Goal: Transaction & Acquisition: Download file/media

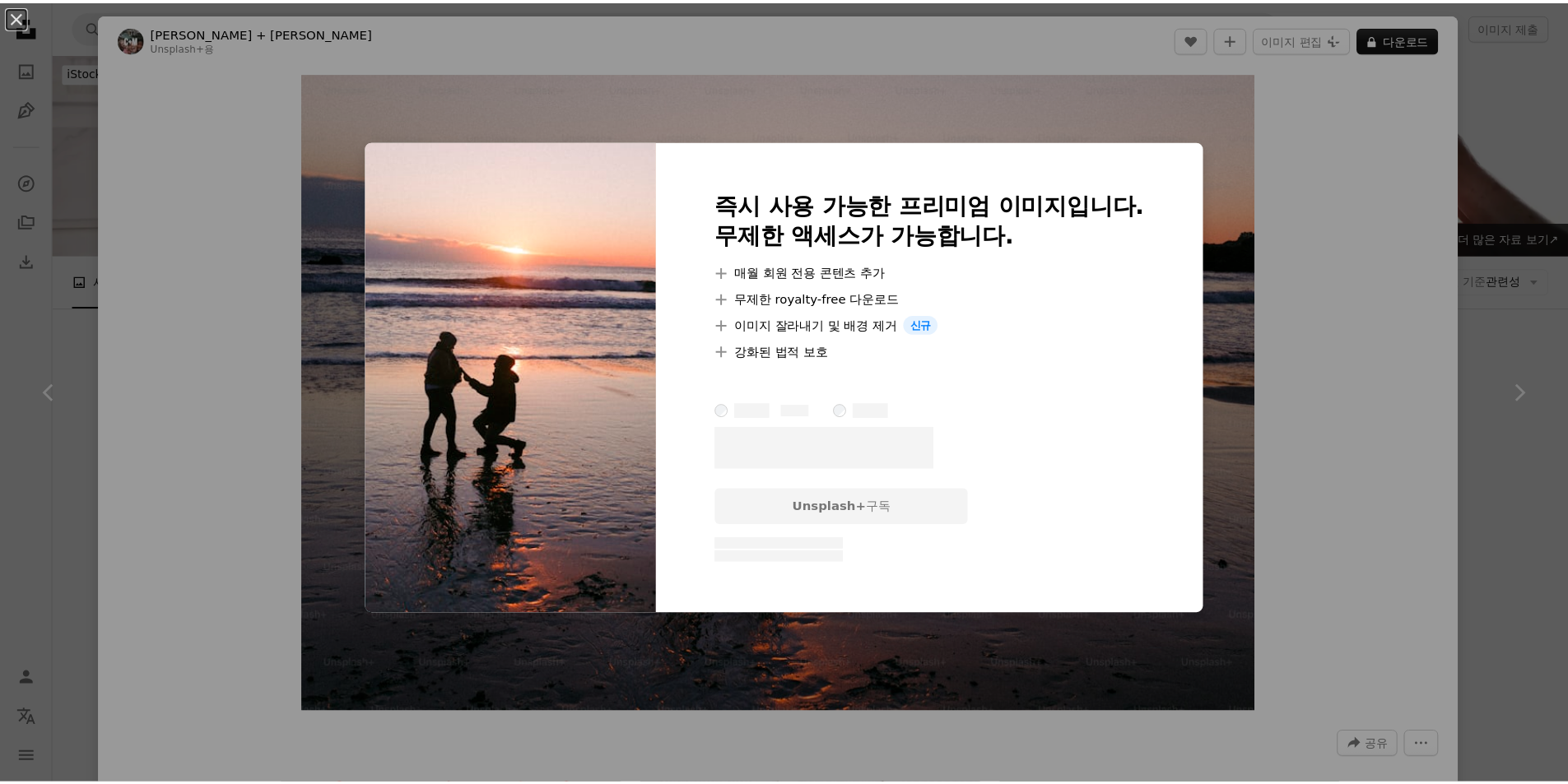
scroll to position [2468, 0]
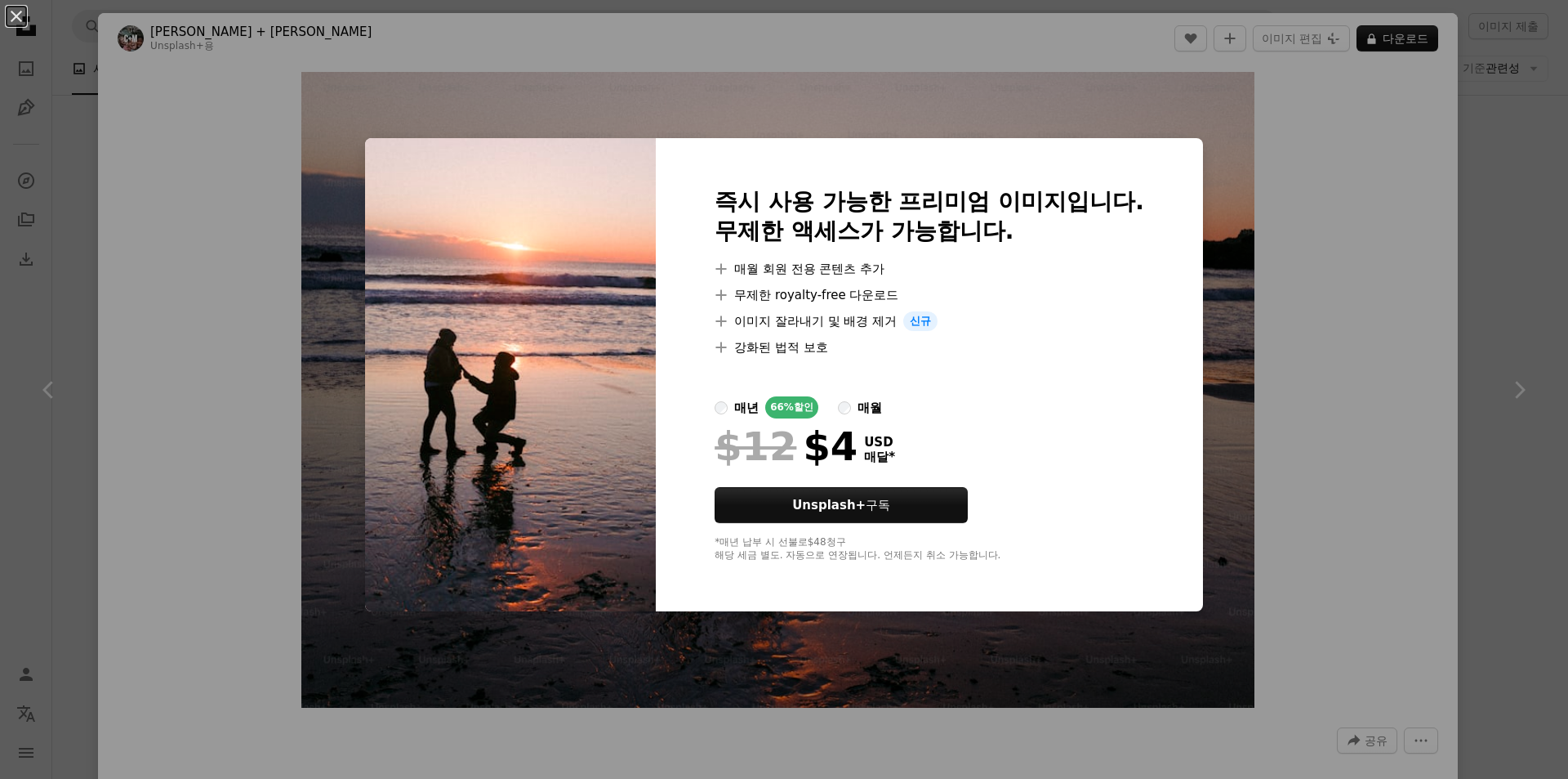
click at [1311, 189] on div "An X shape 즉시 사용 가능한 프리미엄 이미지입니다. 무제한 액세스가 가능합니다. A plus sign 매월 회원 전용 콘텐츠 추가 A…" at bounding box center [784, 389] width 1568 height 779
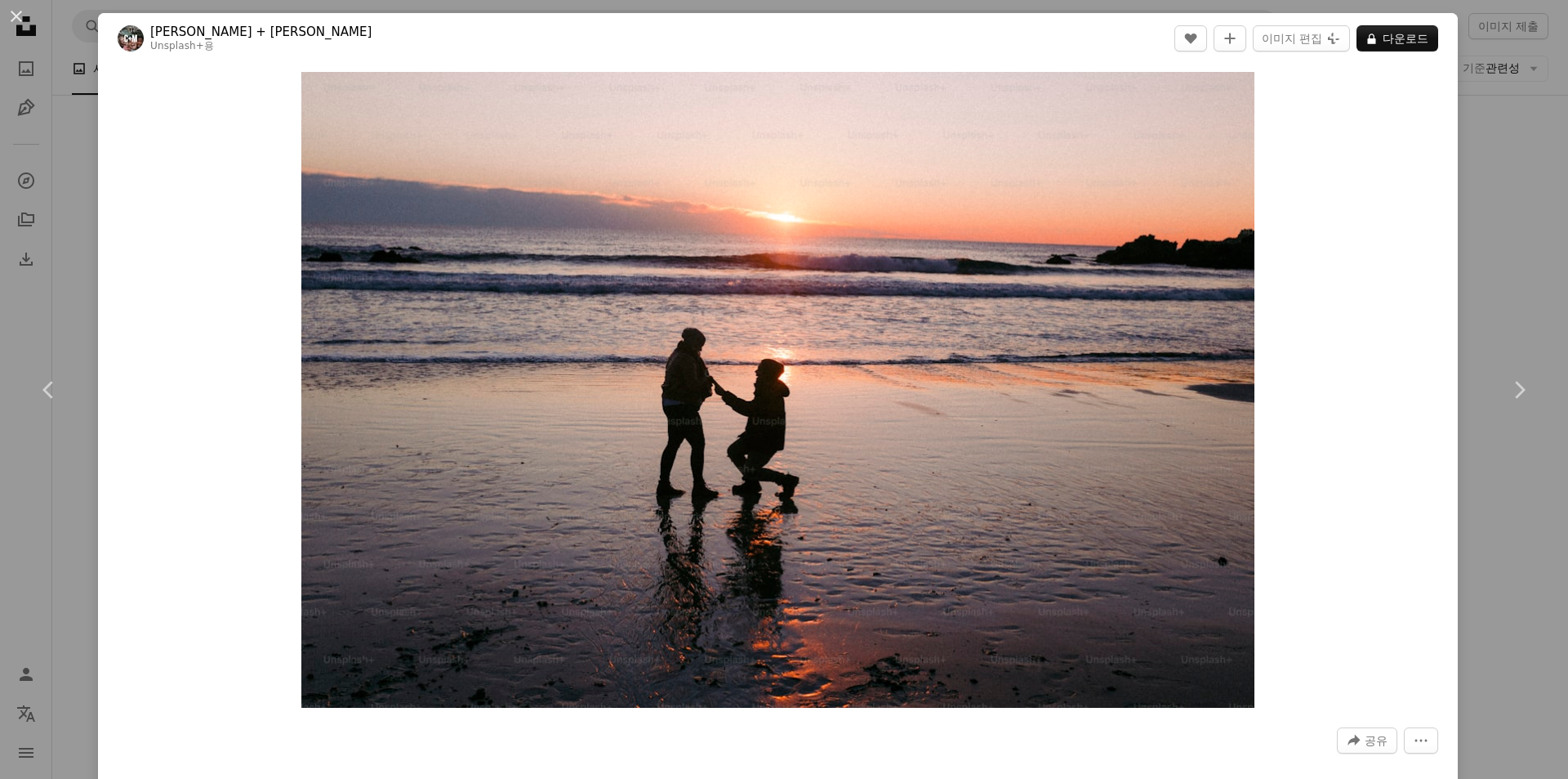
click at [1483, 176] on div "An X shape Chevron left Chevron right [PERSON_NAME] + [PERSON_NAME] 용 A heart A…" at bounding box center [784, 389] width 1568 height 779
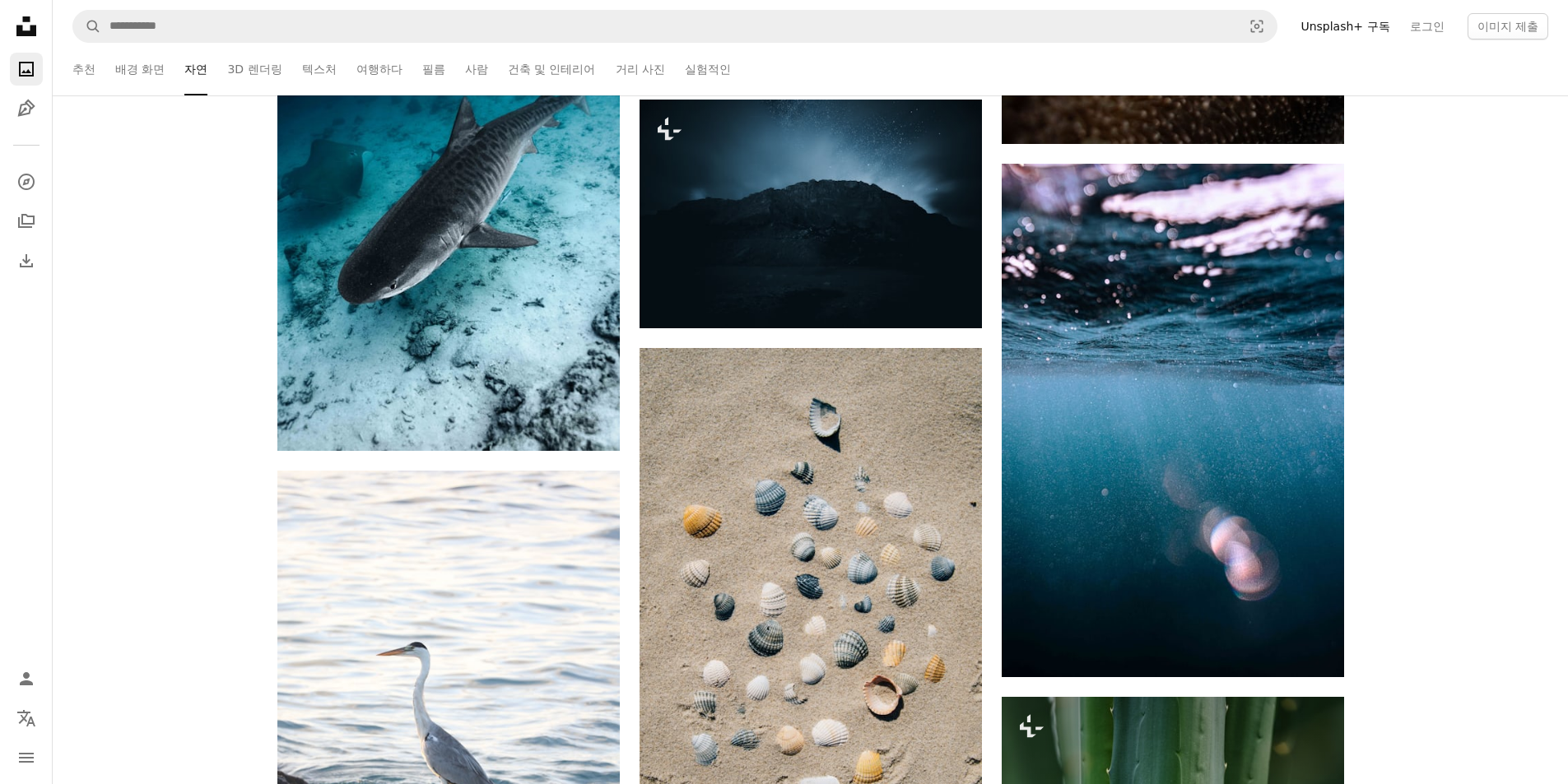
scroll to position [6499, 0]
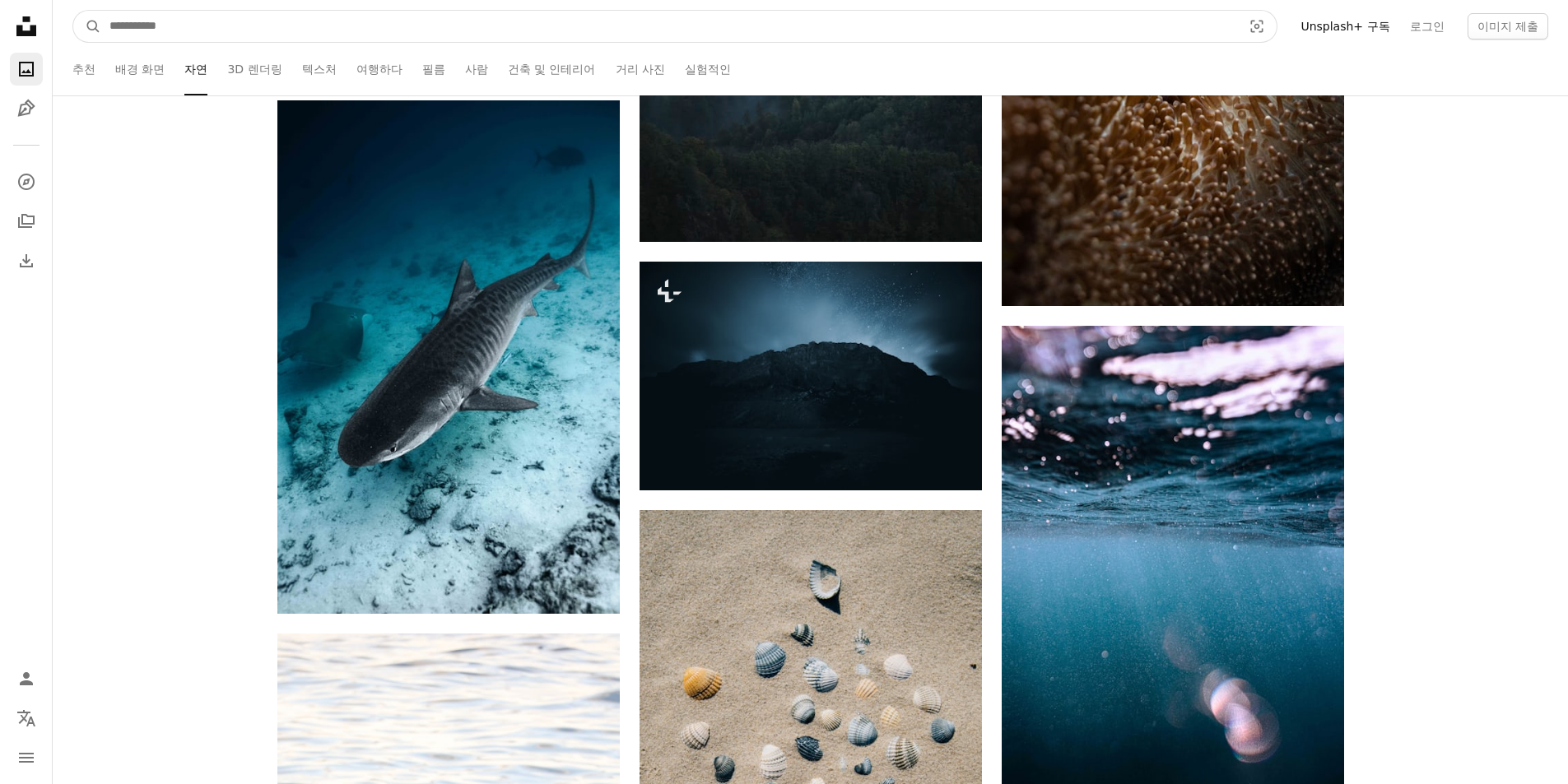
click at [494, 33] on input "사이트 전체에서 이미지 찾기" at bounding box center [669, 26] width 1136 height 31
type input "**"
click at [74, 11] on button "A magnifying glass" at bounding box center [87, 26] width 28 height 31
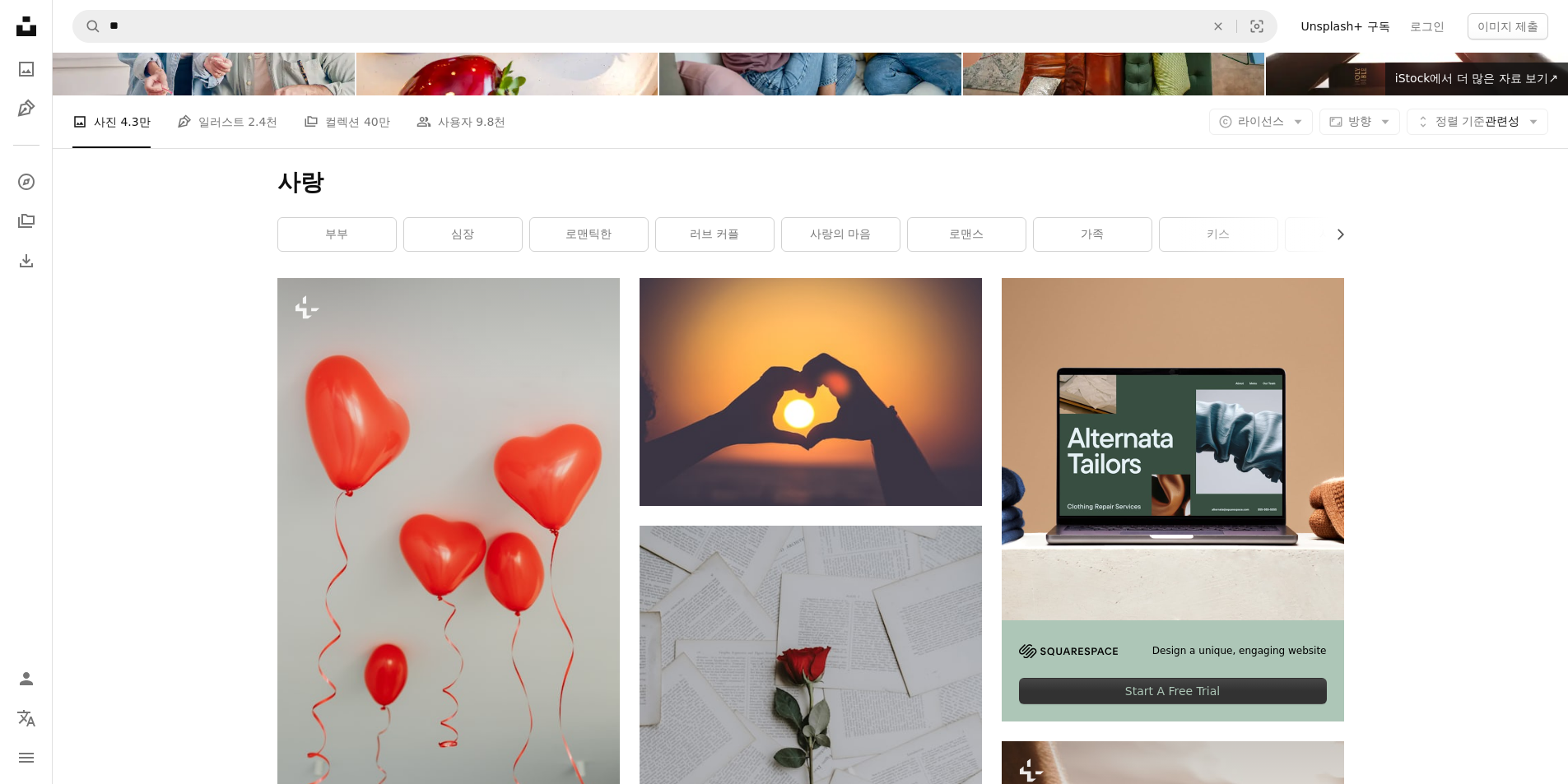
scroll to position [165, 0]
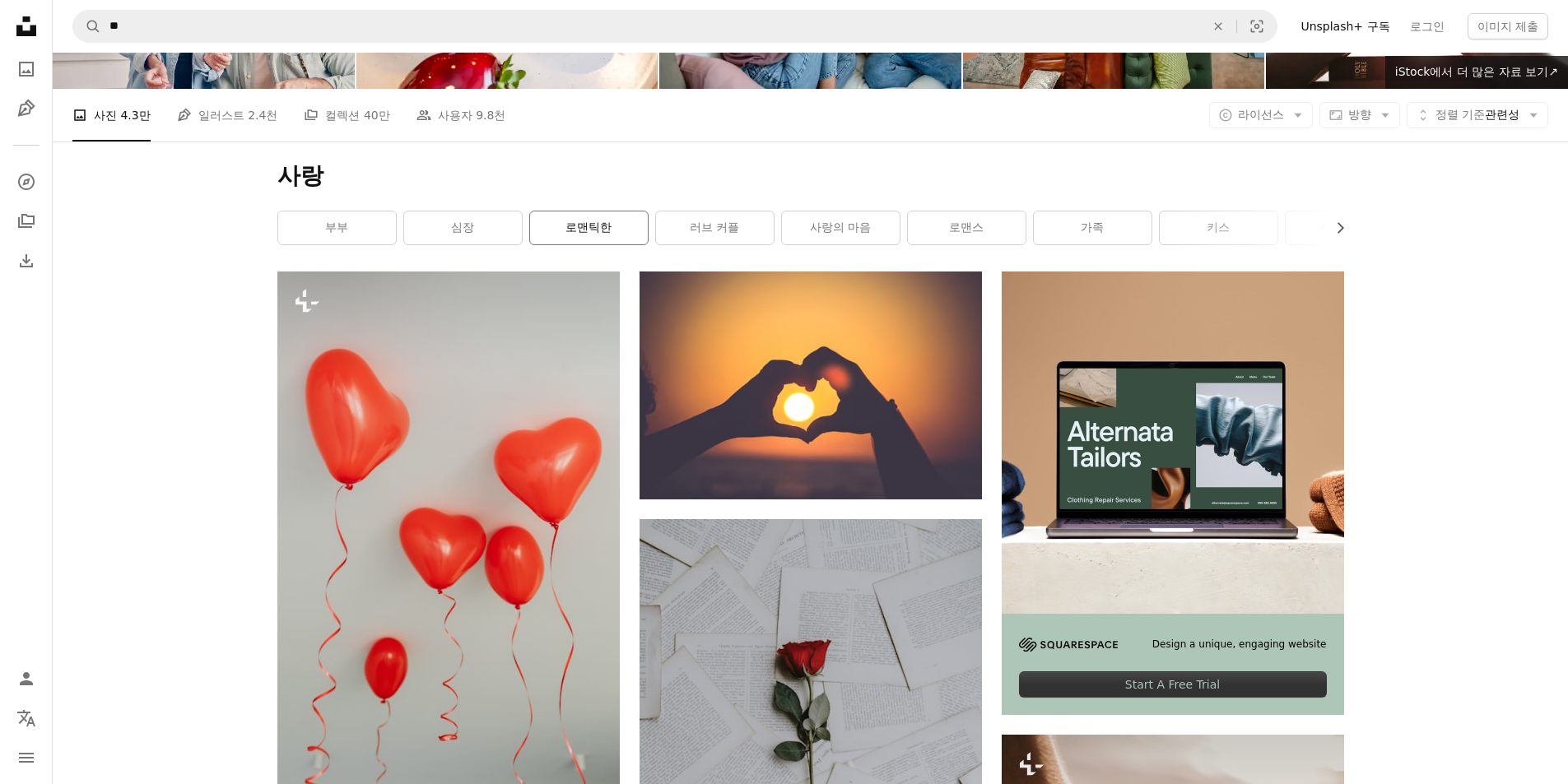
click at [602, 236] on link "로맨틱한" at bounding box center [588, 228] width 118 height 33
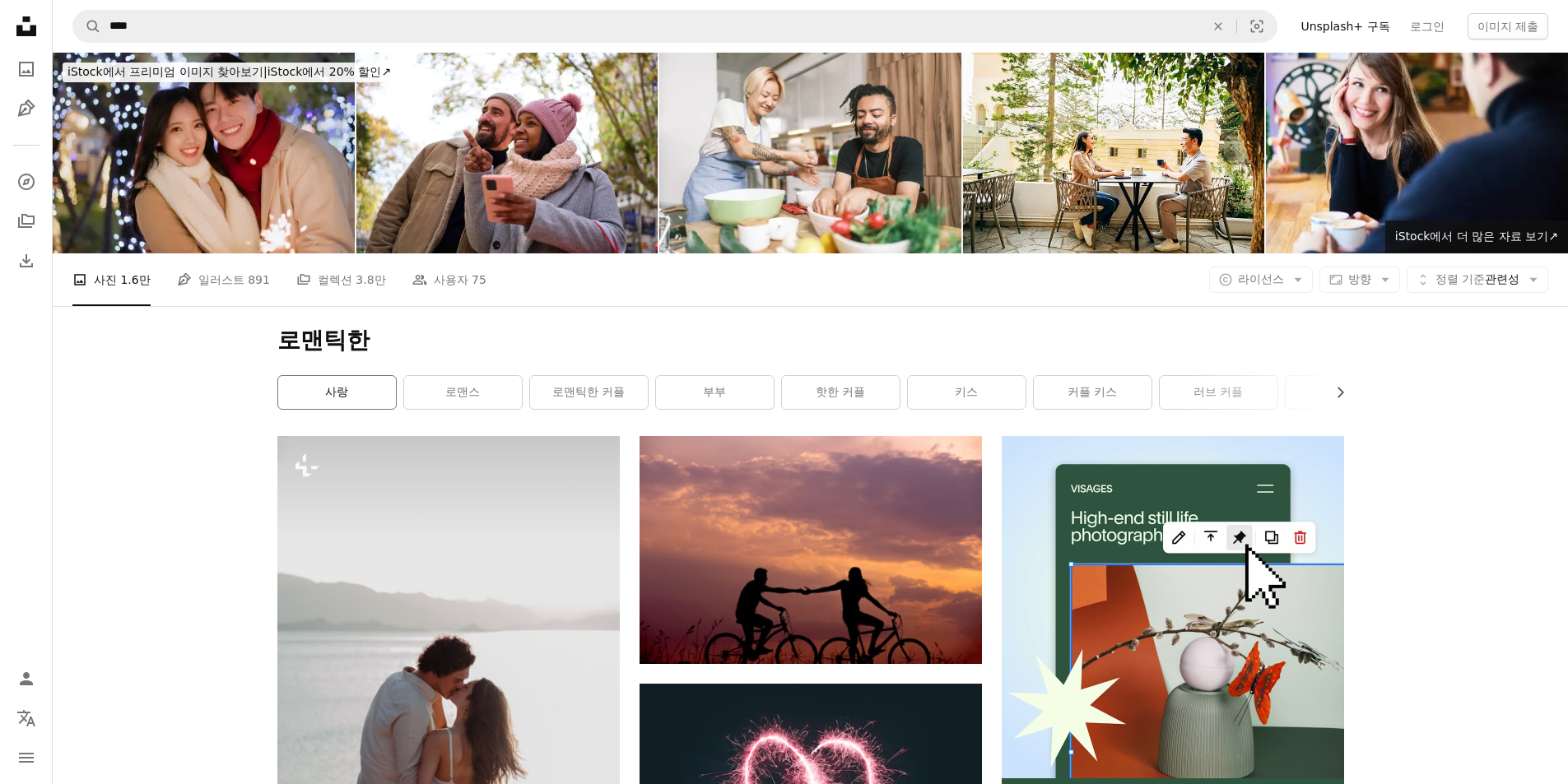
click at [333, 394] on link "사랑" at bounding box center [337, 392] width 118 height 33
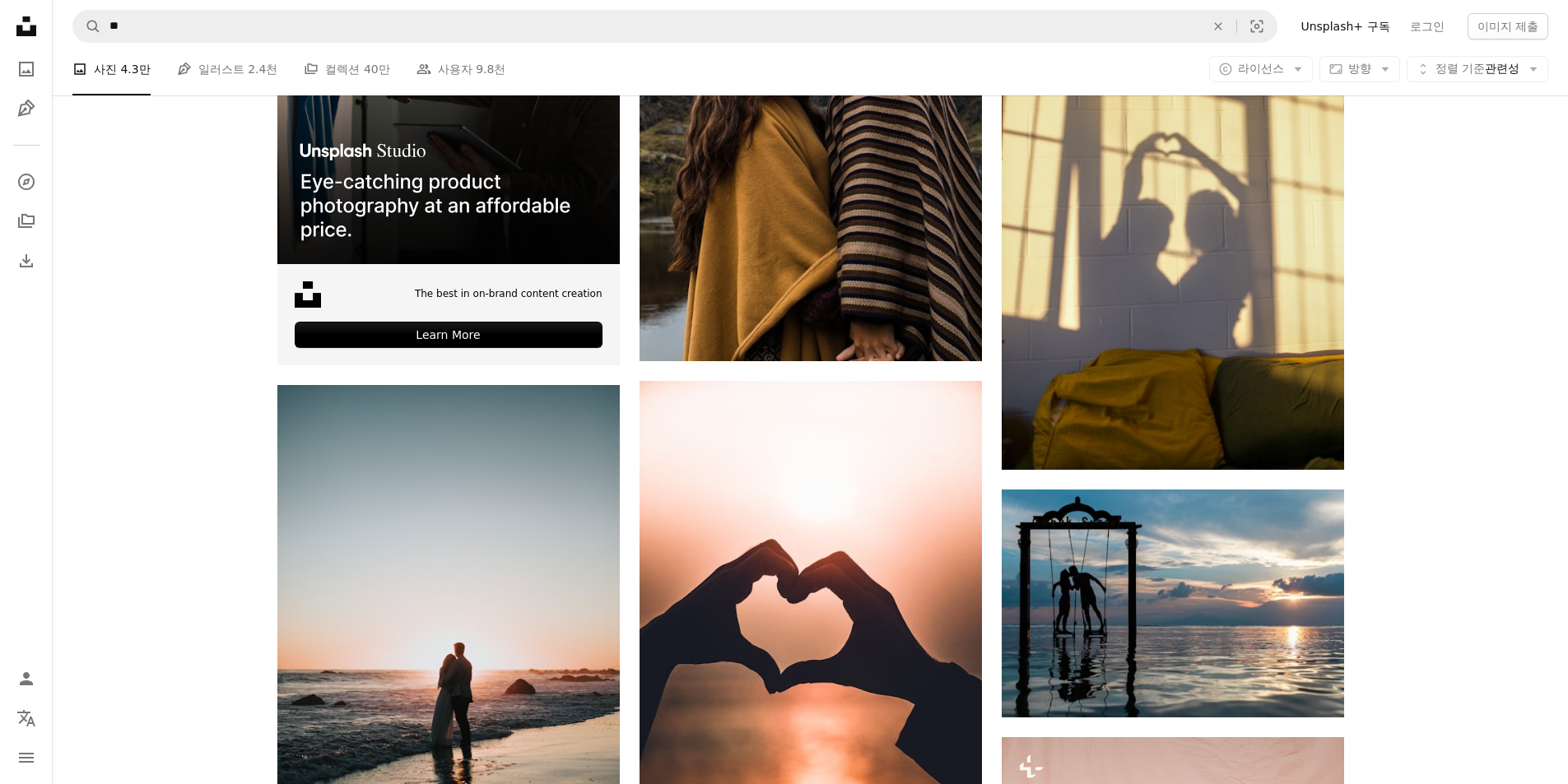
scroll to position [3784, 0]
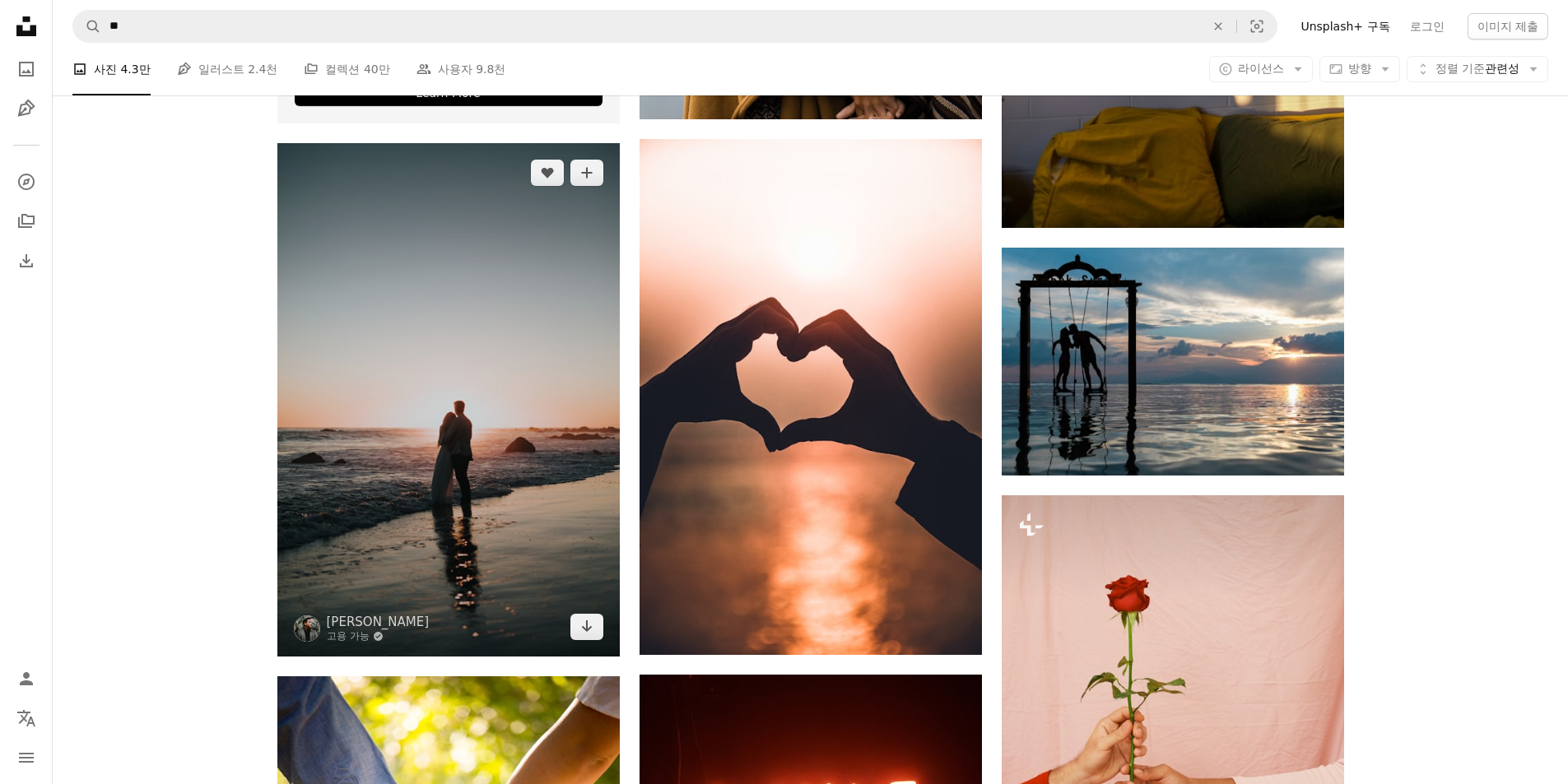
click at [358, 402] on img at bounding box center [448, 399] width 343 height 513
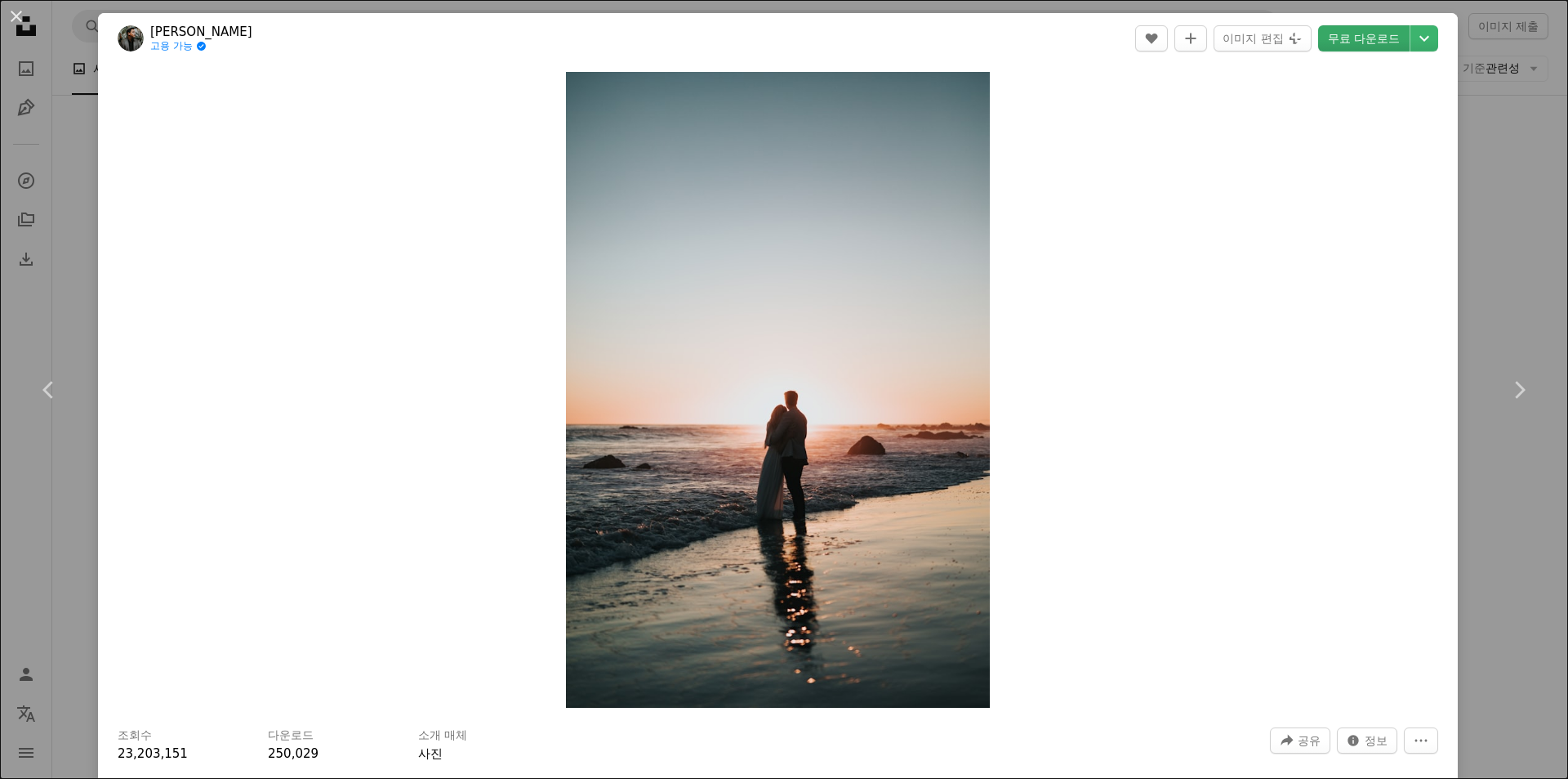
click at [1356, 38] on link "무료 다운로드" at bounding box center [1364, 38] width 92 height 26
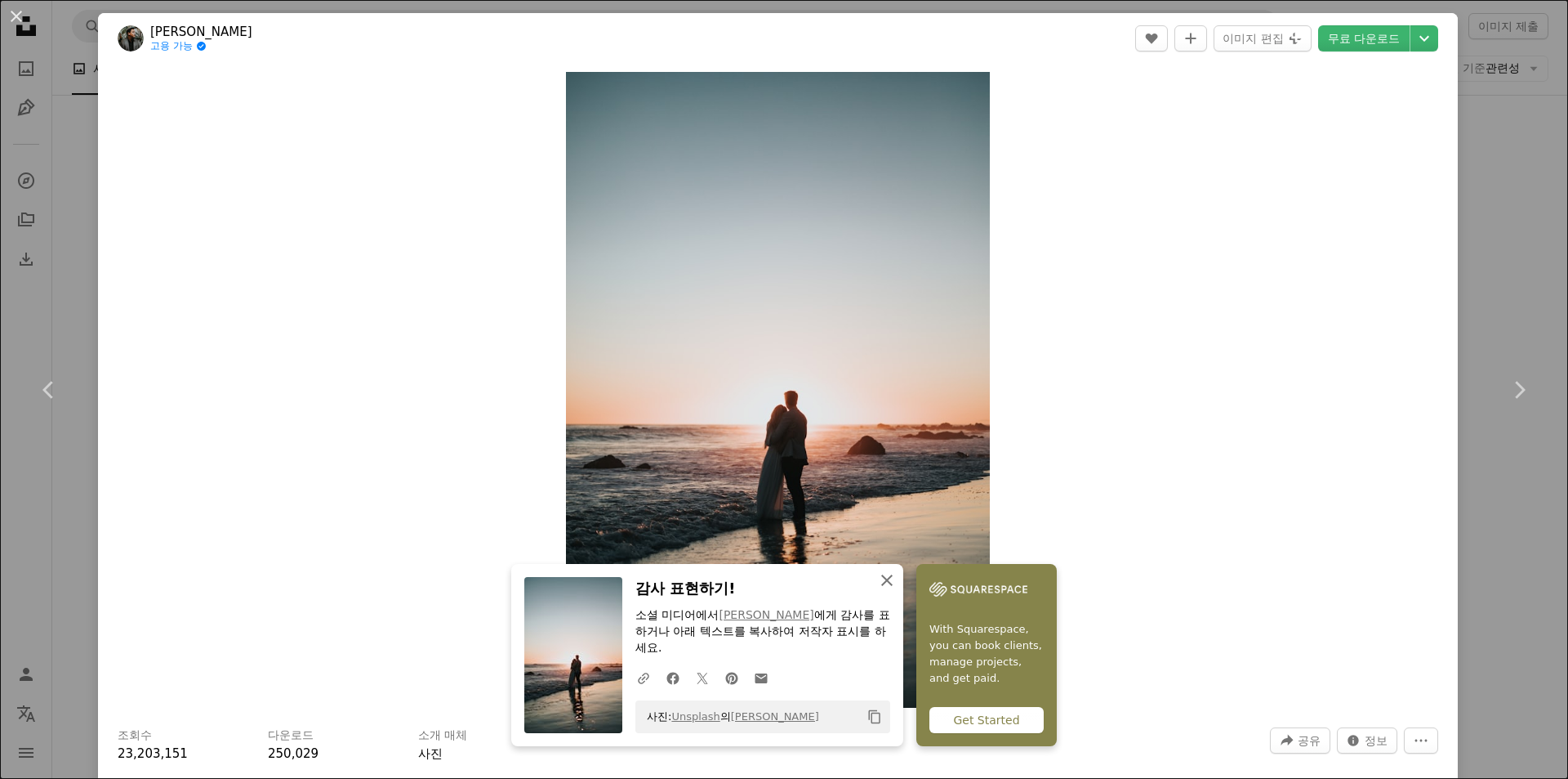
click at [881, 576] on icon "button" at bounding box center [887, 581] width 12 height 12
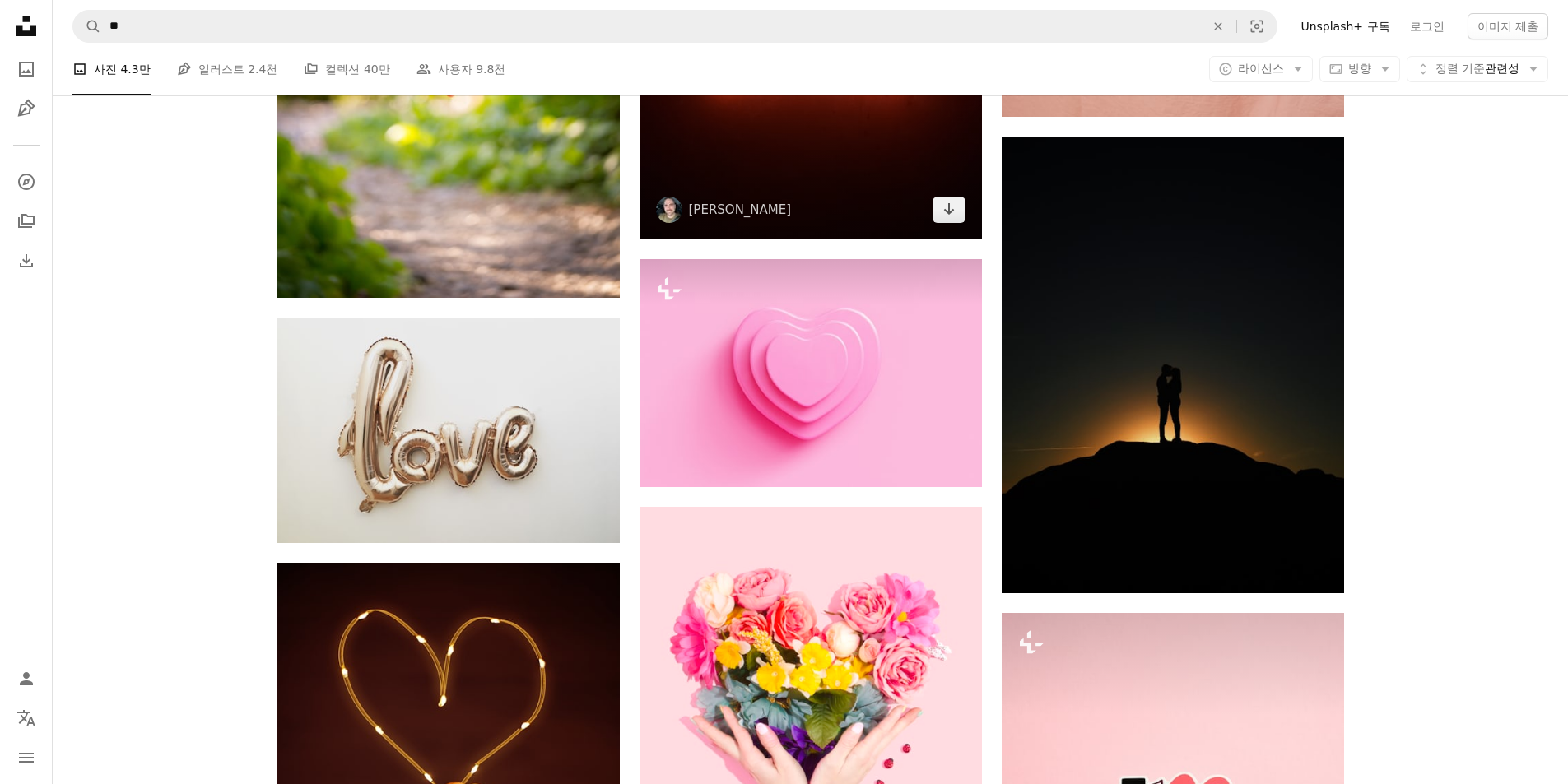
scroll to position [4689, 0]
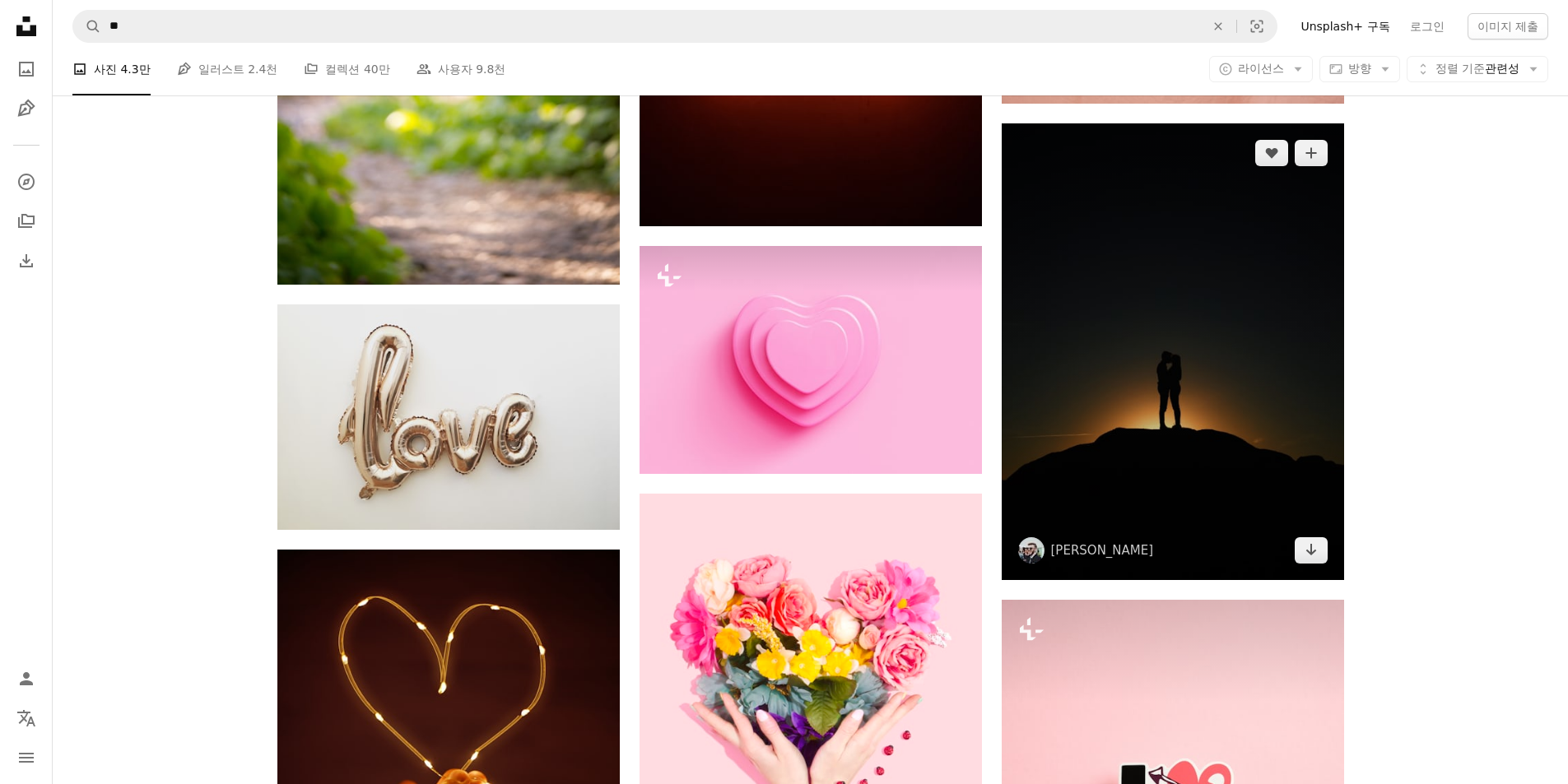
click at [1219, 392] on img at bounding box center [1173, 352] width 343 height 457
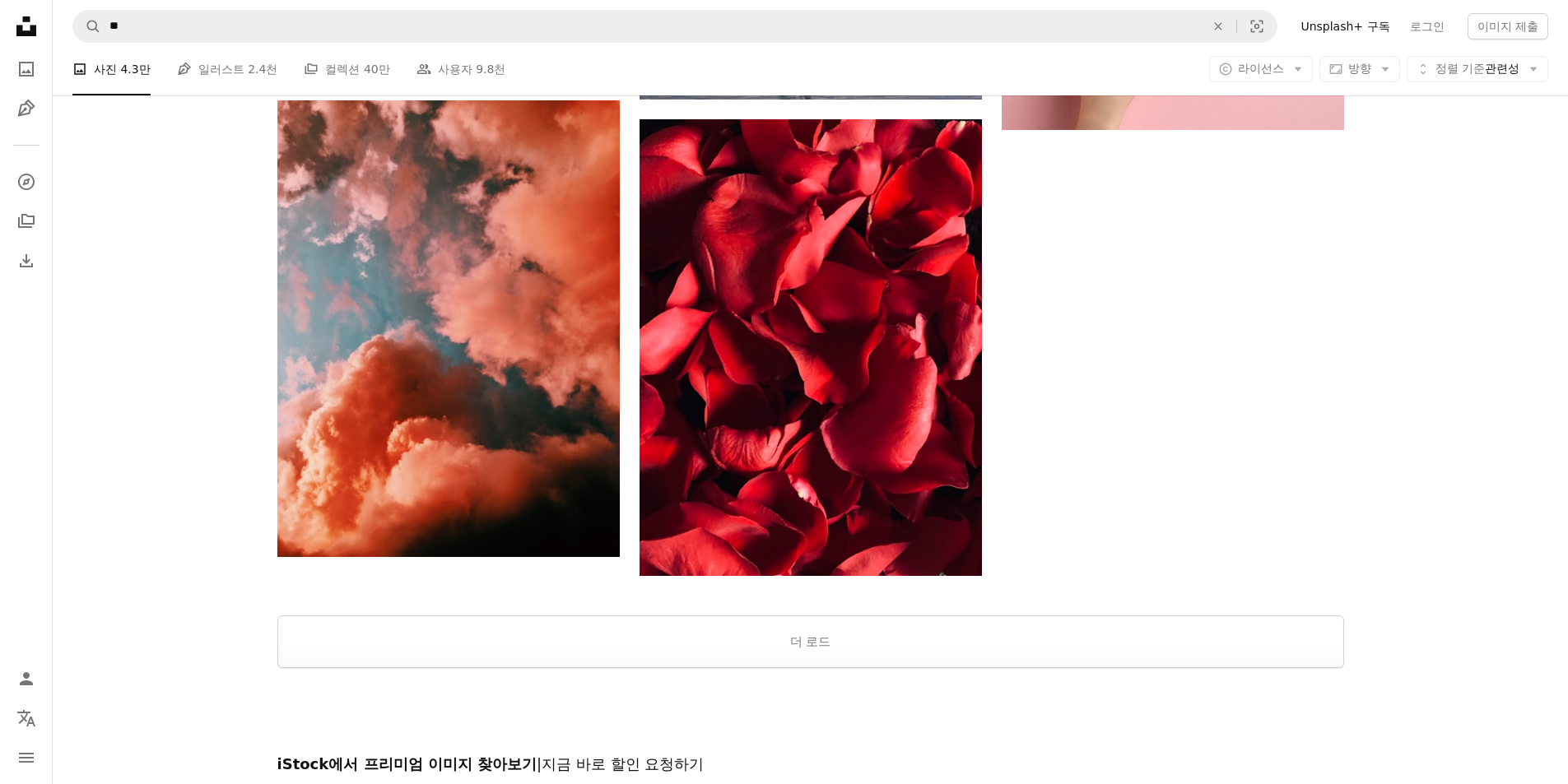
scroll to position [5923, 0]
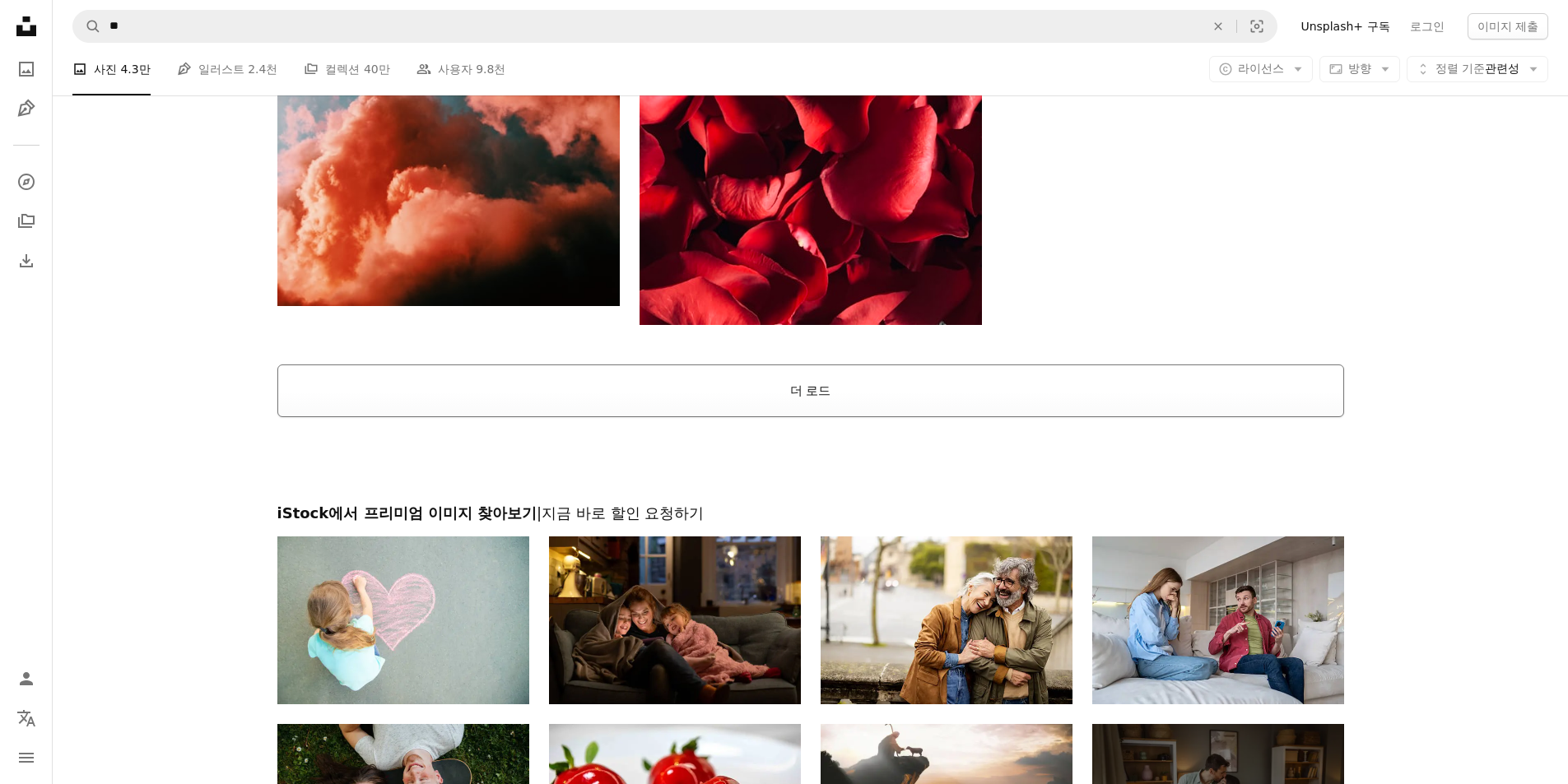
click at [801, 409] on button "더 로드" at bounding box center [811, 391] width 1067 height 52
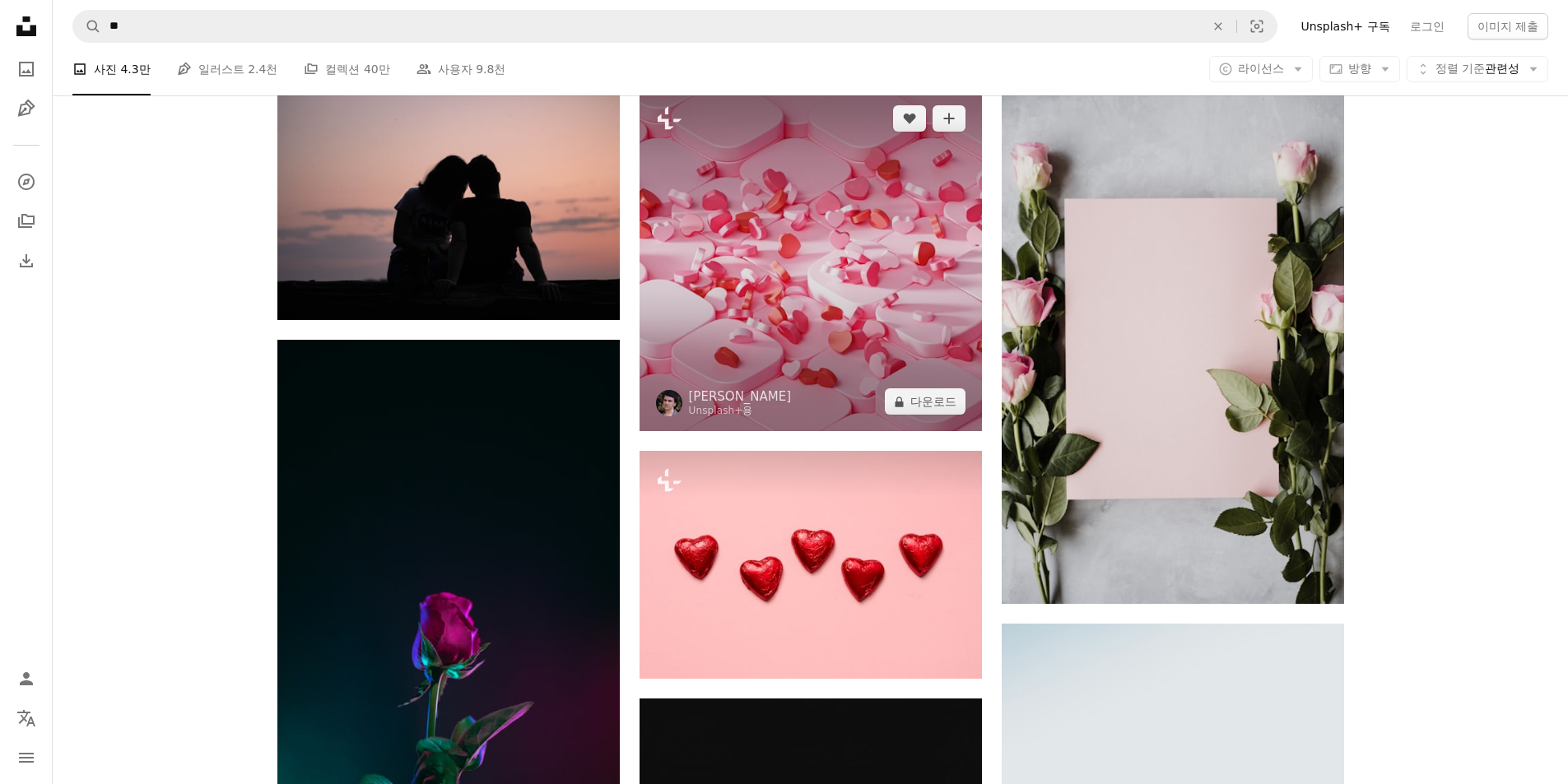
scroll to position [10611, 0]
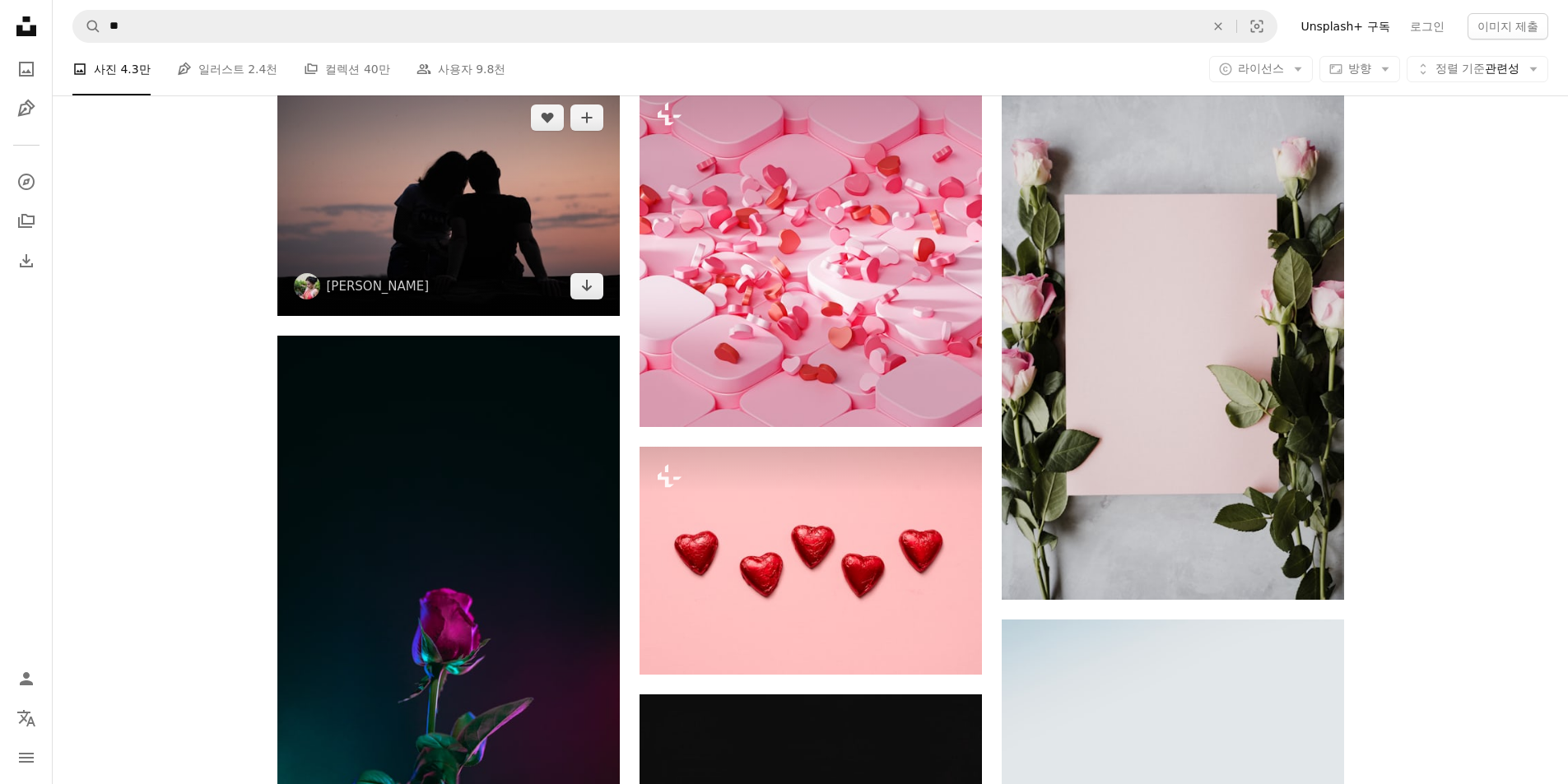
click at [496, 263] on img at bounding box center [448, 201] width 343 height 228
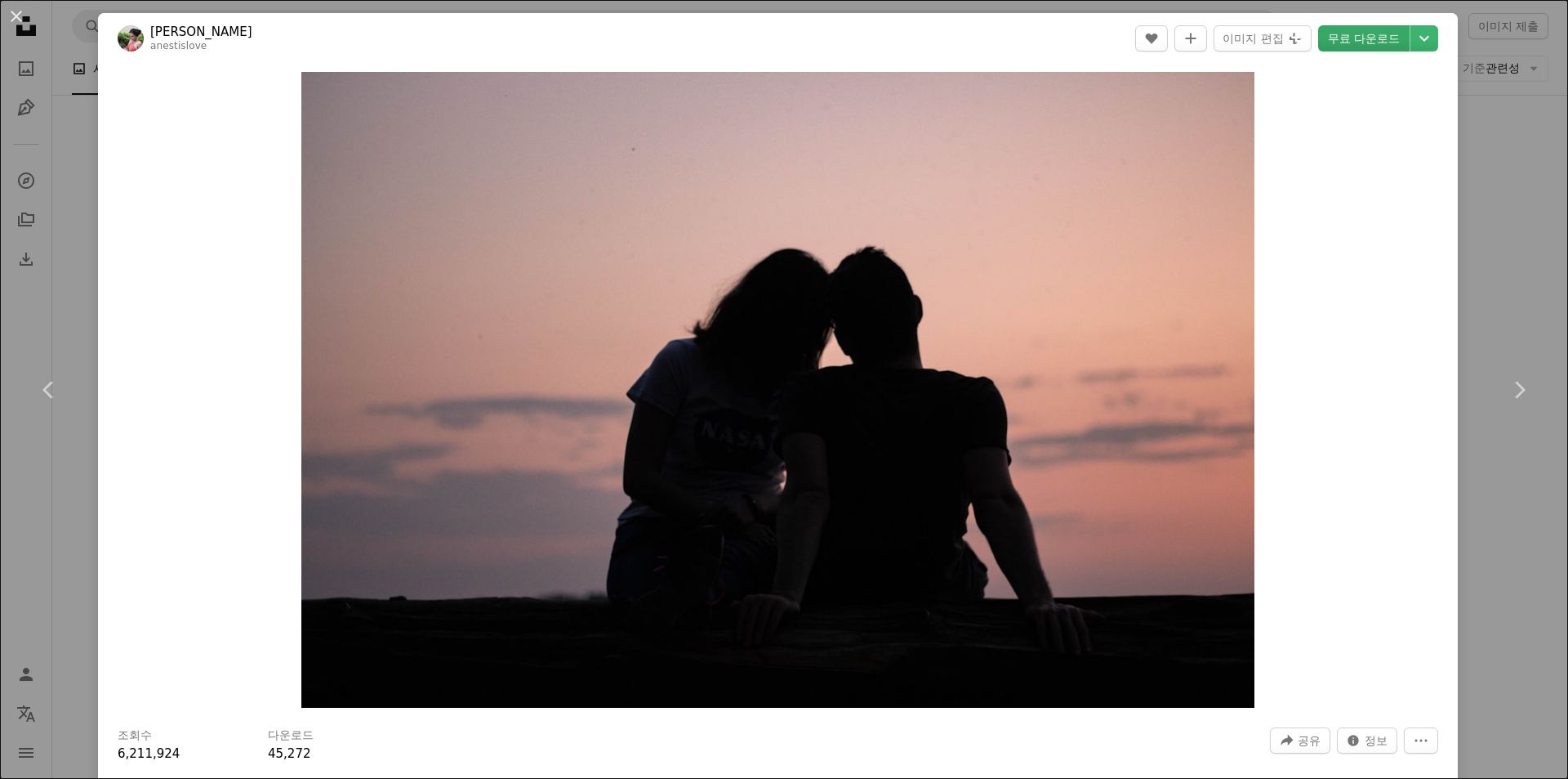
click at [1387, 45] on link "무료 다운로드" at bounding box center [1364, 38] width 92 height 26
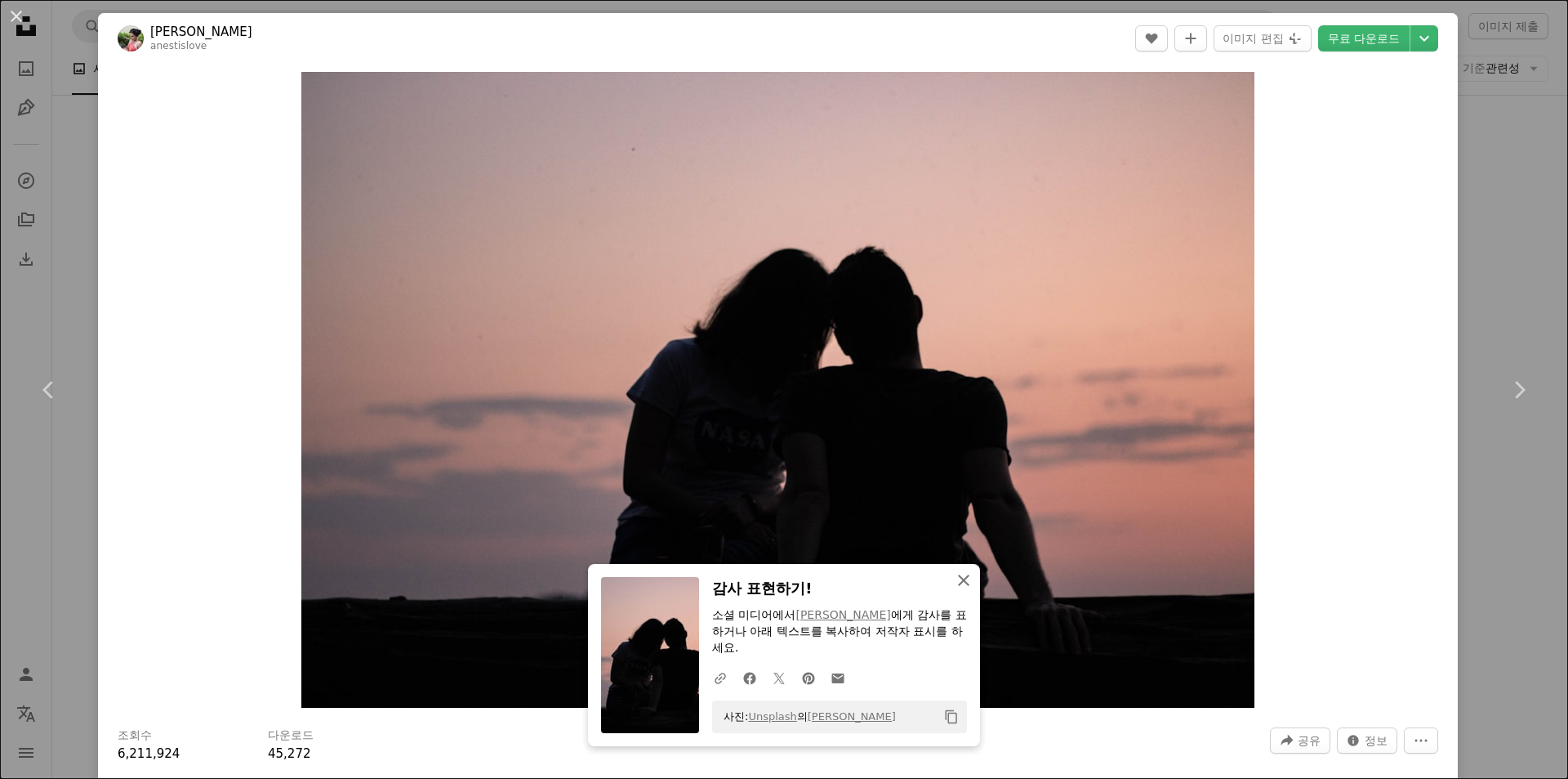
click at [958, 579] on icon "button" at bounding box center [964, 581] width 12 height 12
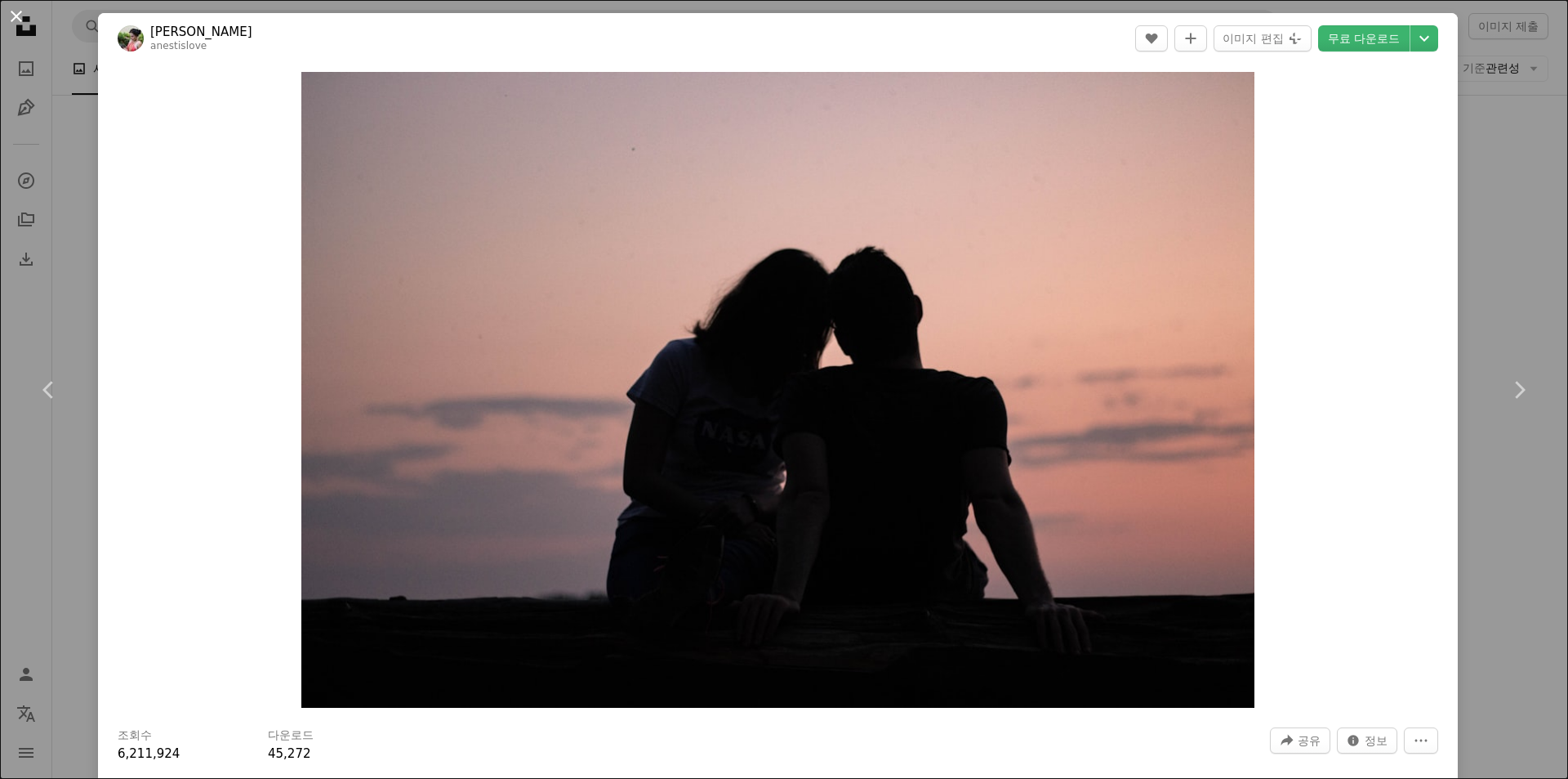
click at [12, 14] on button "An X shape" at bounding box center [16, 16] width 19 height 19
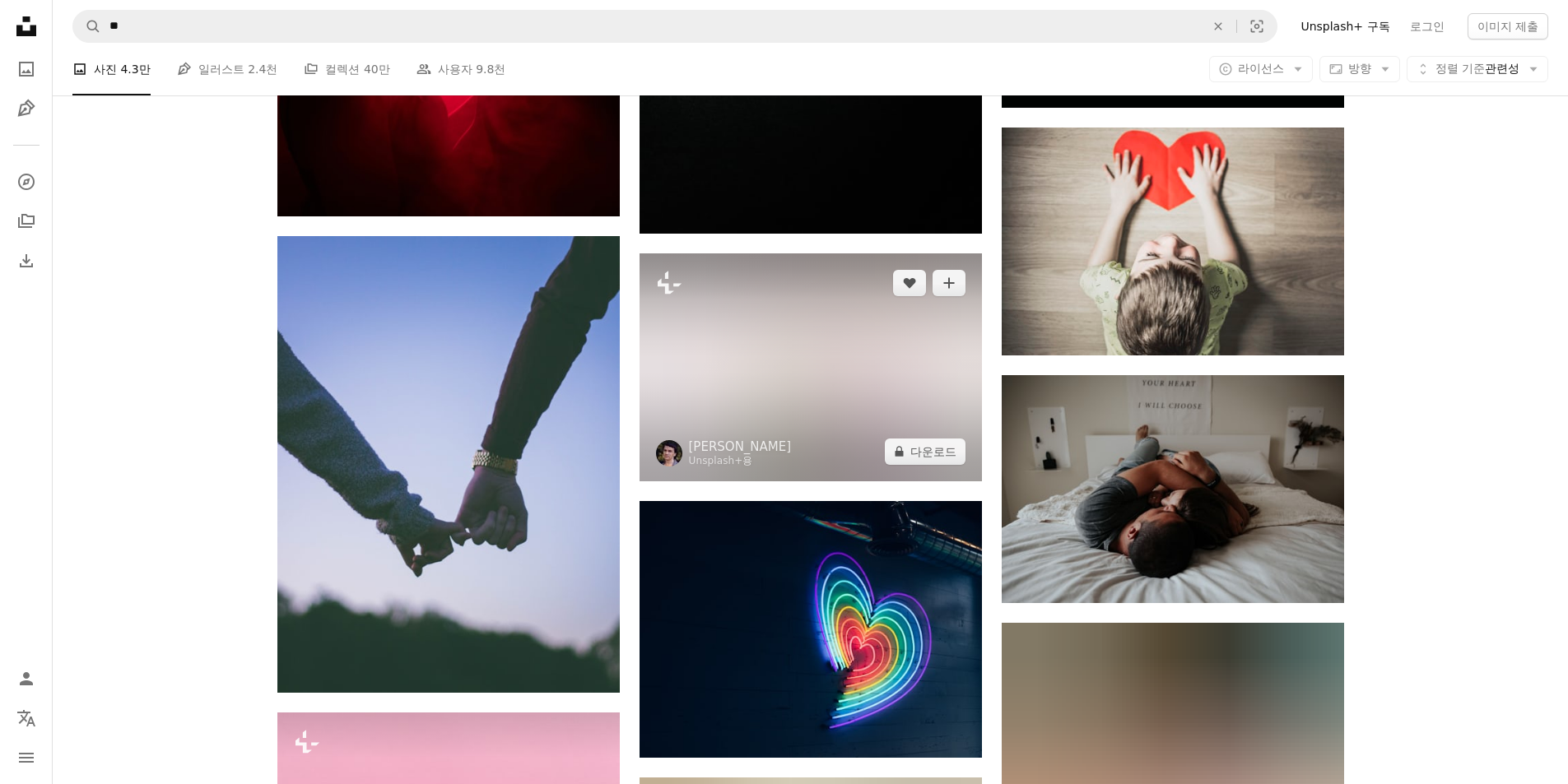
scroll to position [15135, 0]
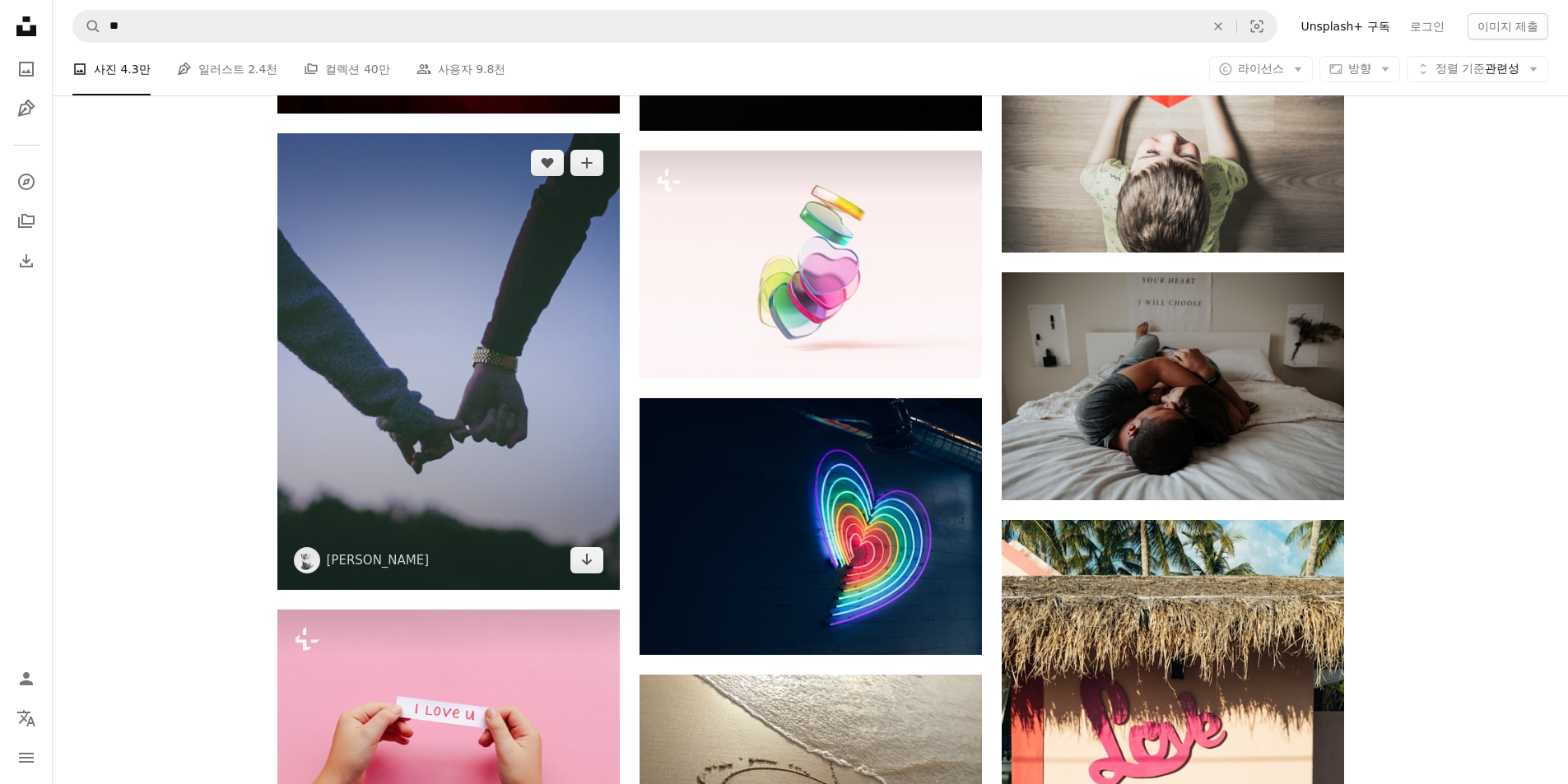
click at [410, 436] on img at bounding box center [448, 362] width 343 height 457
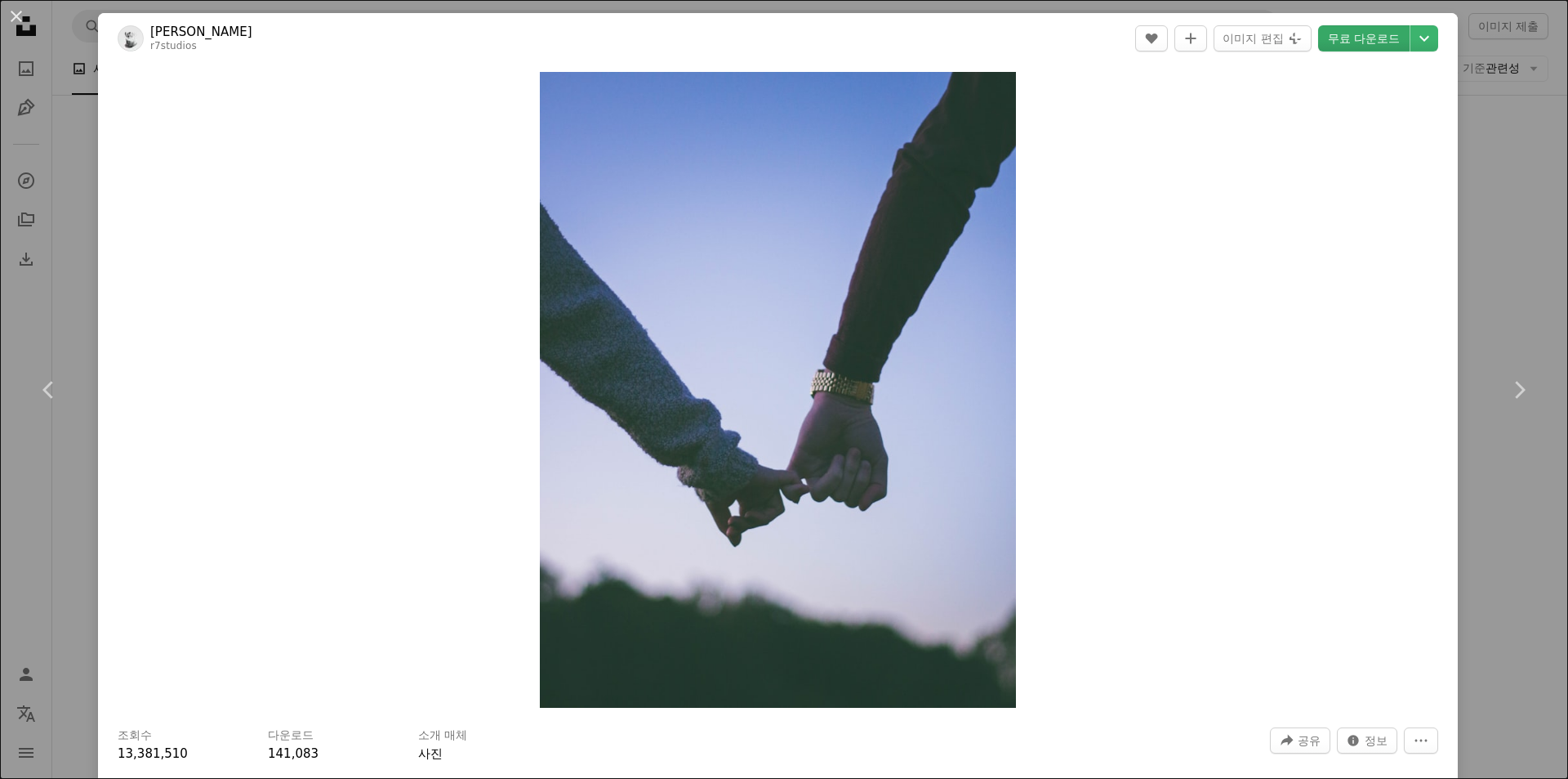
click at [1351, 43] on link "무료 다운로드" at bounding box center [1364, 38] width 92 height 26
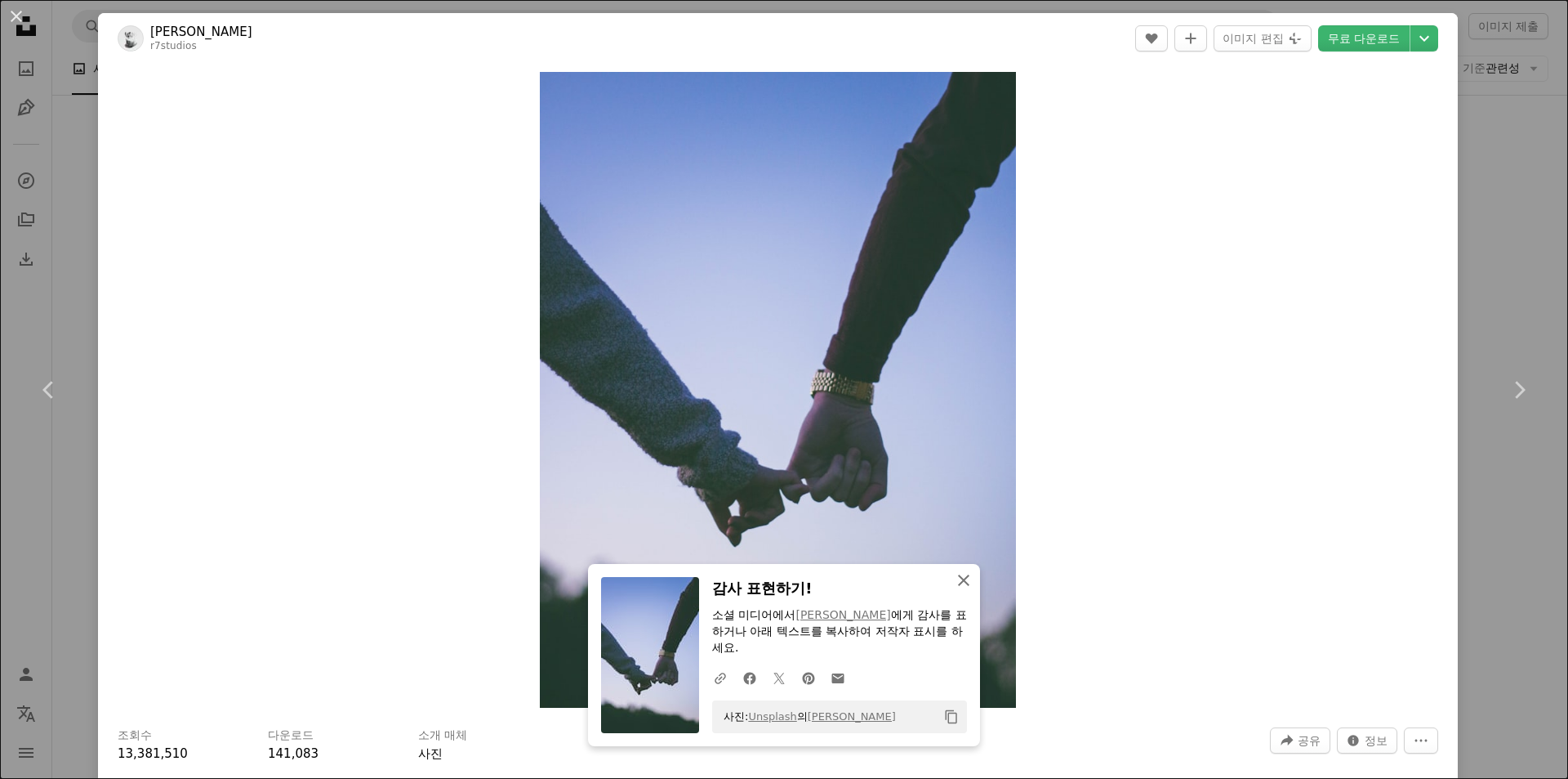
click at [960, 578] on icon "button" at bounding box center [964, 581] width 12 height 12
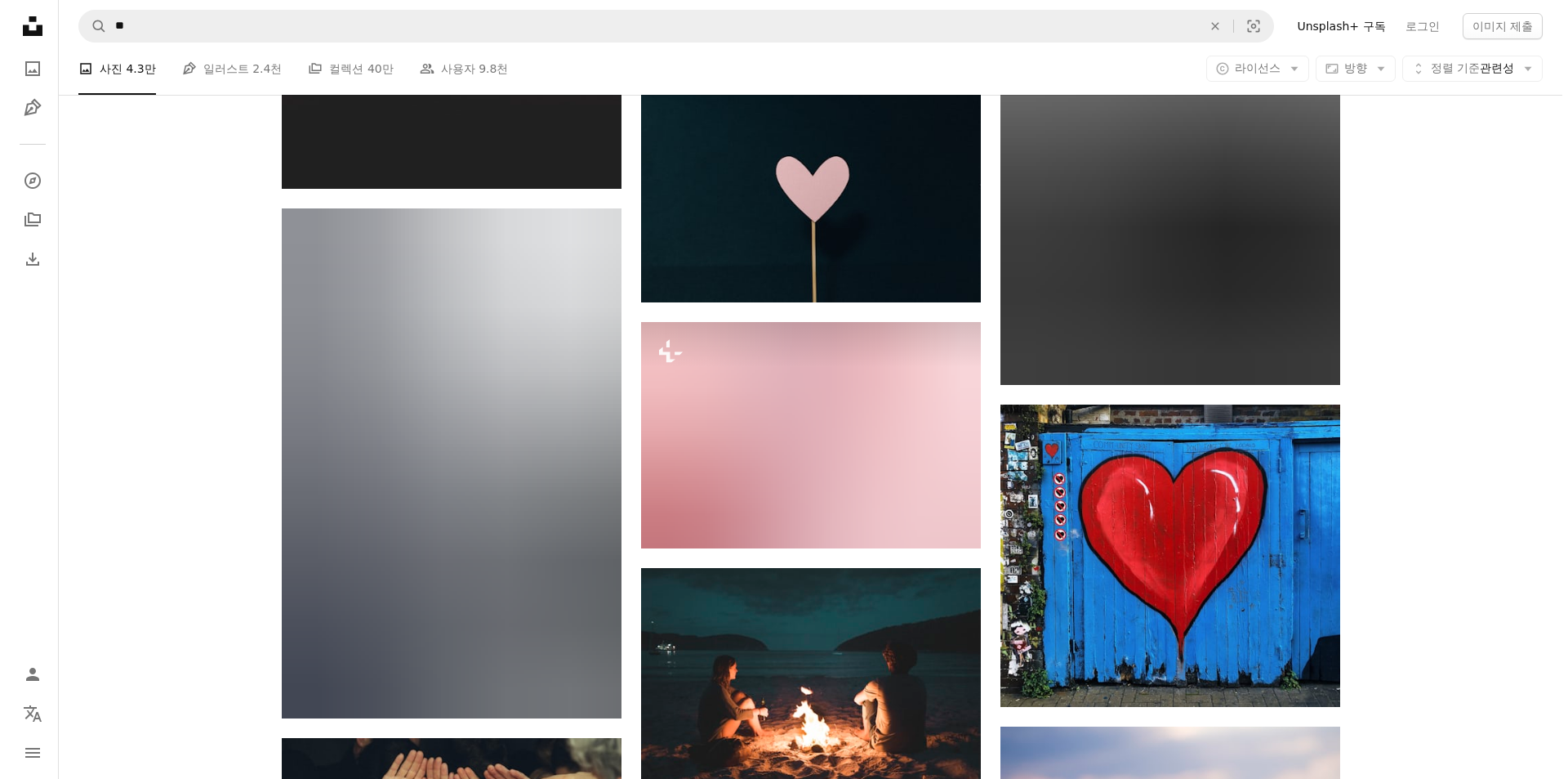
scroll to position [16756, 0]
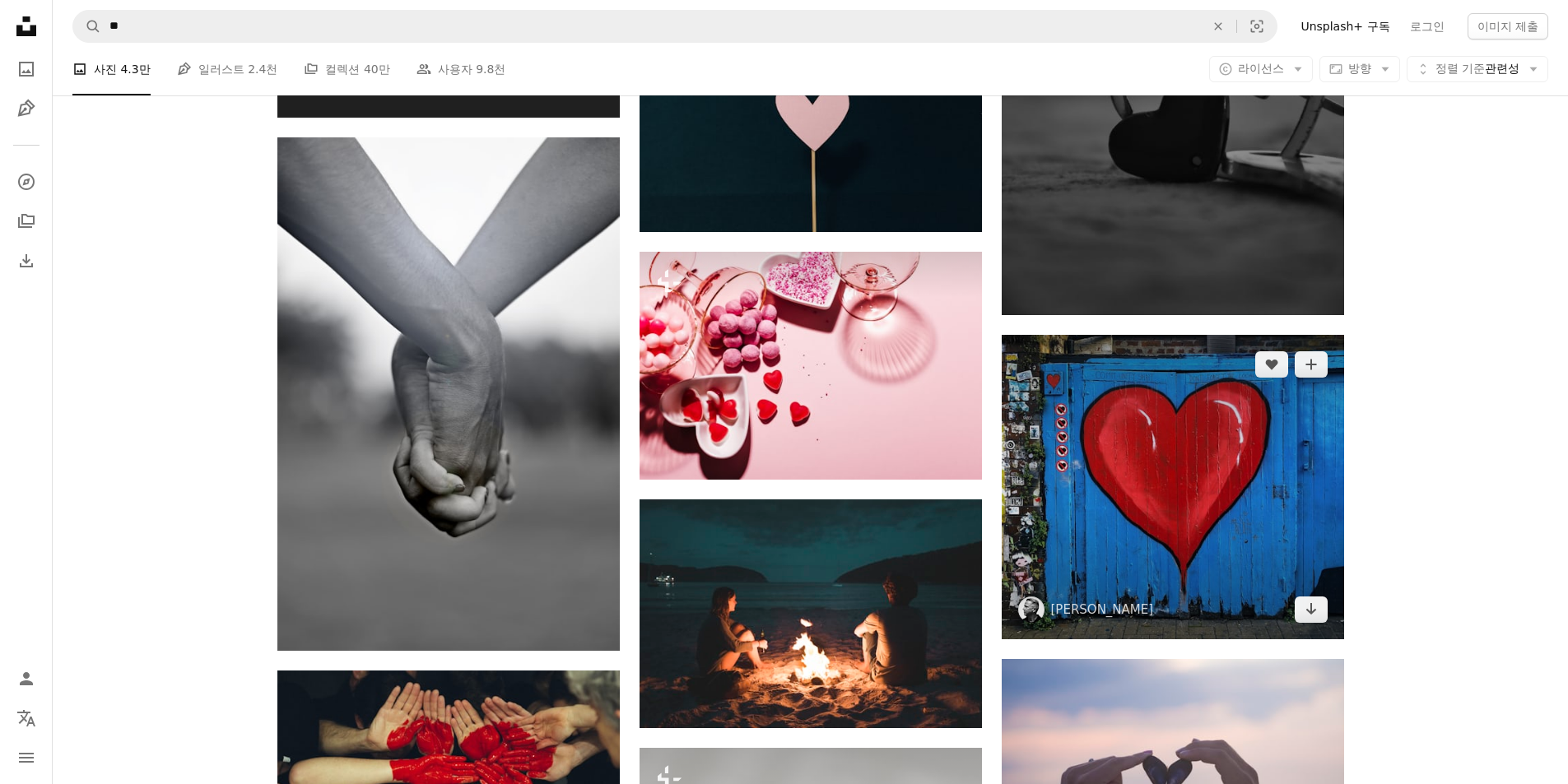
click at [1169, 502] on img at bounding box center [1173, 486] width 343 height 304
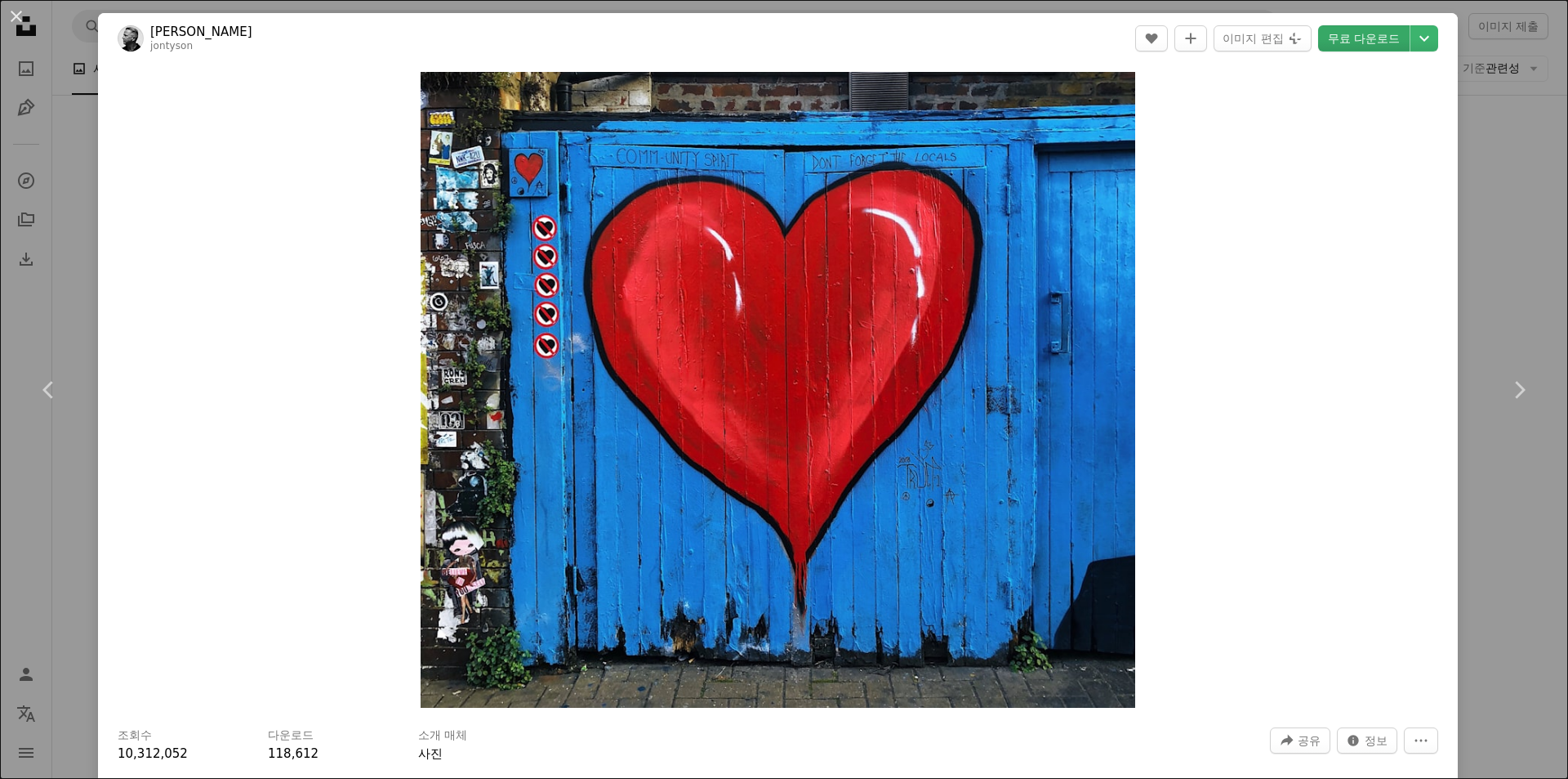
click at [1350, 46] on link "무료 다운로드" at bounding box center [1364, 38] width 92 height 26
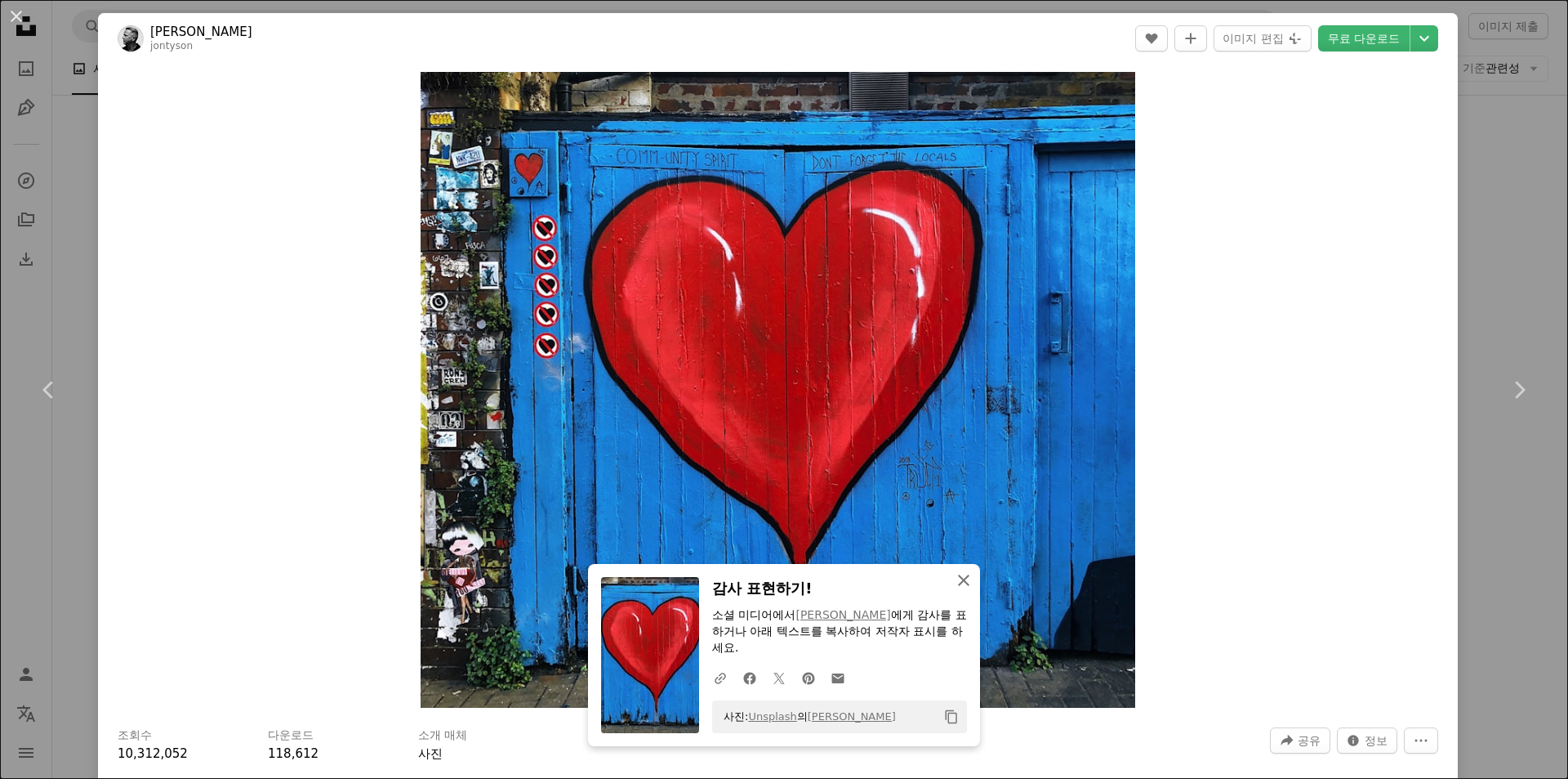
click at [960, 590] on icon "An X shape" at bounding box center [963, 580] width 19 height 19
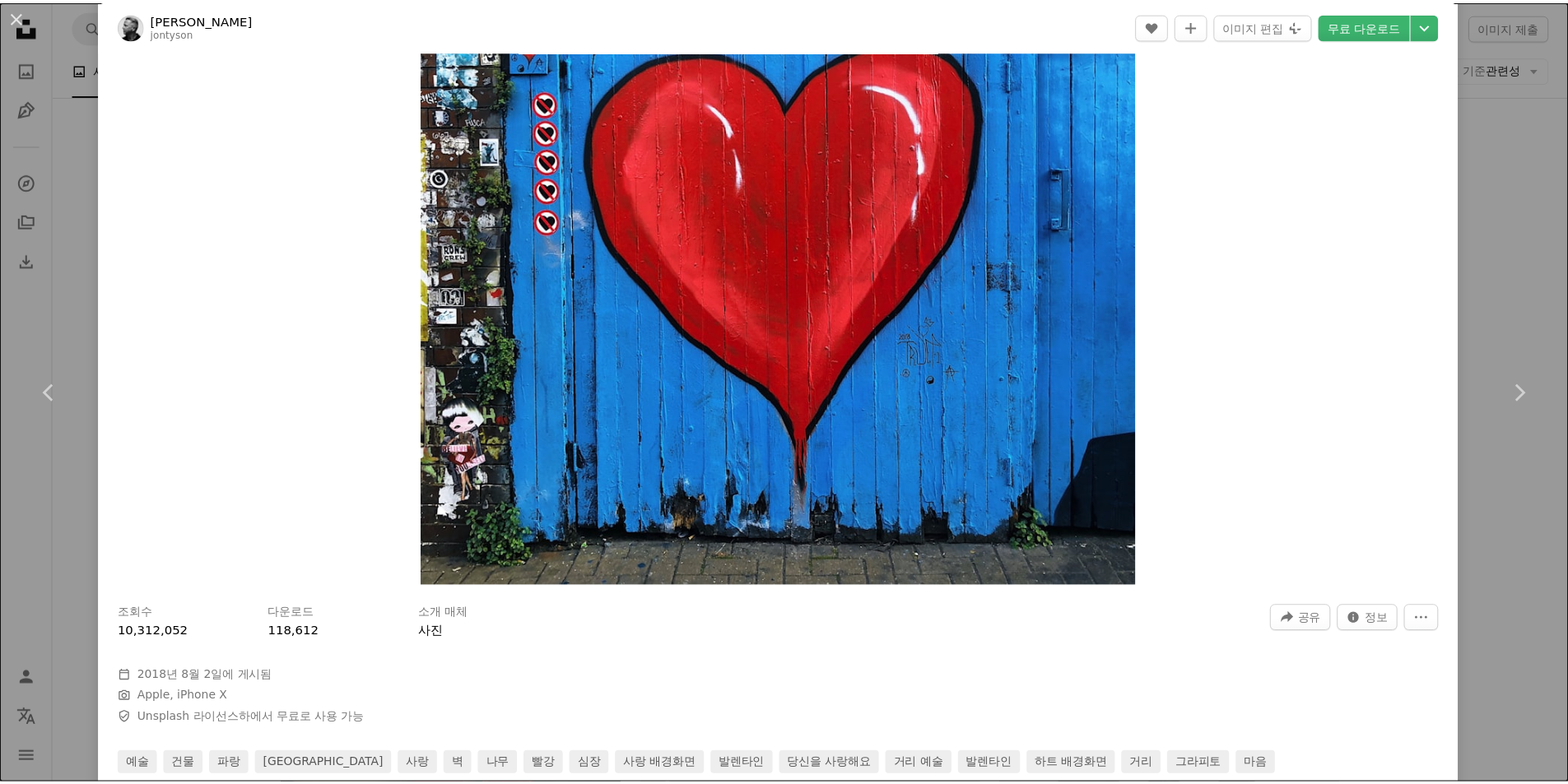
scroll to position [247, 0]
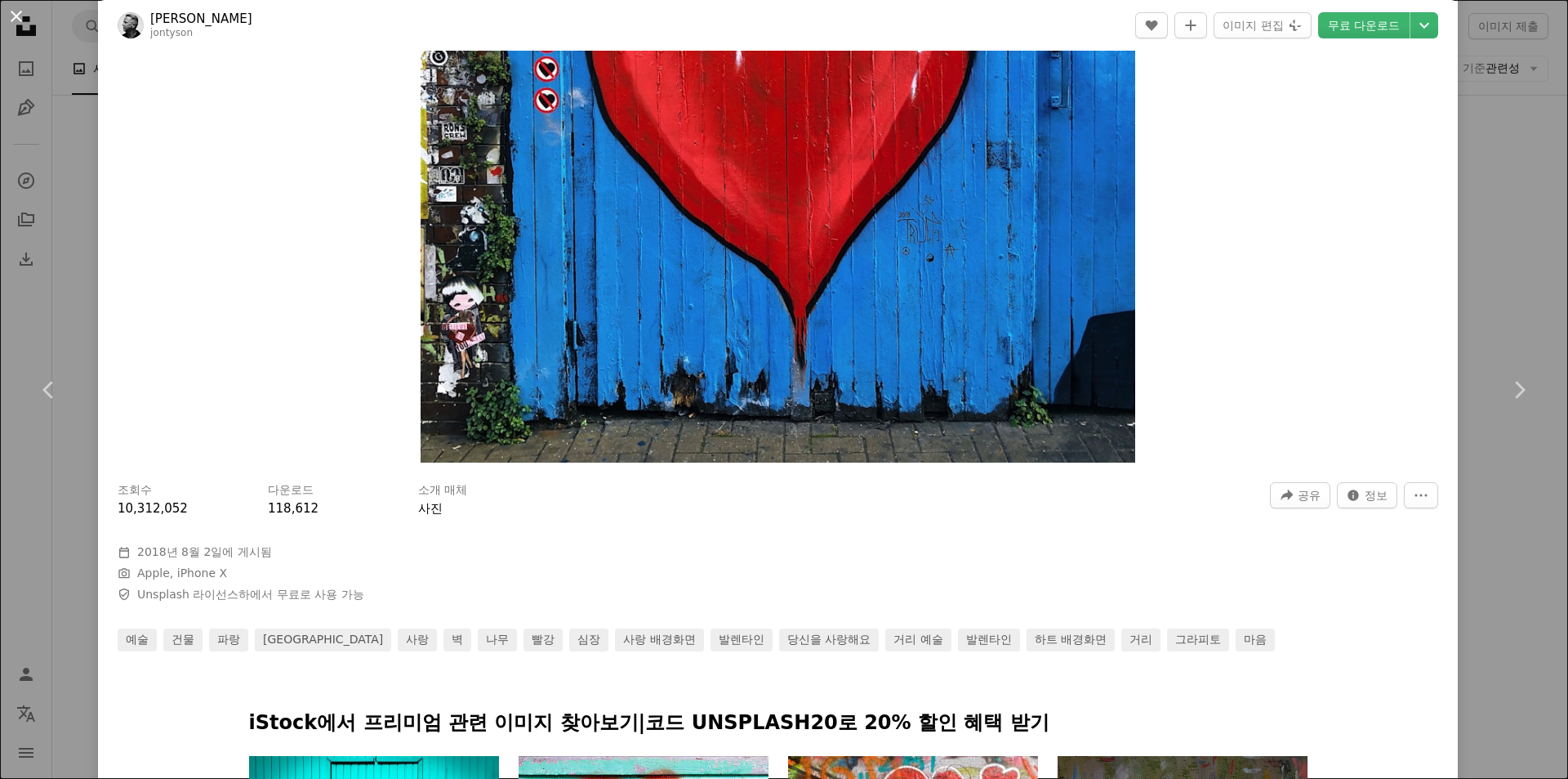
click at [12, 15] on button "An X shape" at bounding box center [16, 16] width 19 height 19
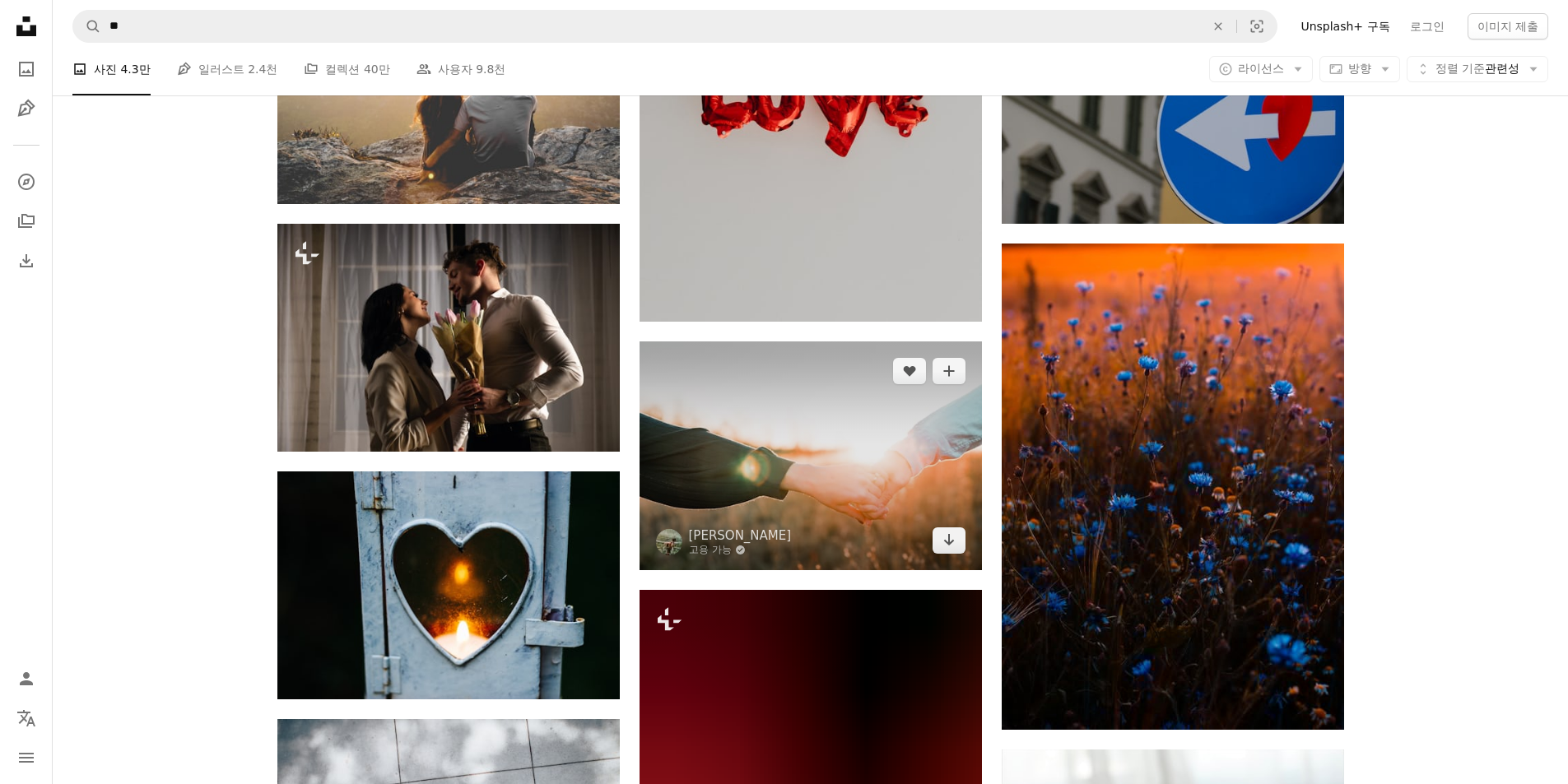
scroll to position [17850, 0]
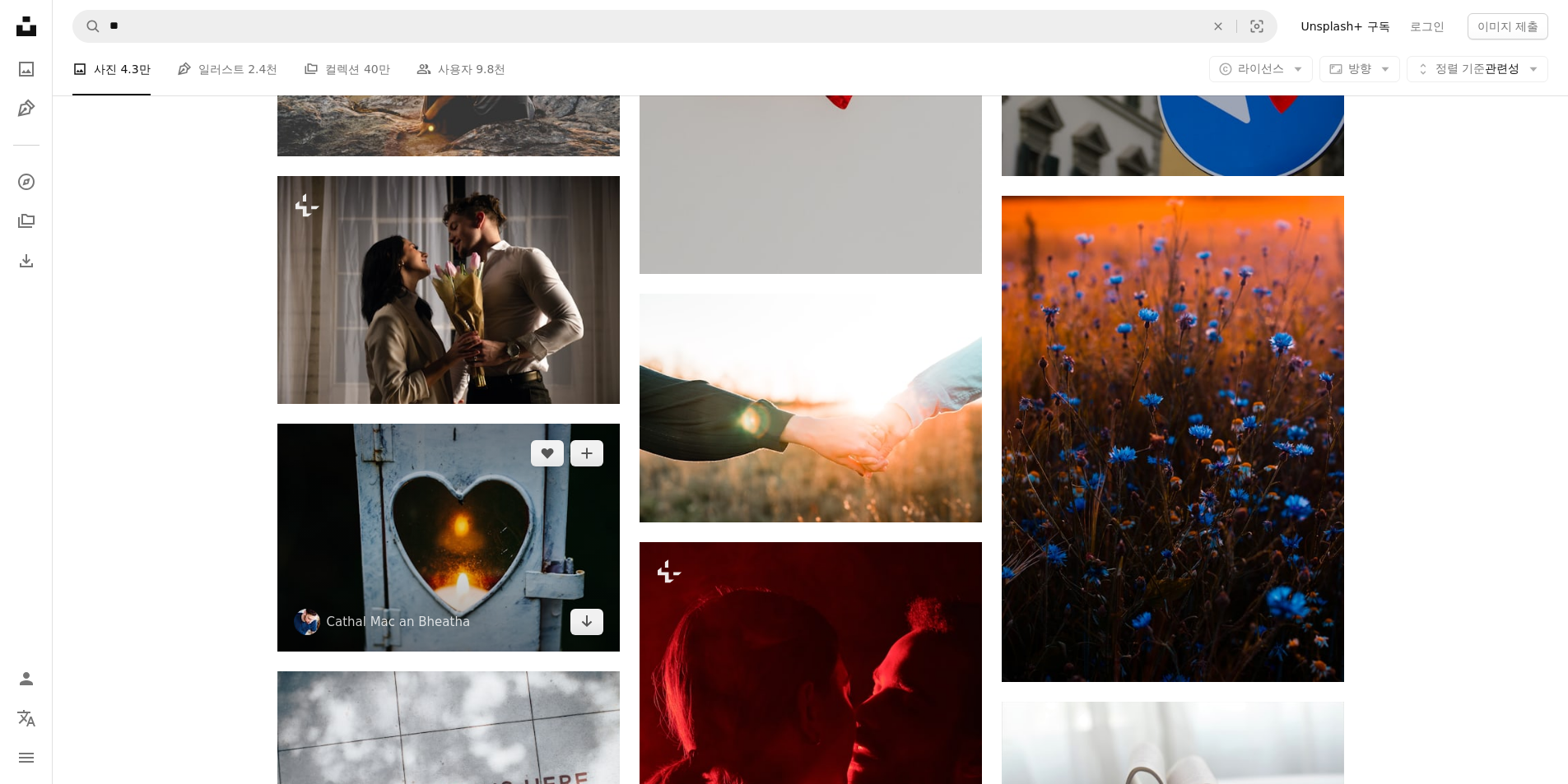
click at [498, 523] on img at bounding box center [448, 537] width 343 height 228
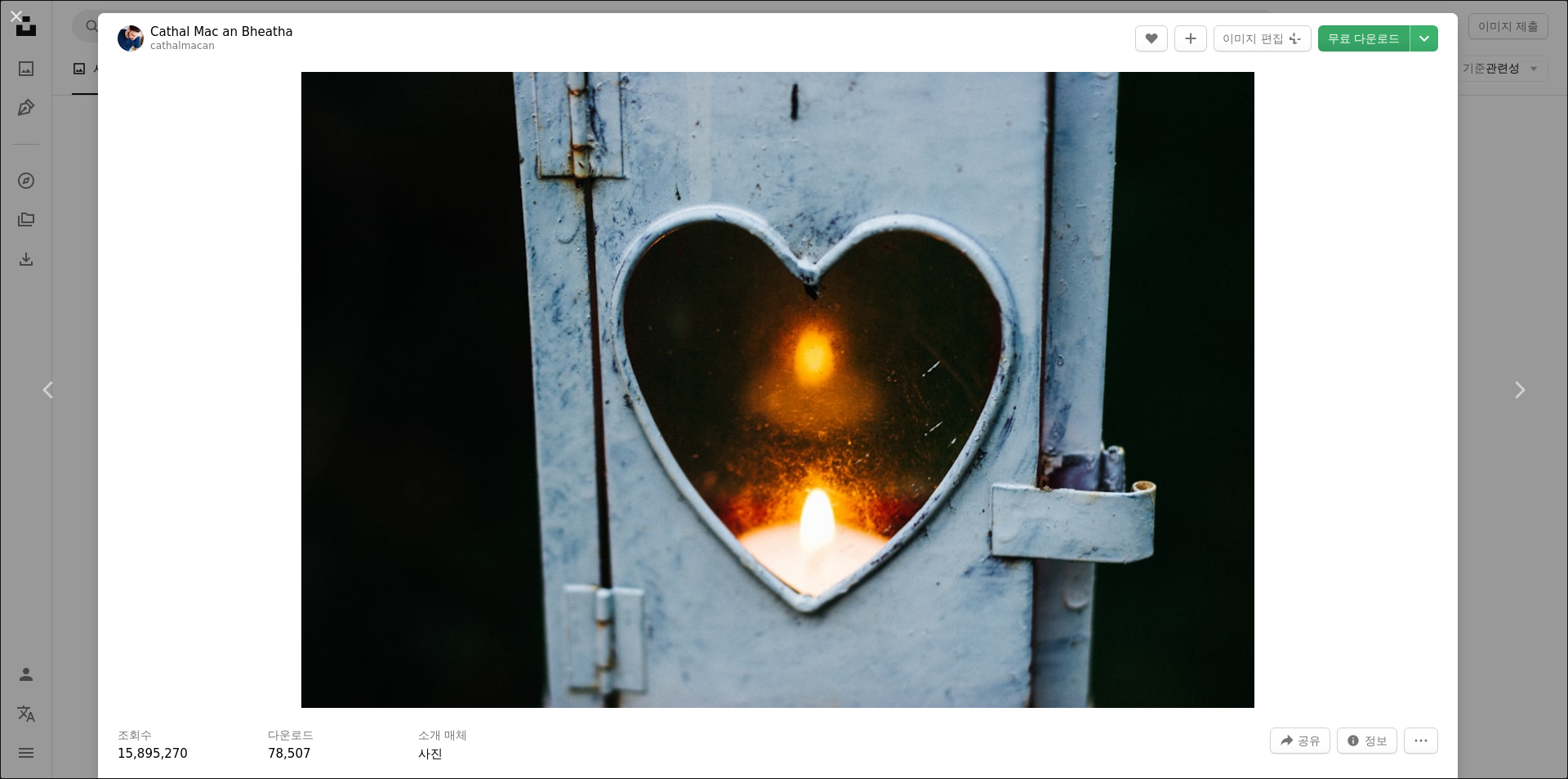
click at [1381, 39] on link "무료 다운로드" at bounding box center [1364, 38] width 92 height 26
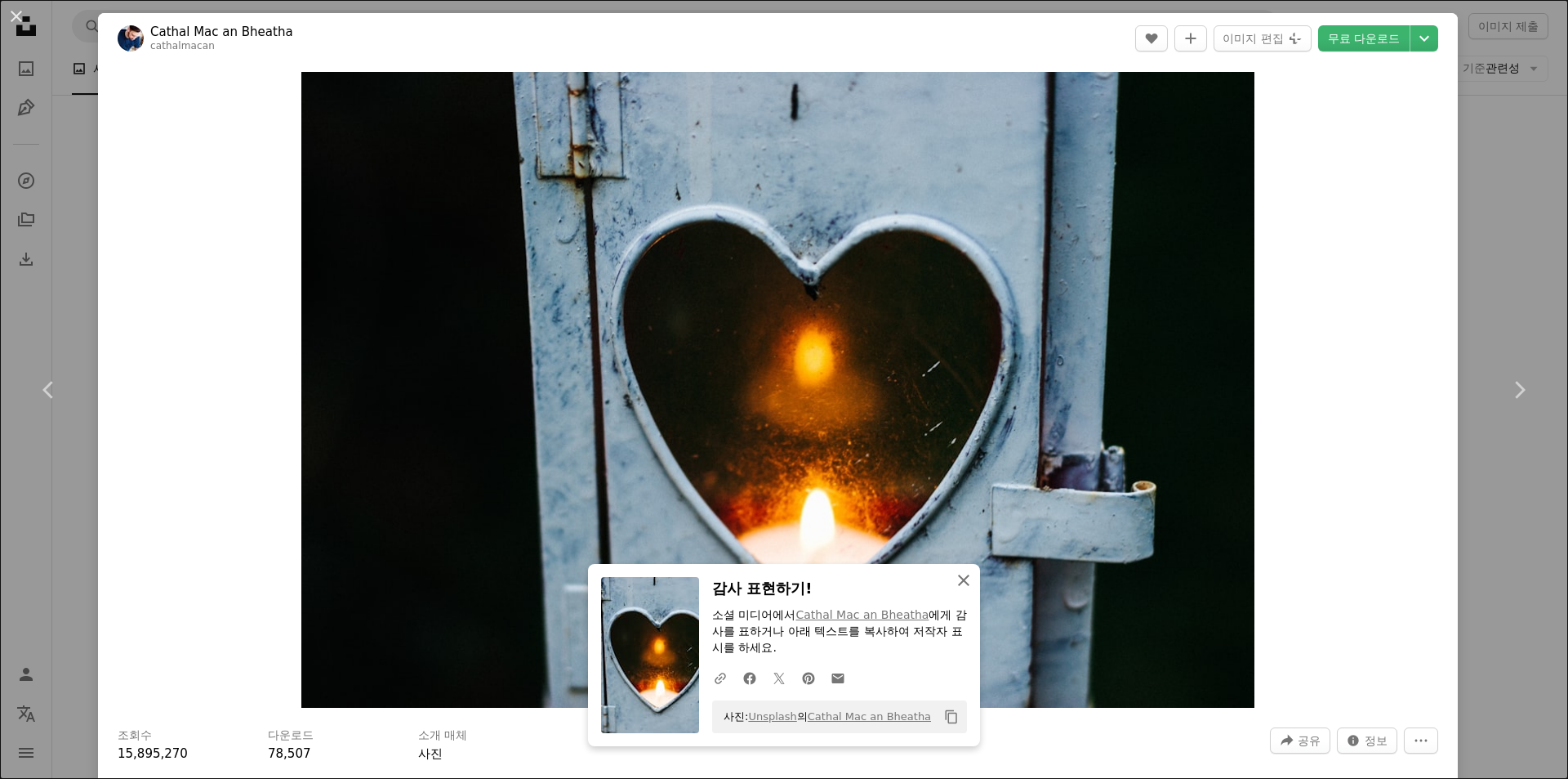
click at [957, 576] on icon "An X shape" at bounding box center [963, 580] width 19 height 19
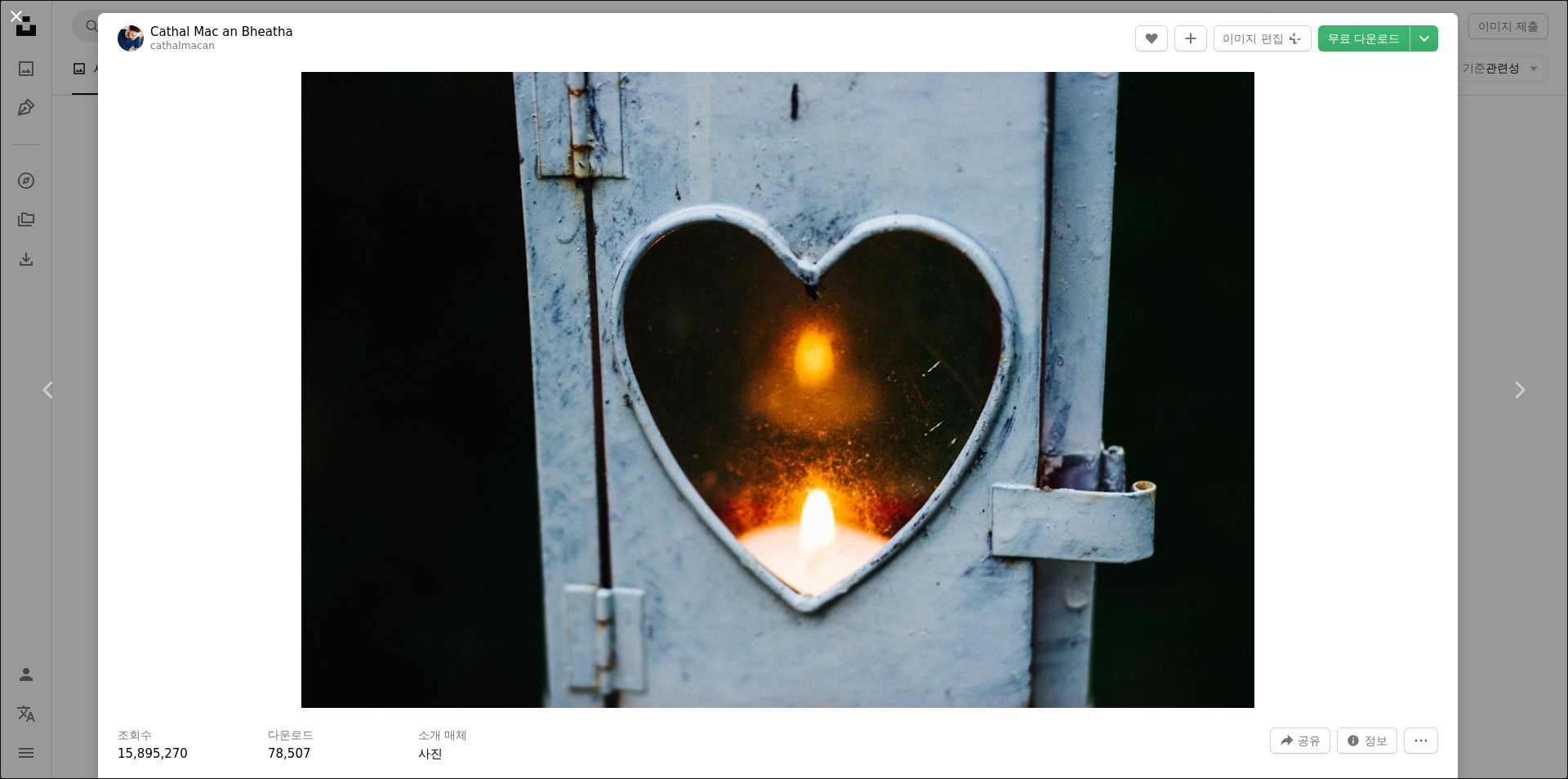
click at [7, 12] on button "An X shape" at bounding box center [16, 16] width 19 height 19
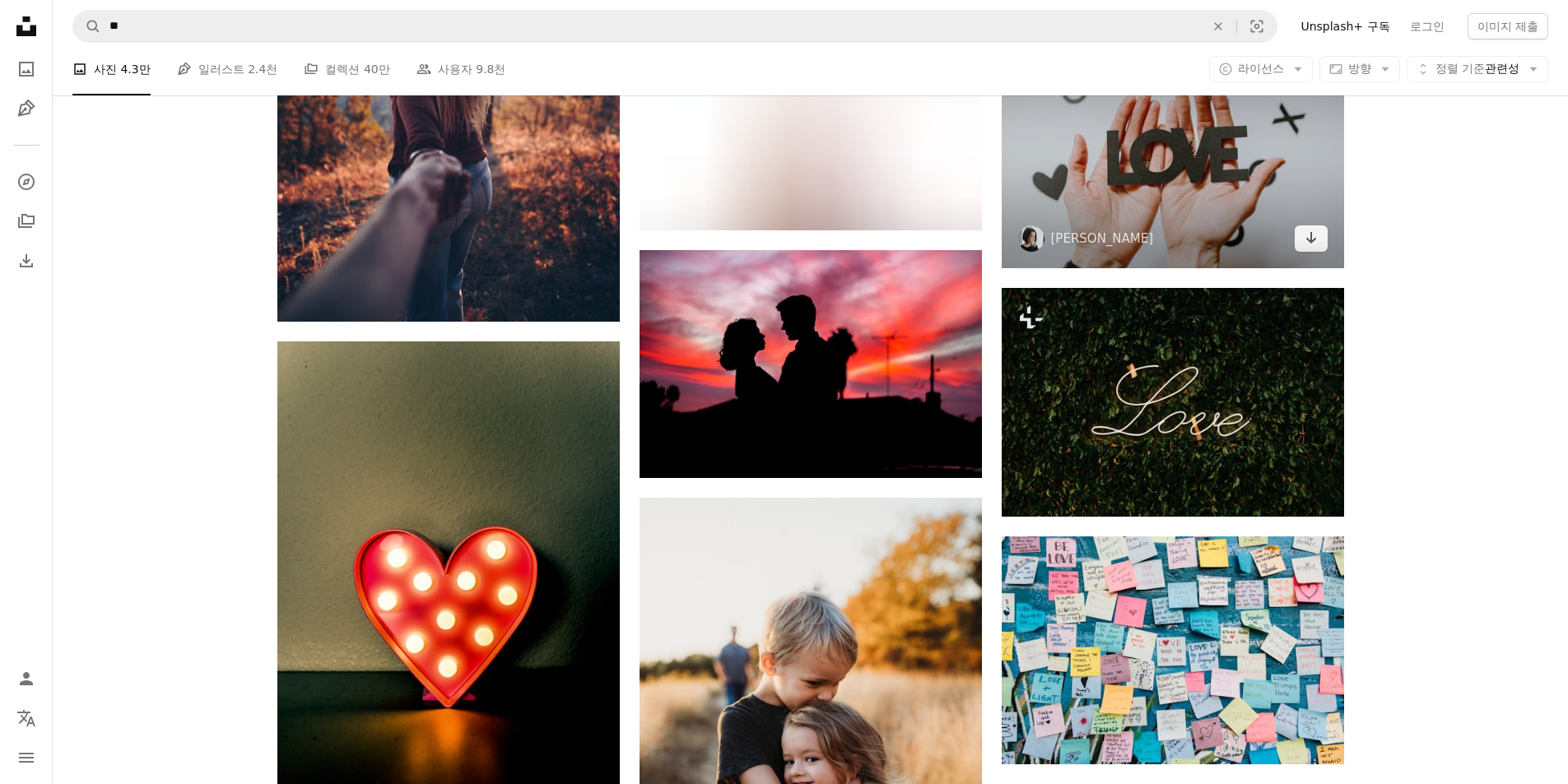
scroll to position [20235, 0]
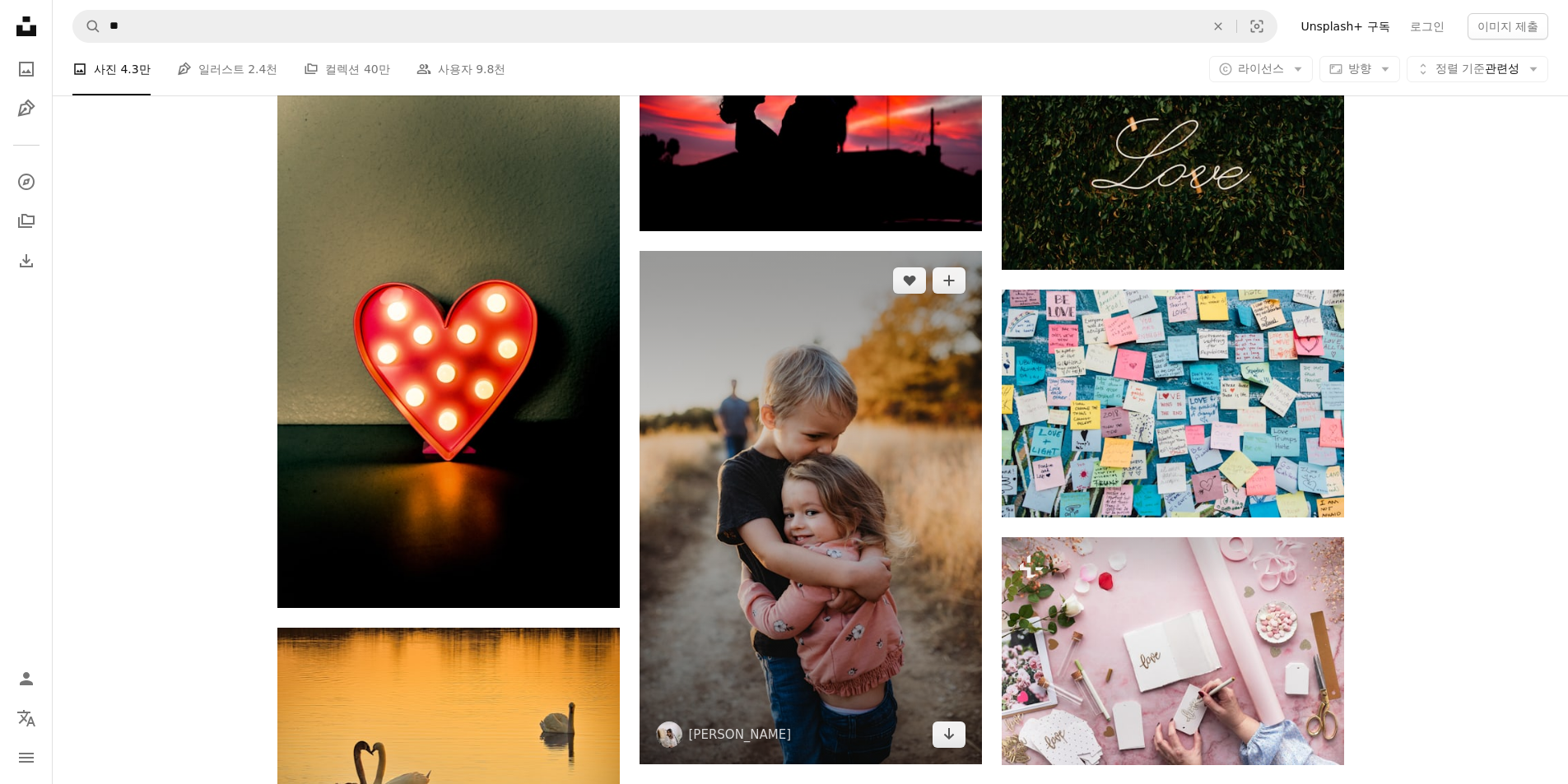
click at [811, 420] on img at bounding box center [811, 507] width 343 height 513
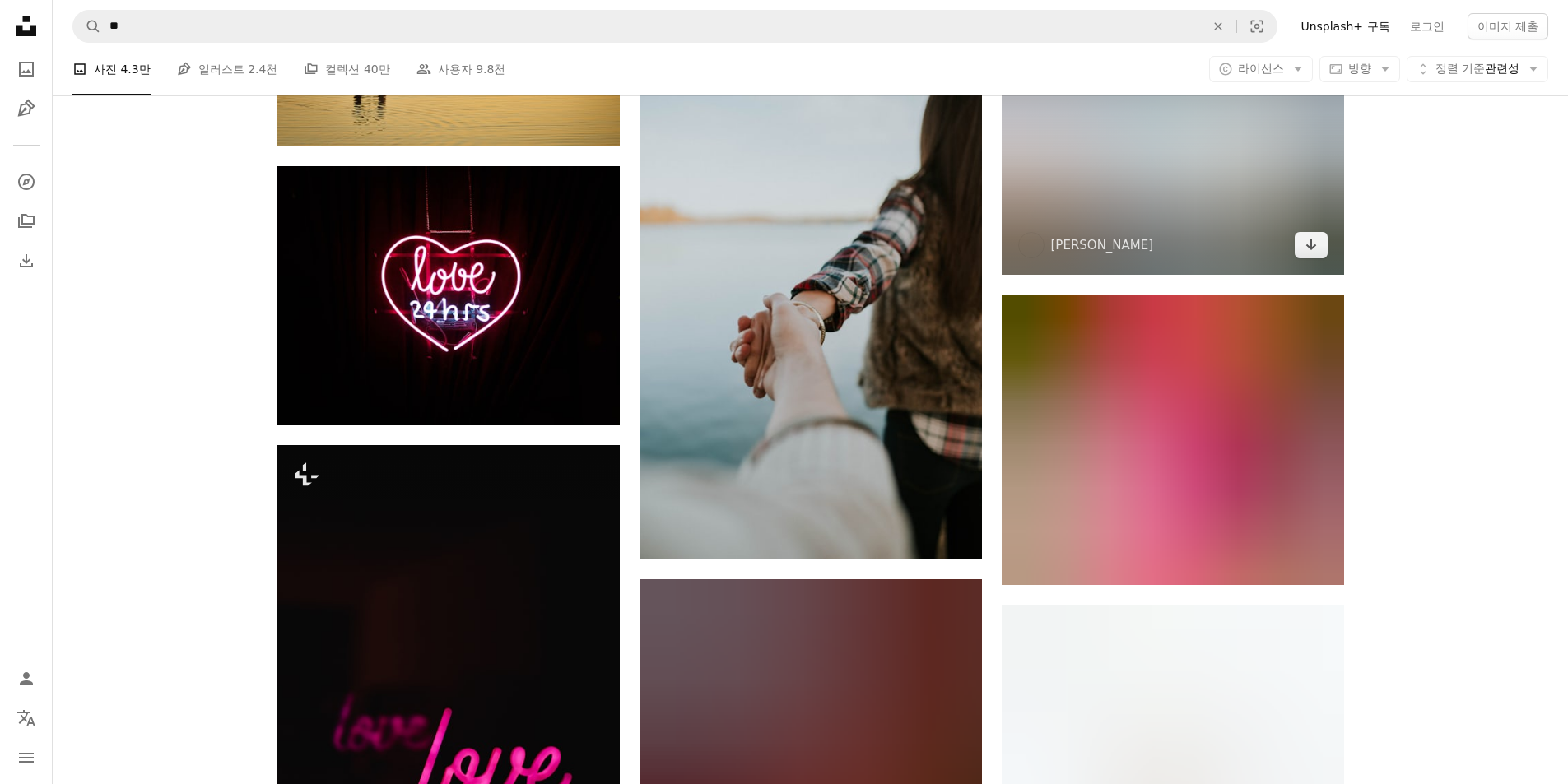
scroll to position [20893, 0]
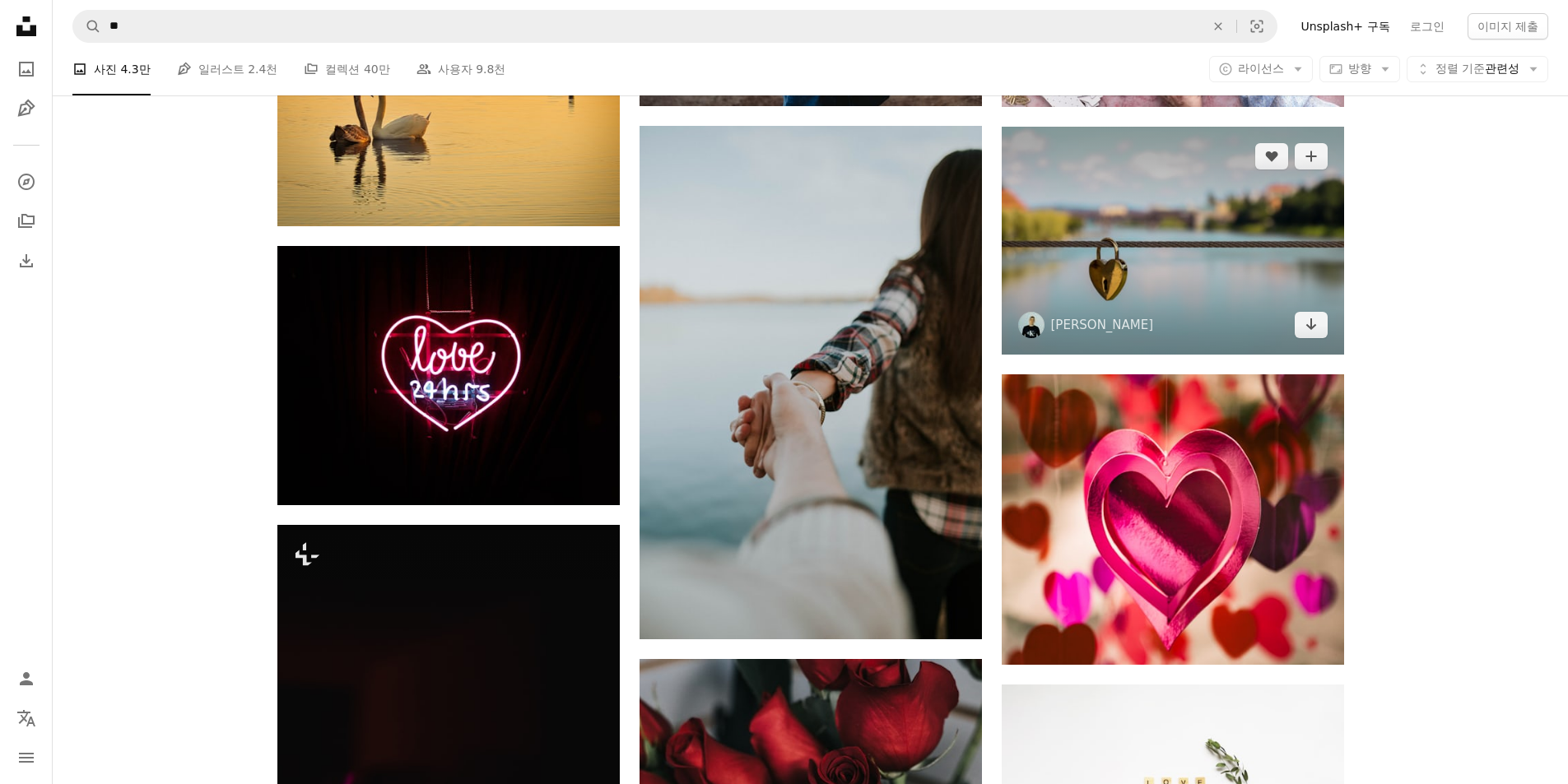
click at [1098, 226] on img at bounding box center [1173, 240] width 343 height 228
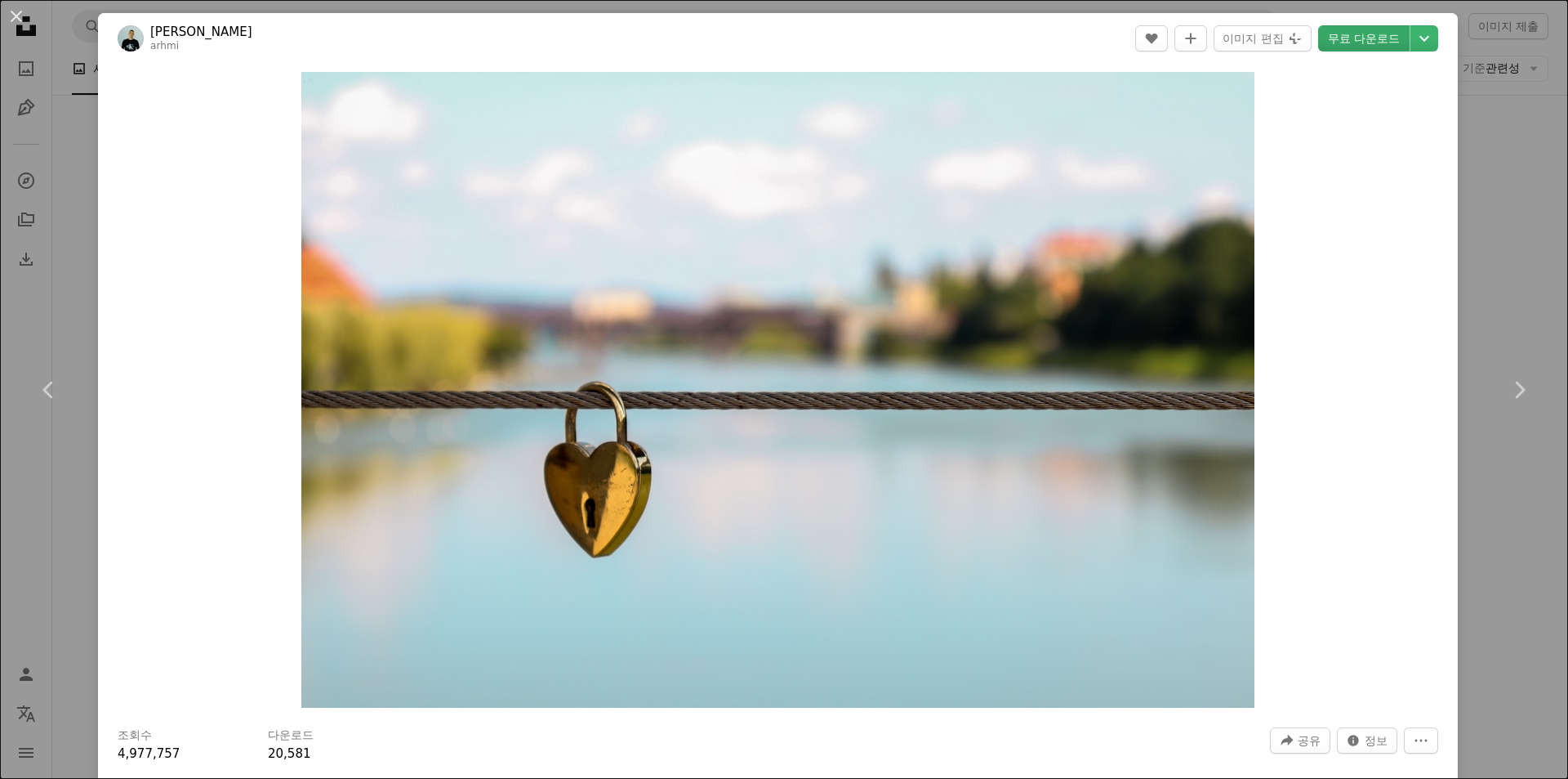
click at [1319, 48] on link "무료 다운로드" at bounding box center [1364, 38] width 92 height 26
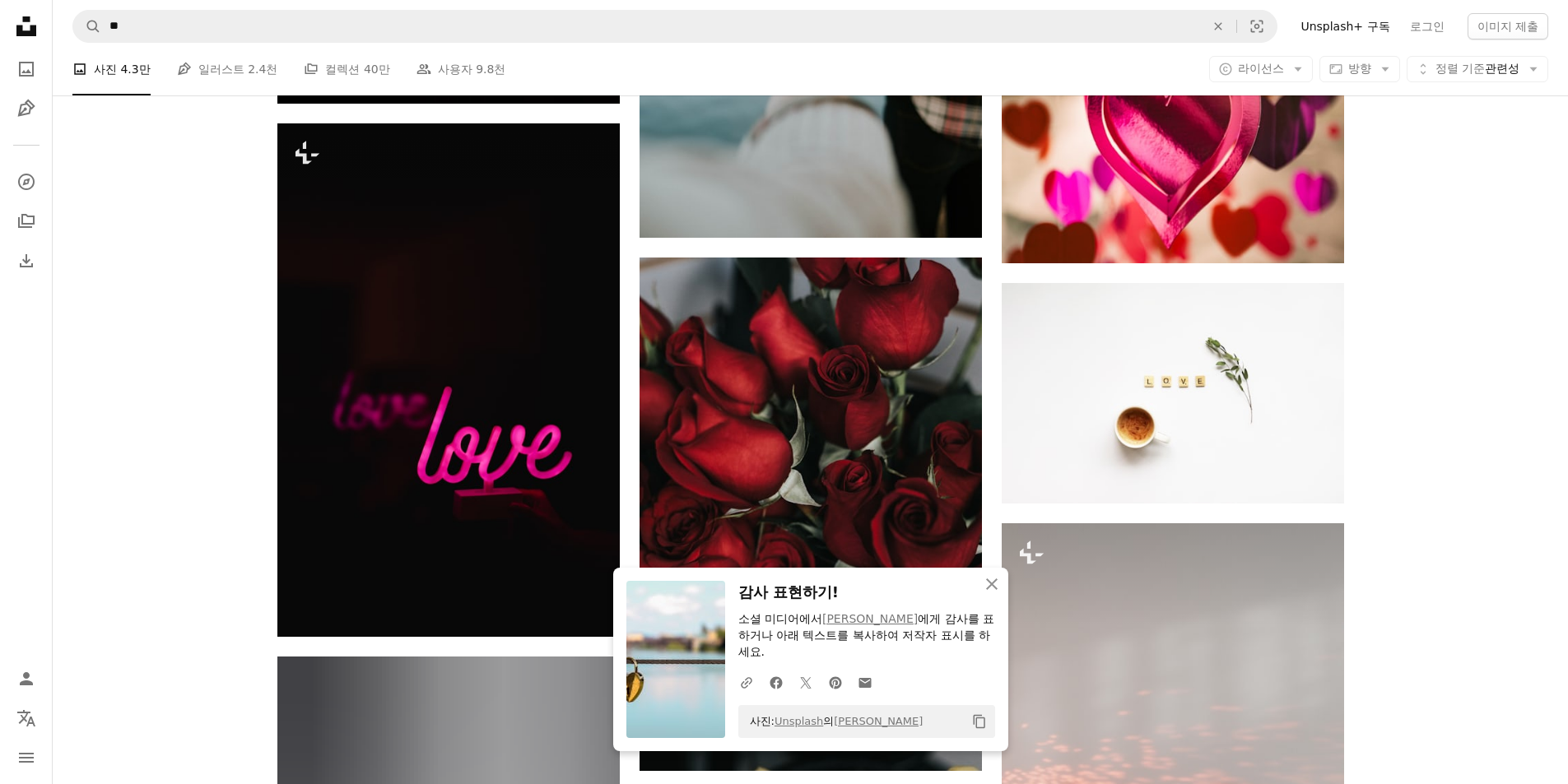
scroll to position [21469, 0]
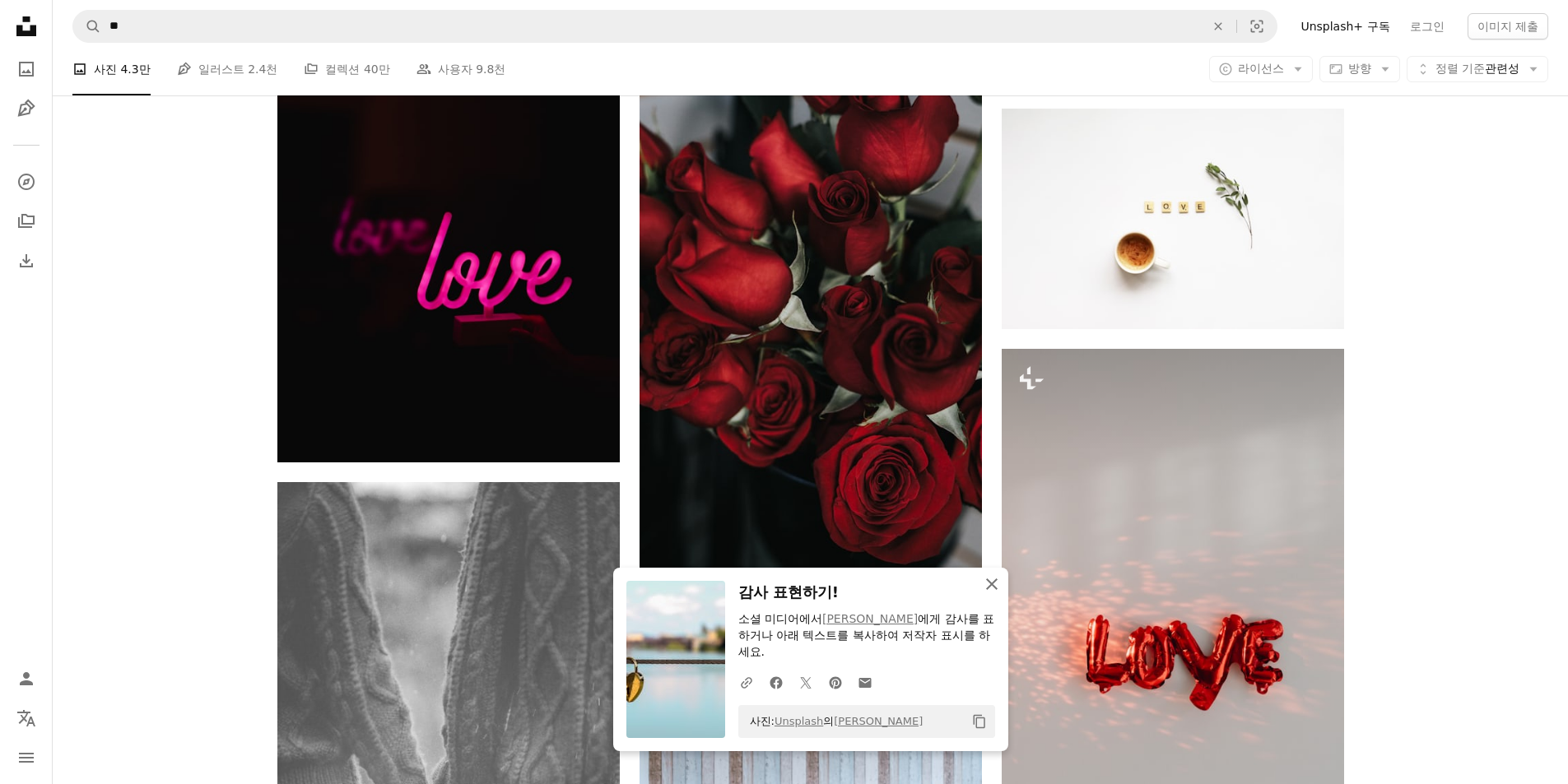
click at [988, 594] on icon "An X shape" at bounding box center [991, 584] width 19 height 19
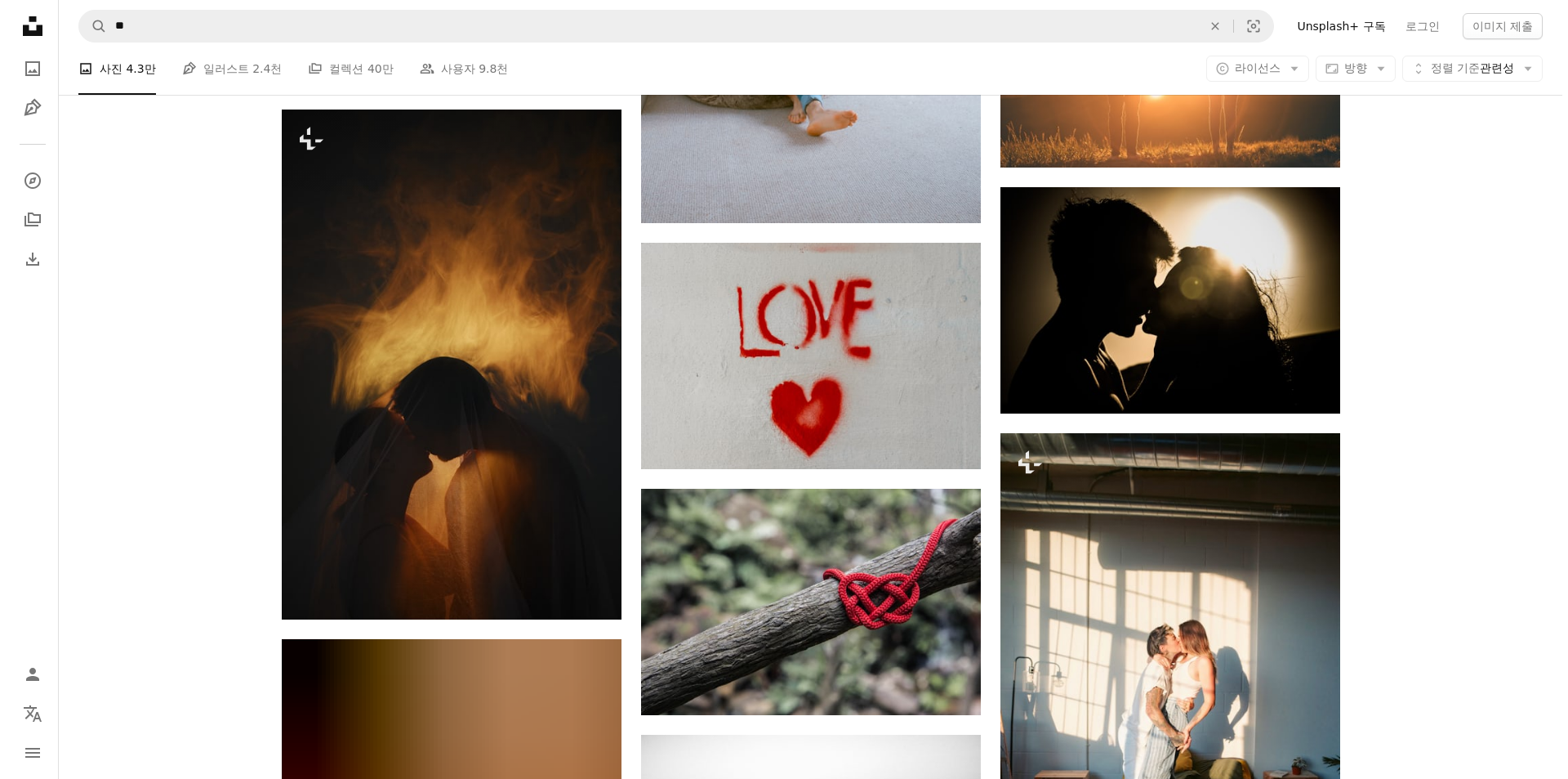
scroll to position [21904, 0]
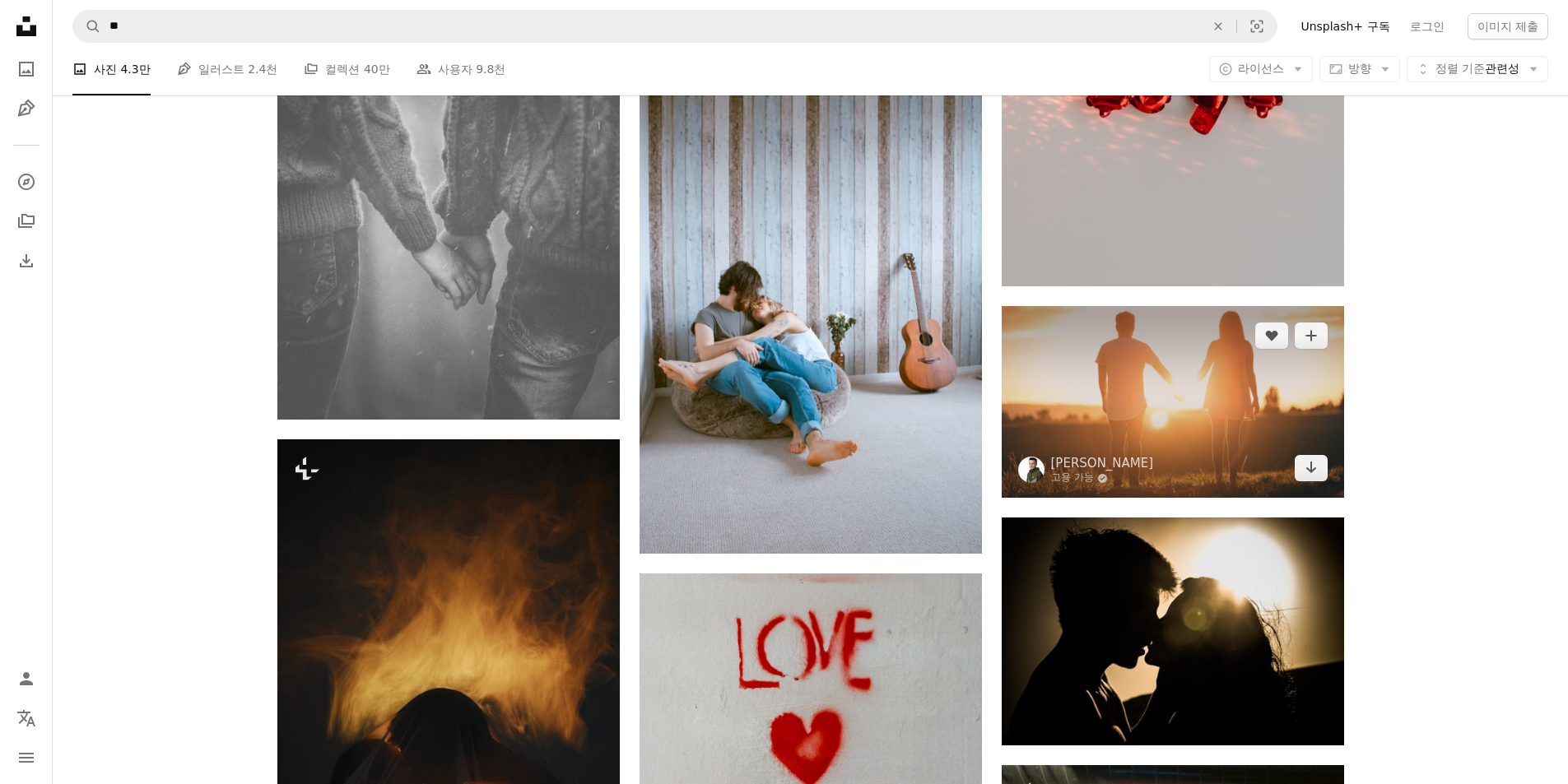
click at [1202, 393] on img at bounding box center [1173, 403] width 343 height 193
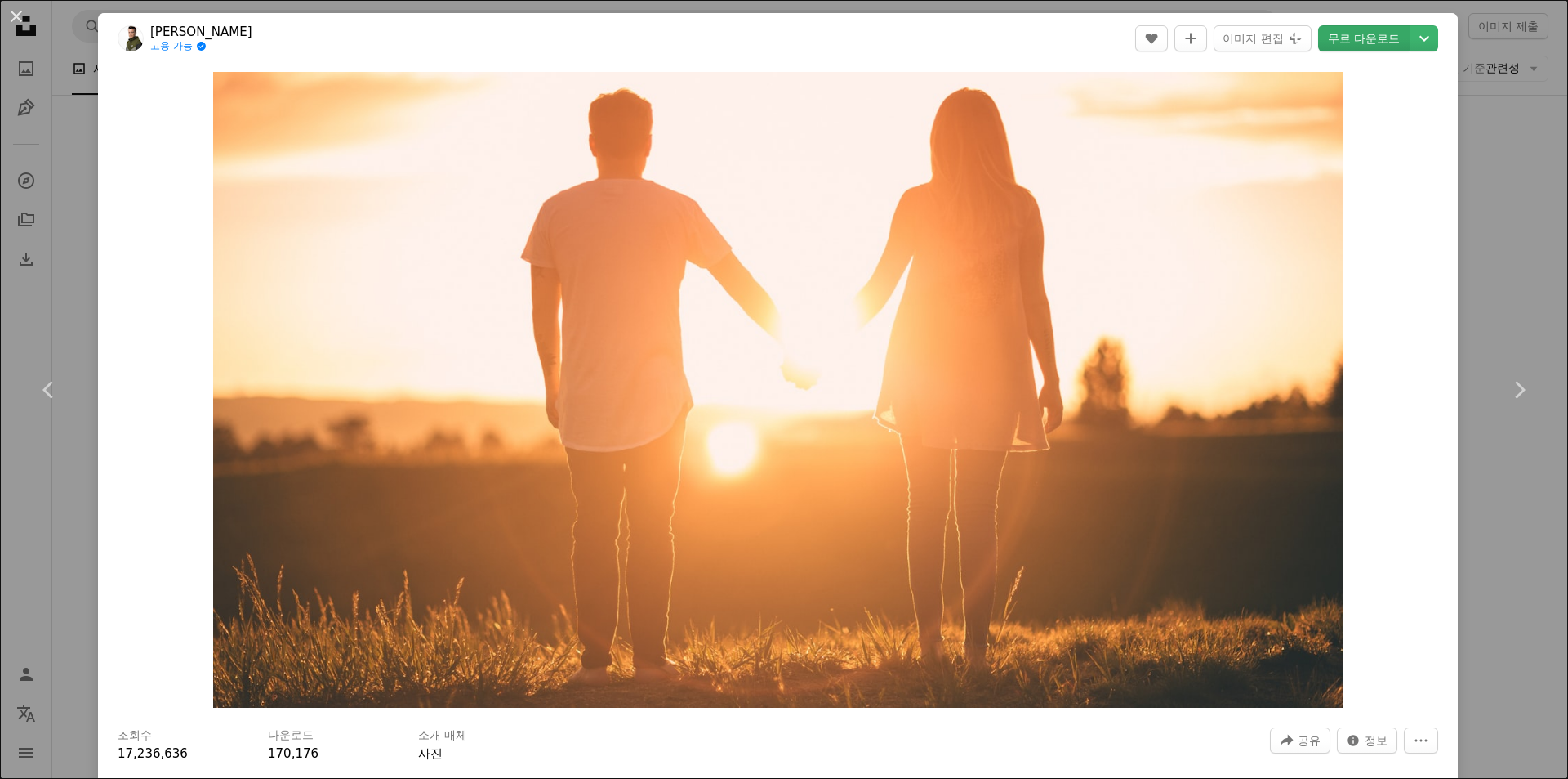
click at [1353, 33] on link "무료 다운로드" at bounding box center [1364, 38] width 92 height 26
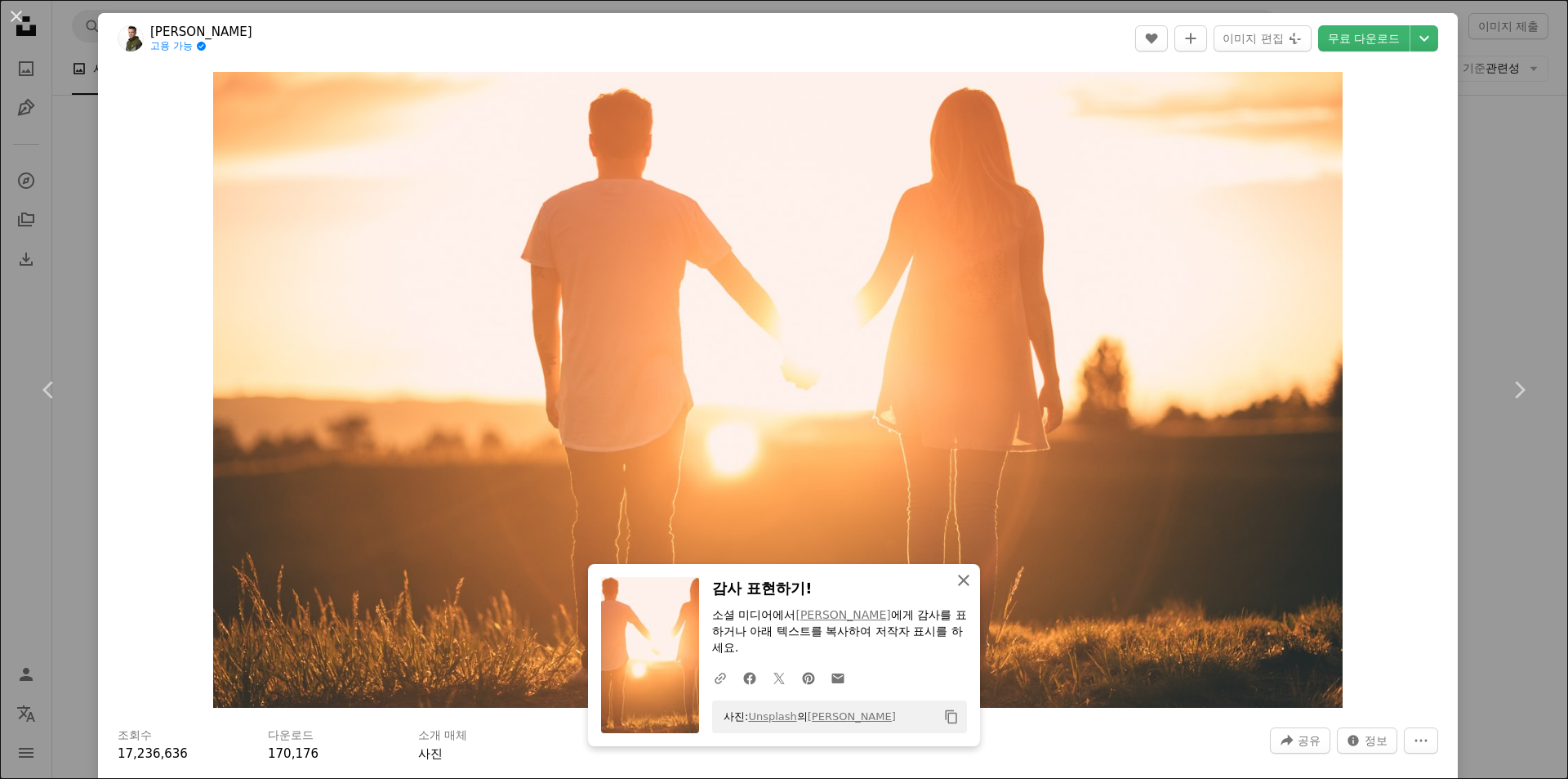
click at [955, 584] on icon "An X shape" at bounding box center [963, 580] width 19 height 19
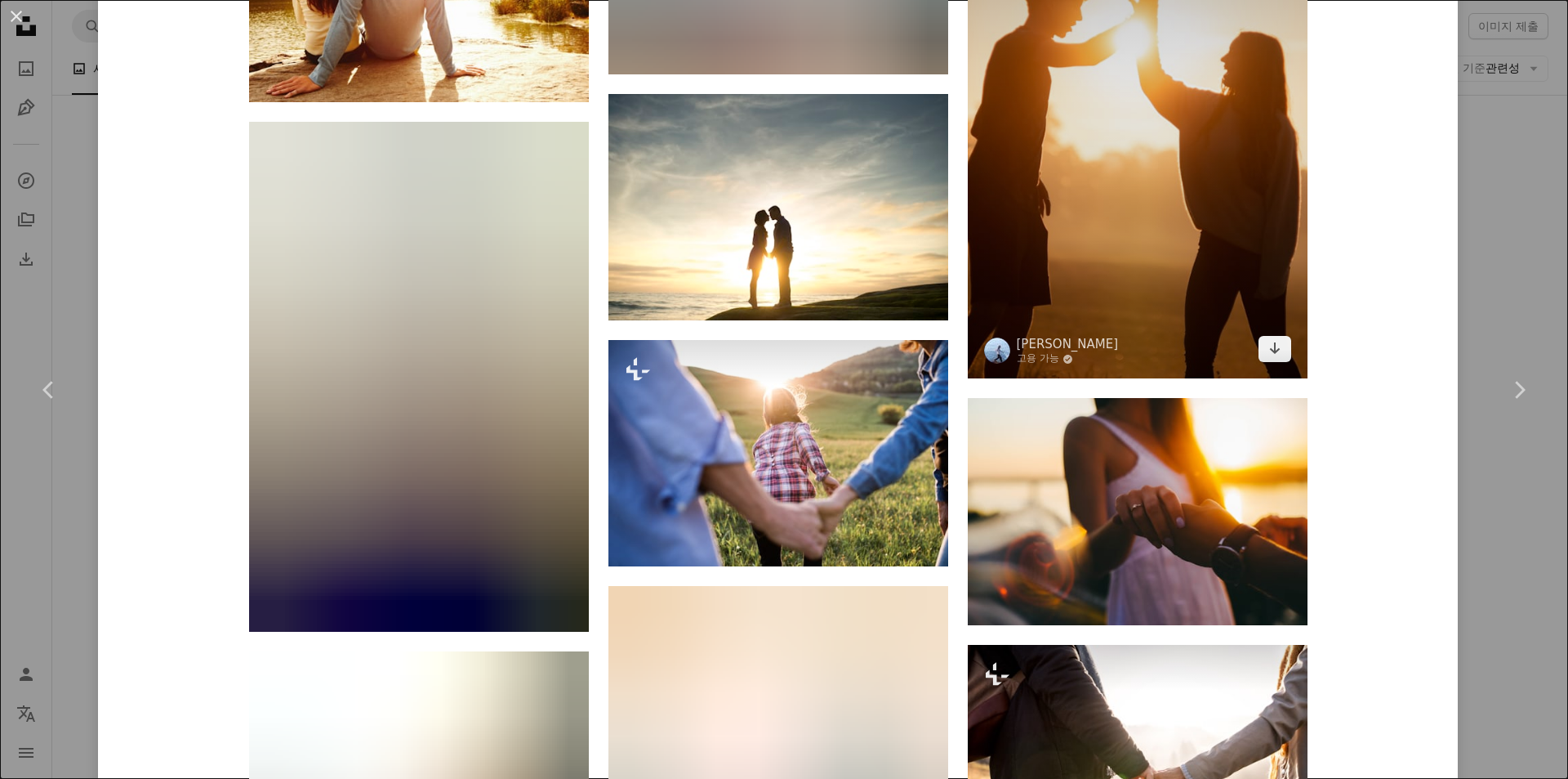
scroll to position [3924, 0]
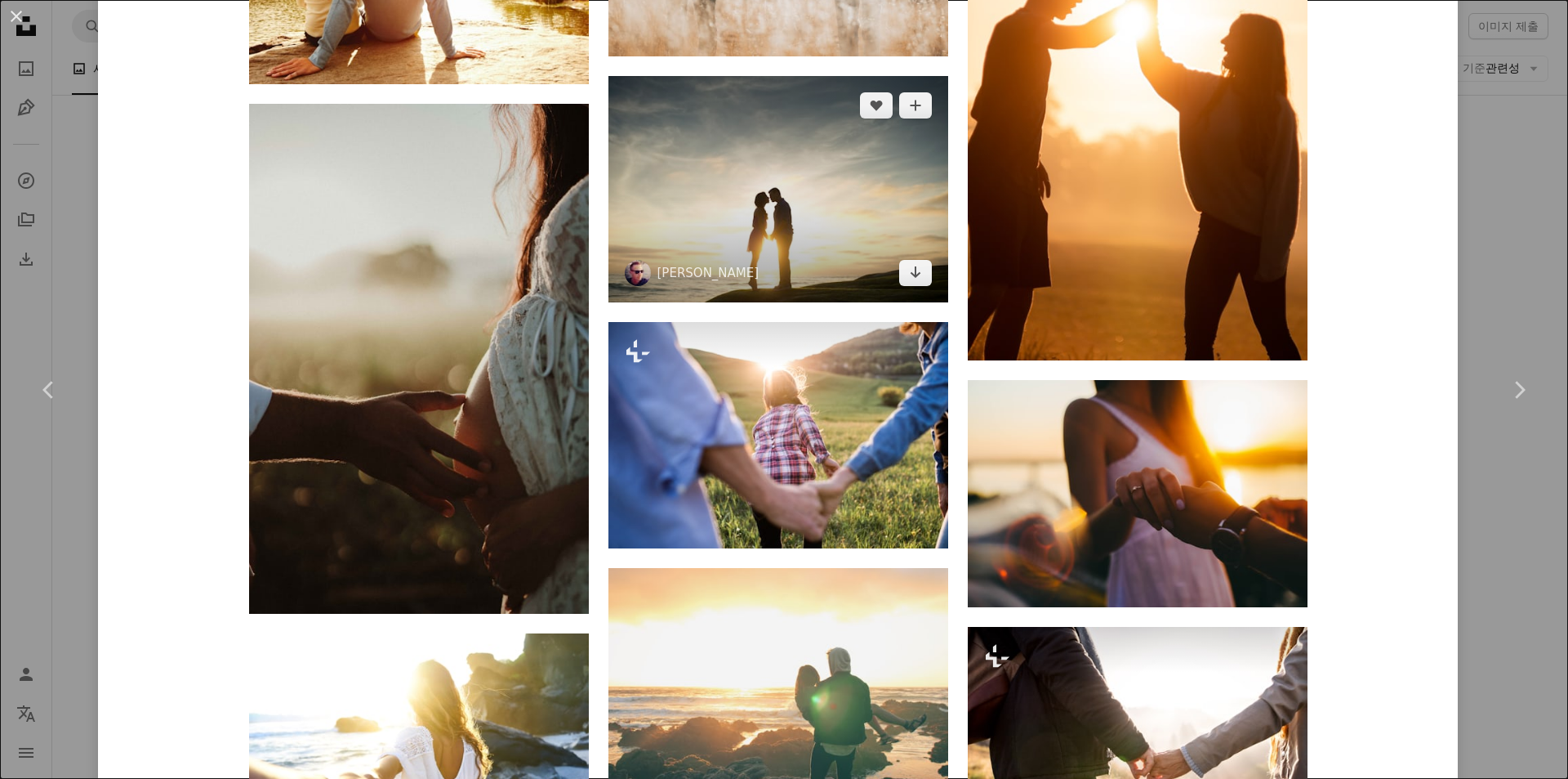
click at [708, 249] on img at bounding box center [779, 188] width 340 height 226
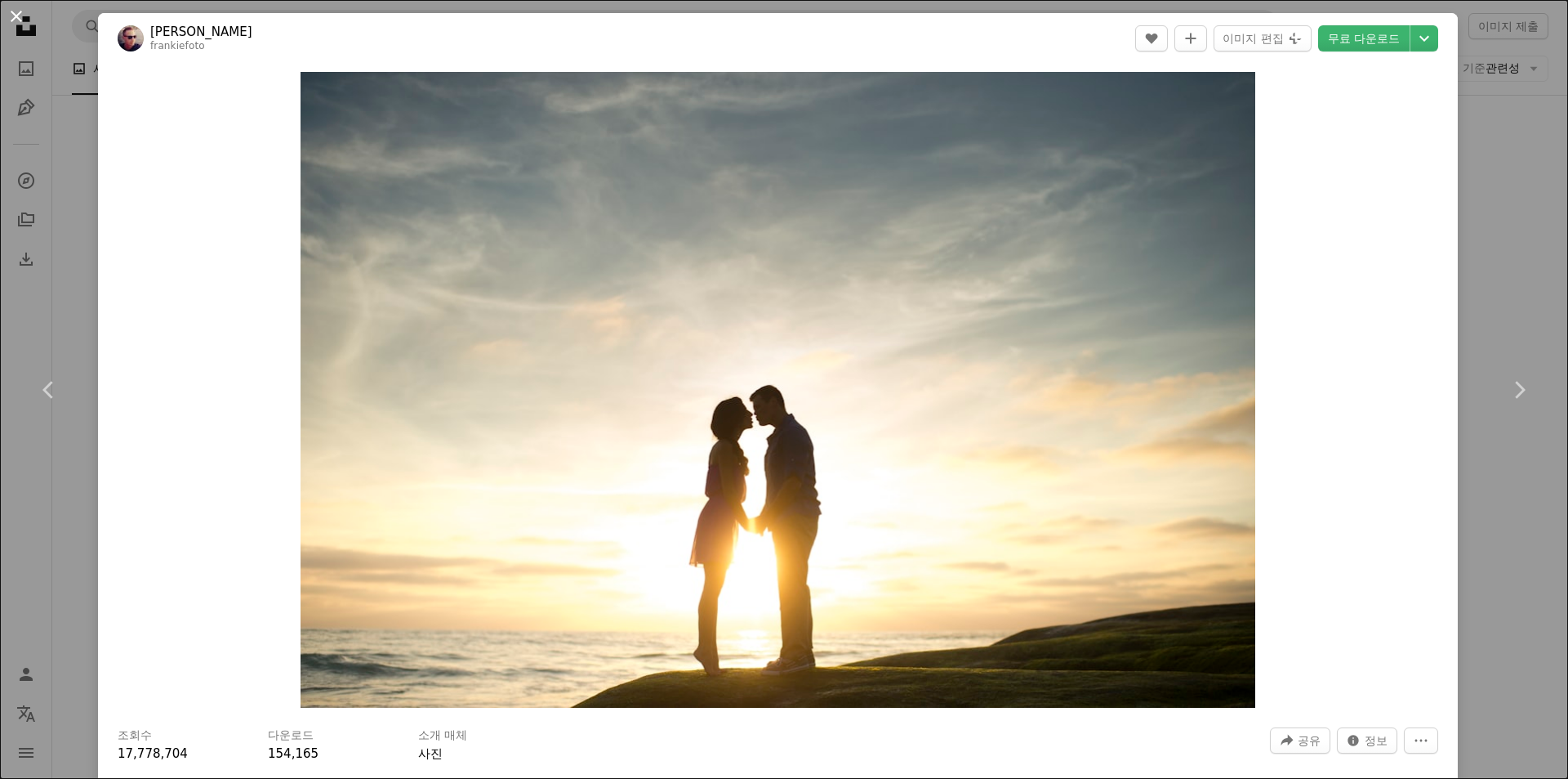
click at [17, 17] on button "An X shape" at bounding box center [16, 16] width 19 height 19
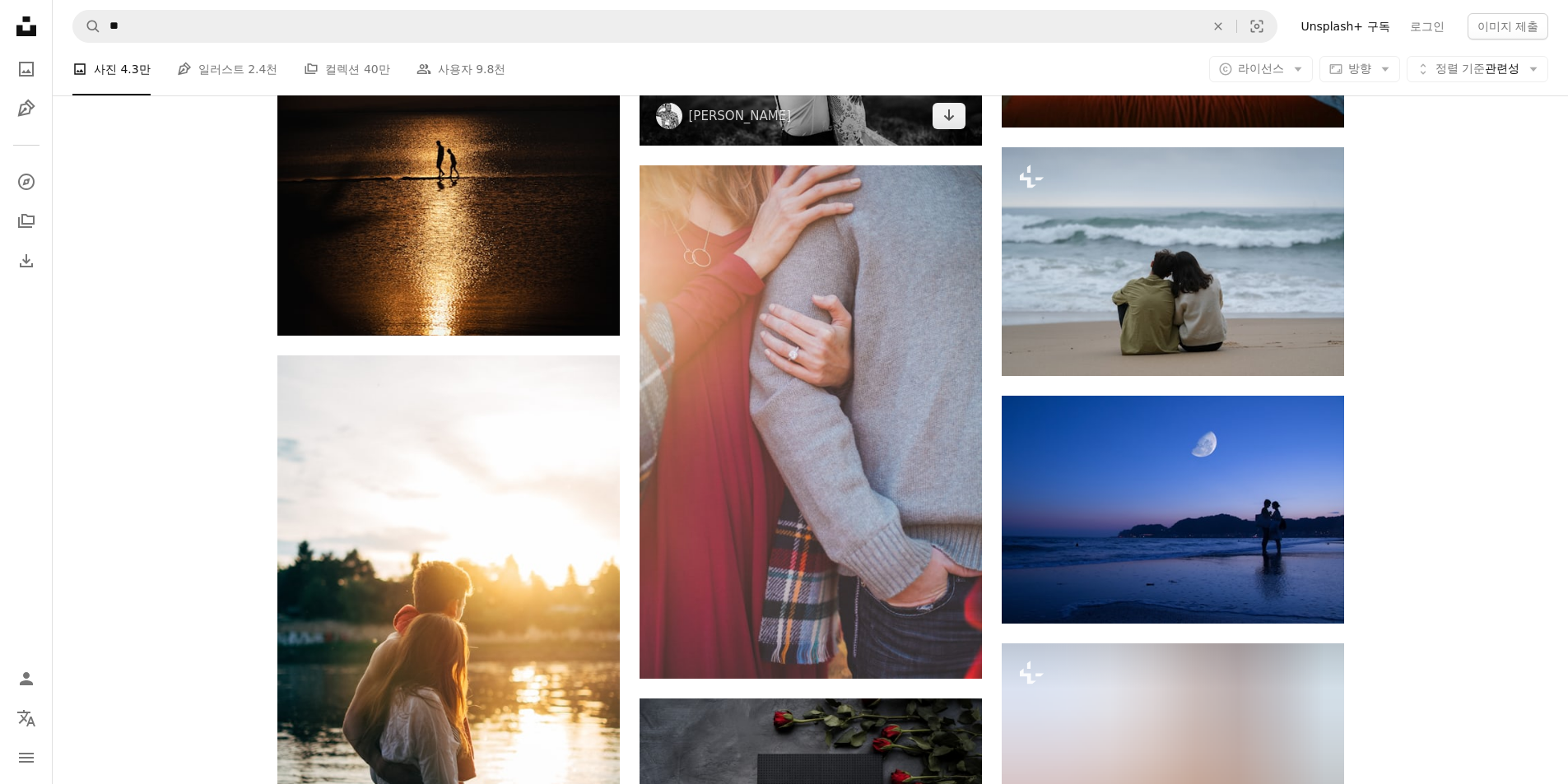
scroll to position [23197, 0]
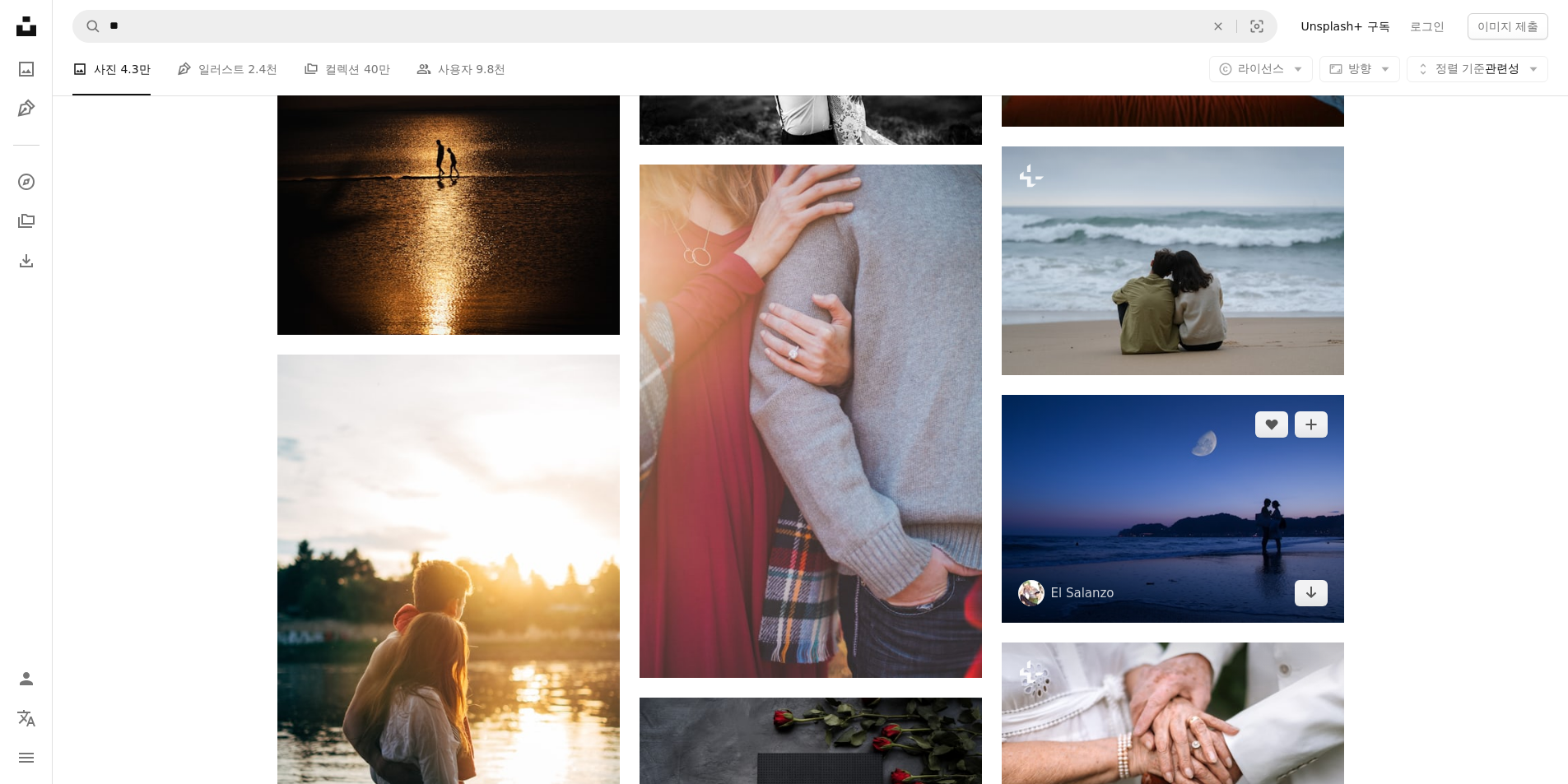
click at [1305, 496] on img at bounding box center [1173, 508] width 343 height 228
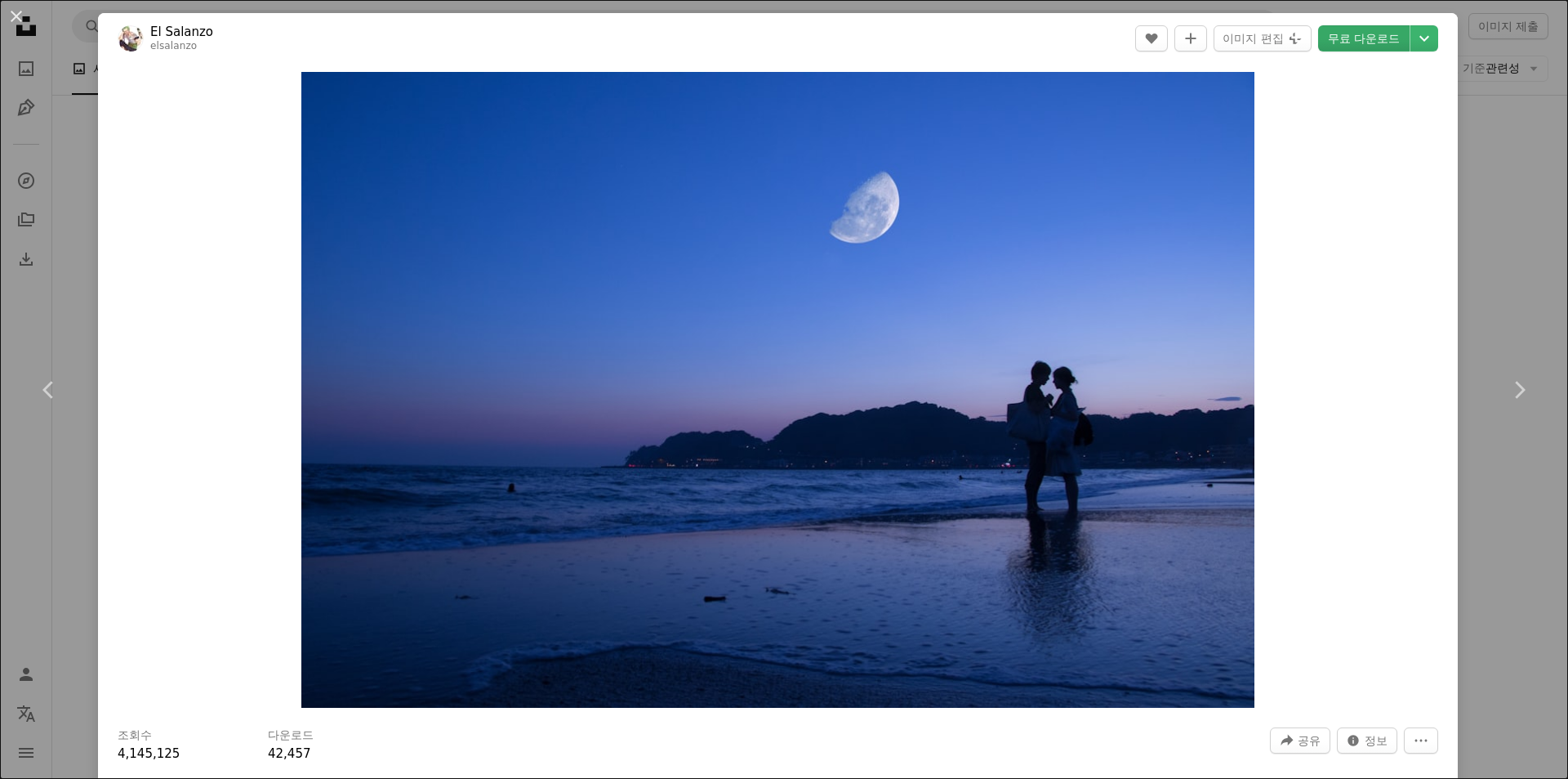
click at [1344, 43] on link "무료 다운로드" at bounding box center [1364, 38] width 92 height 26
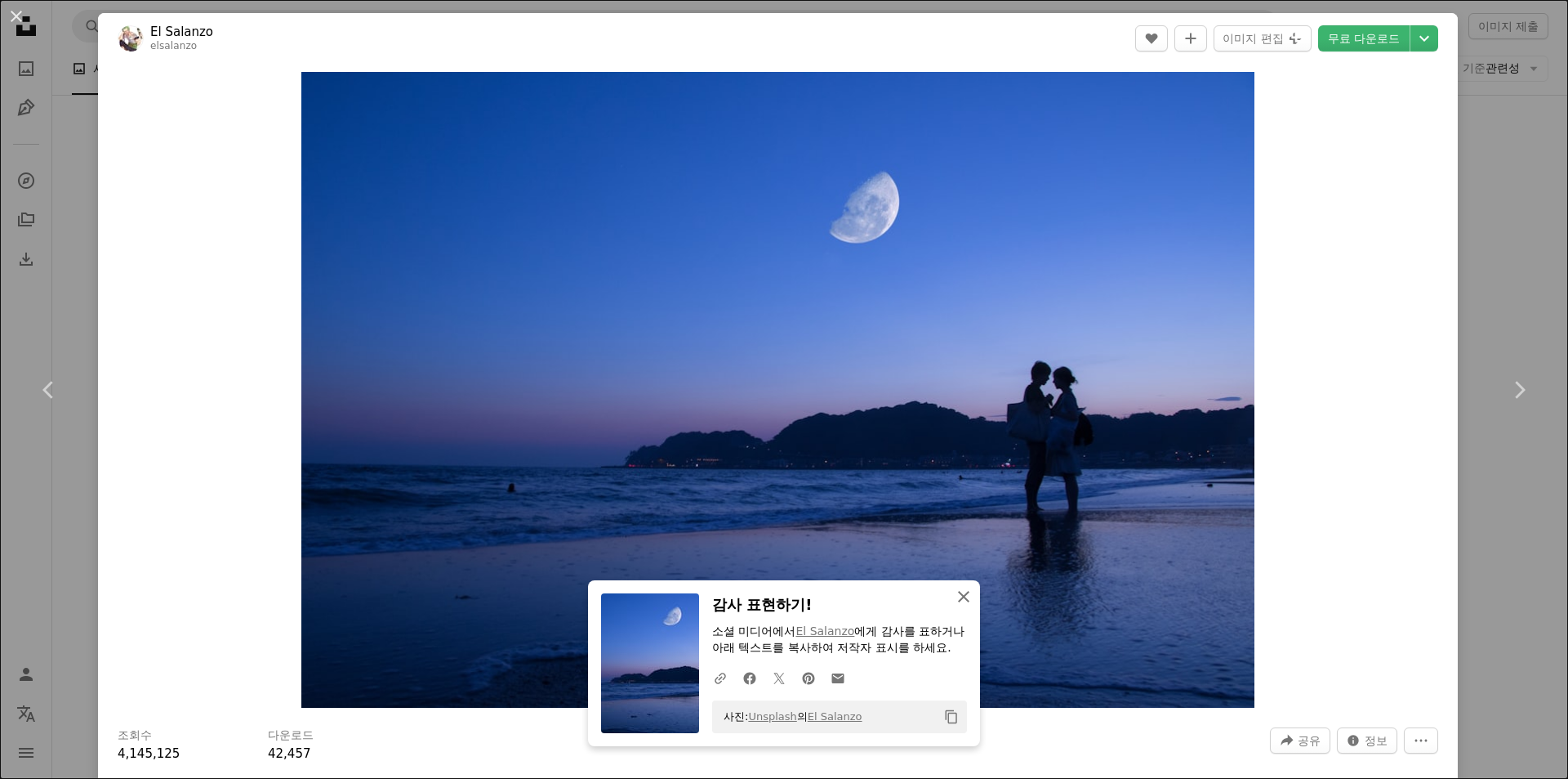
click at [961, 594] on icon "button" at bounding box center [964, 597] width 12 height 12
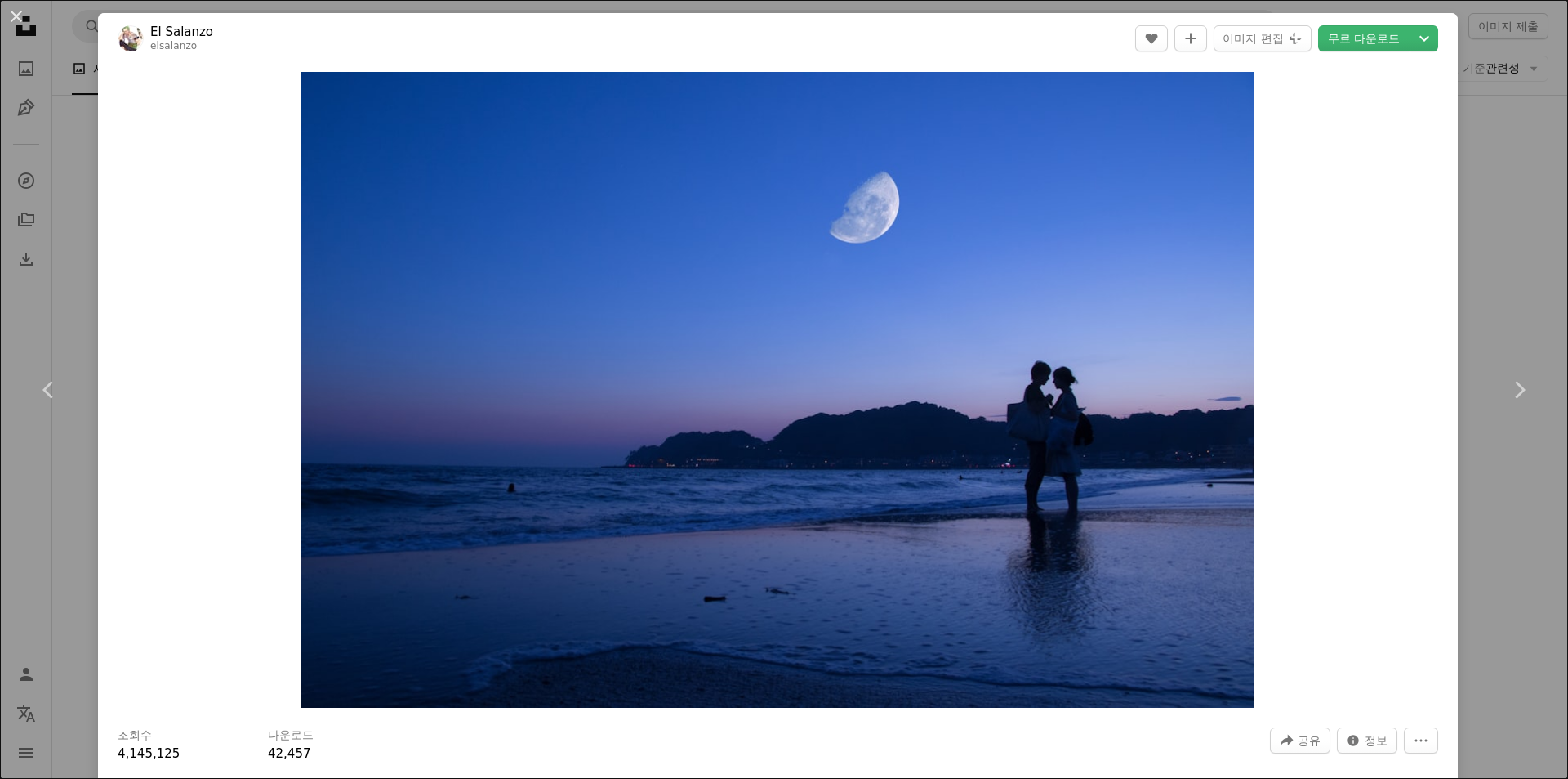
drag, startPoint x: 15, startPoint y: 8, endPoint x: 769, endPoint y: 300, distance: 808.6
click at [15, 8] on button "An X shape" at bounding box center [16, 16] width 19 height 19
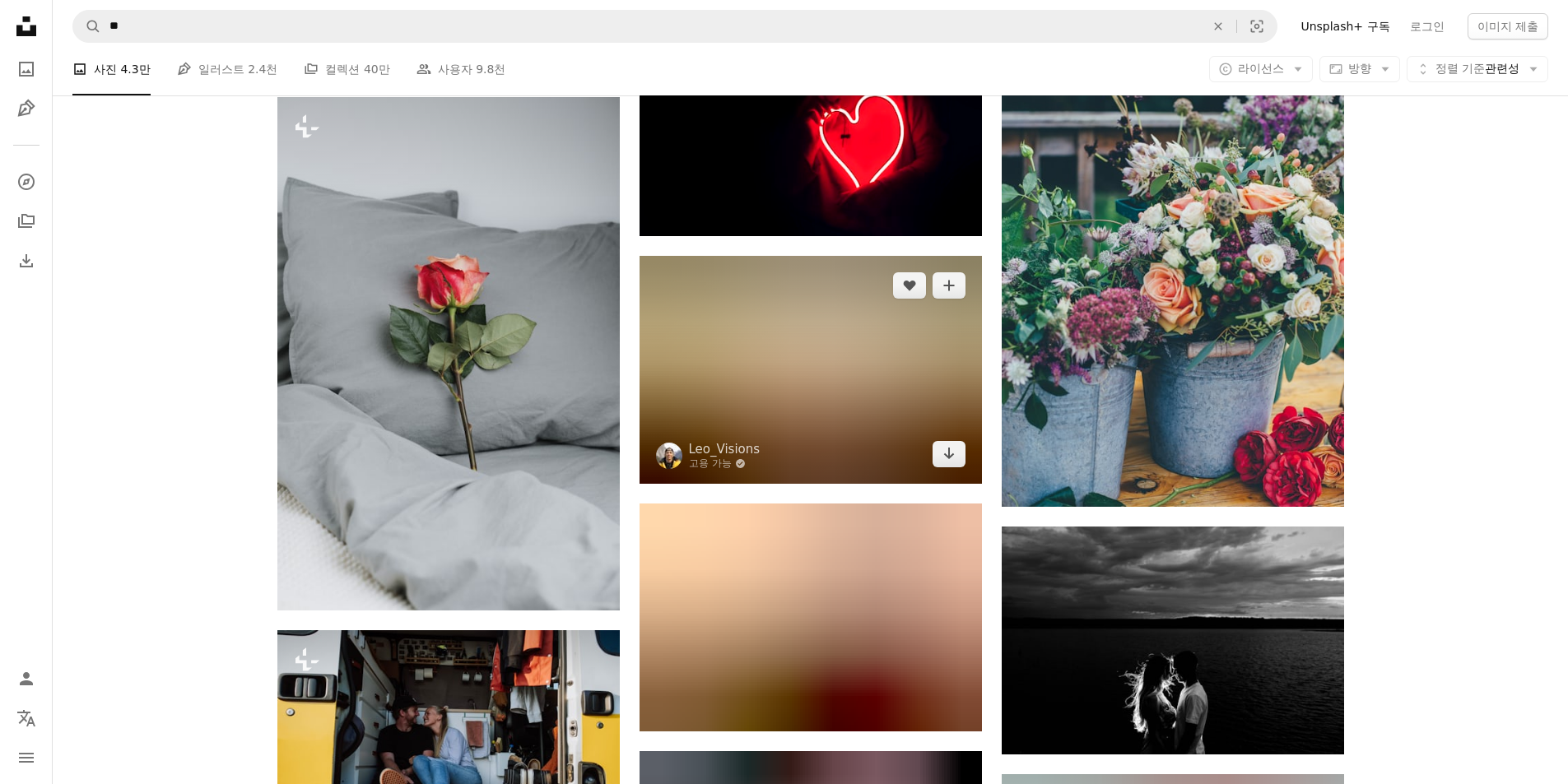
scroll to position [44337, 0]
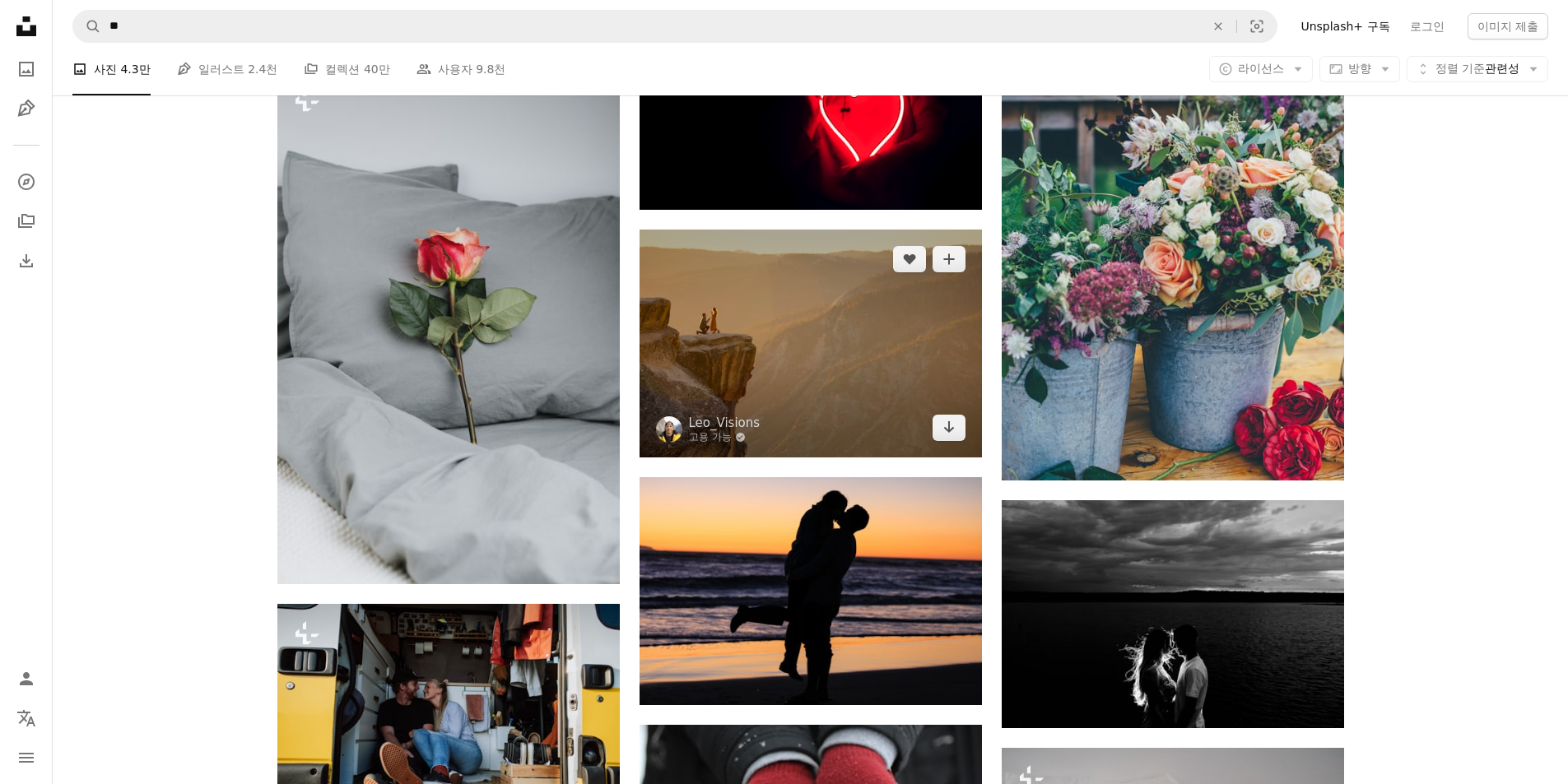
click at [884, 368] on img at bounding box center [811, 343] width 343 height 228
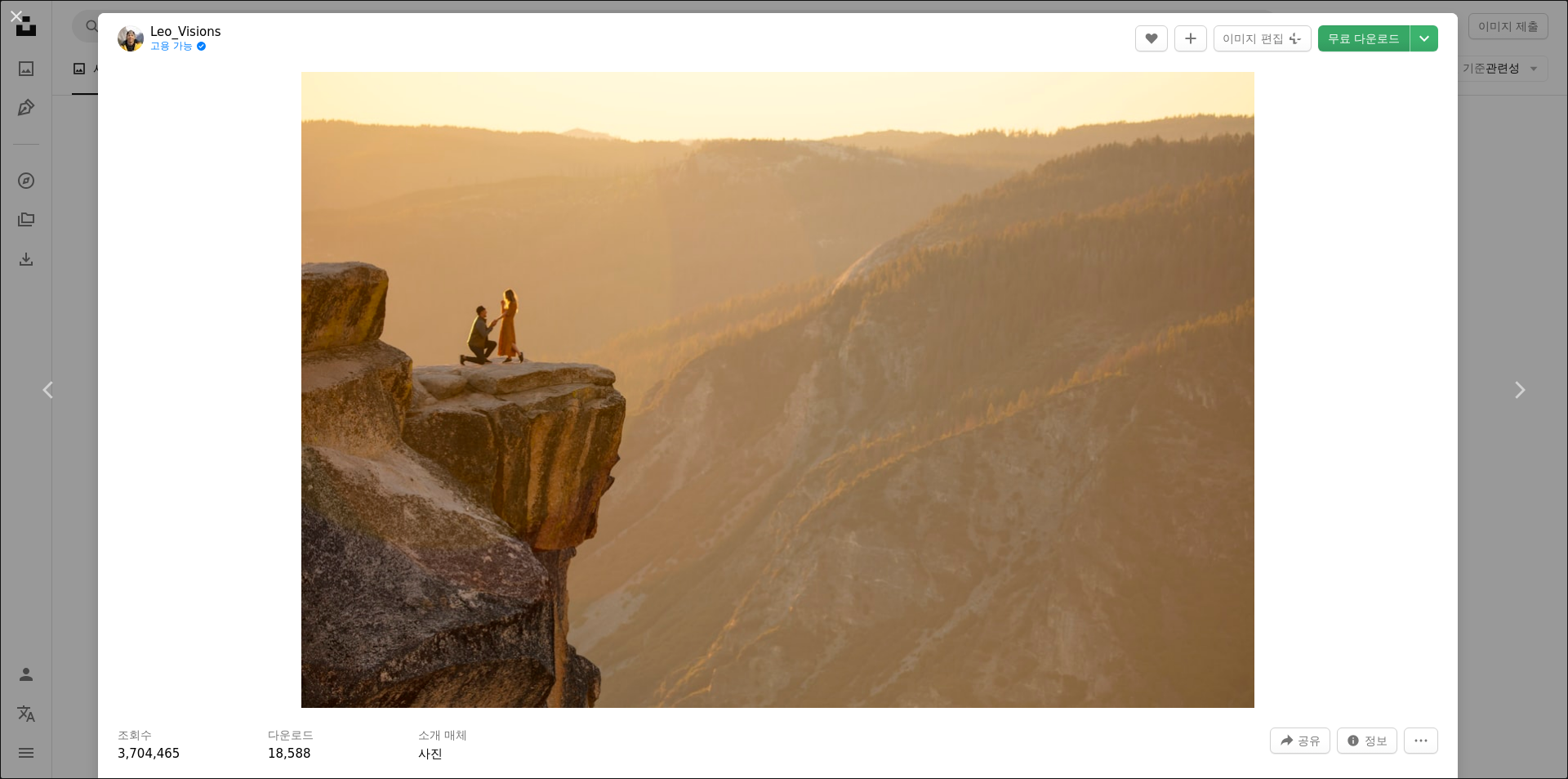
click at [1357, 40] on link "무료 다운로드" at bounding box center [1364, 38] width 92 height 26
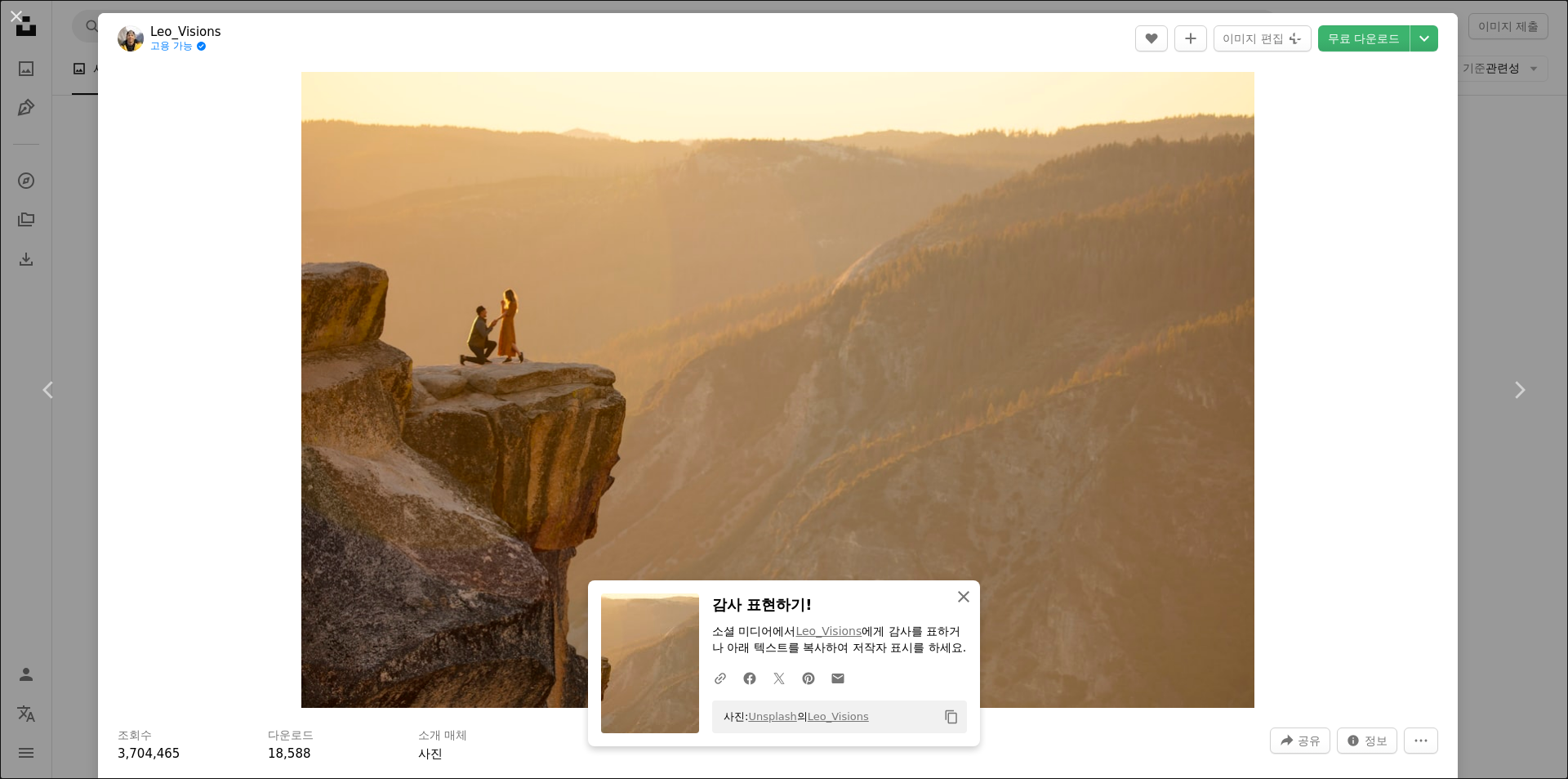
click at [962, 587] on icon "An X shape" at bounding box center [963, 596] width 19 height 19
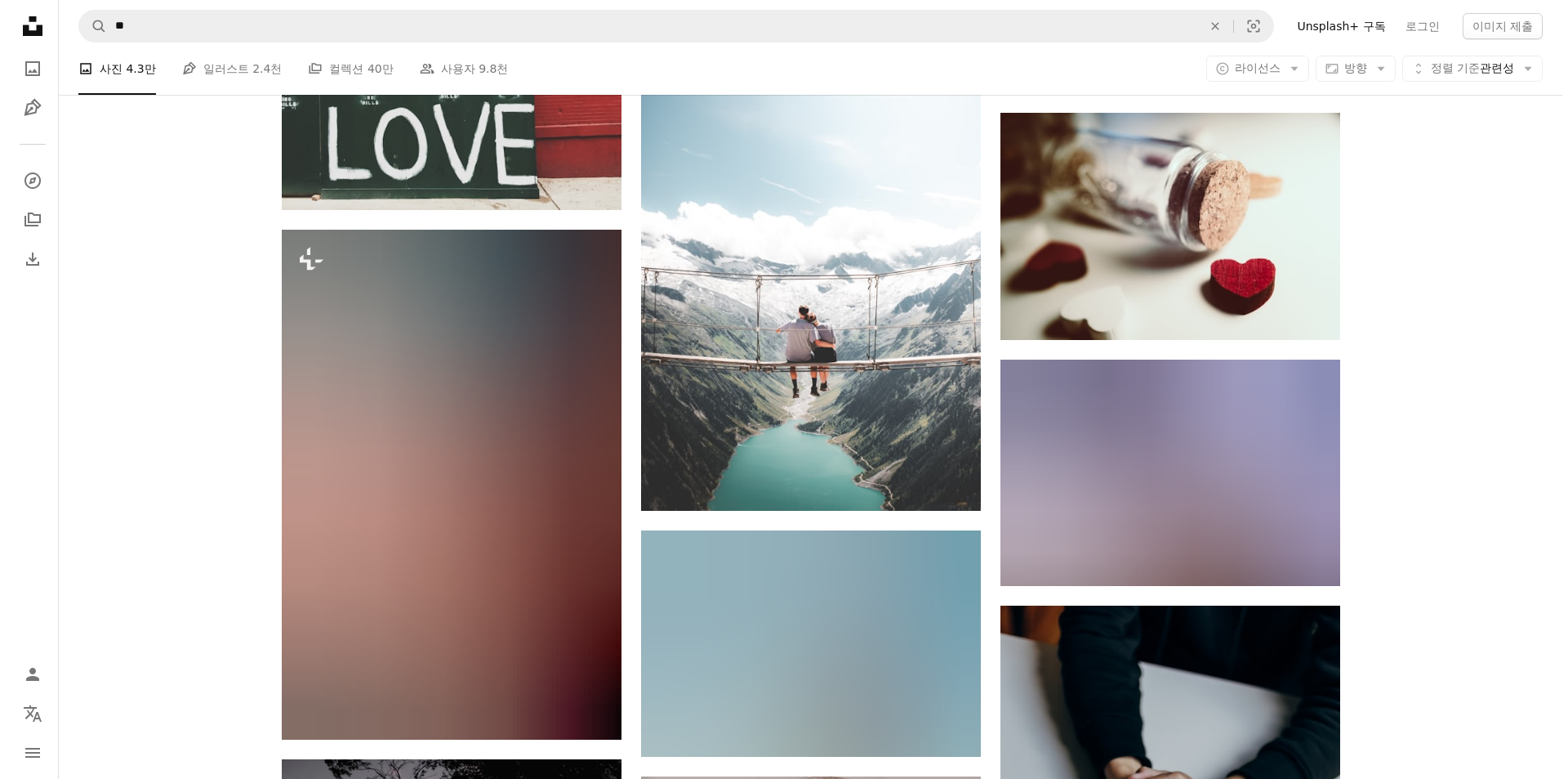
scroll to position [46506, 0]
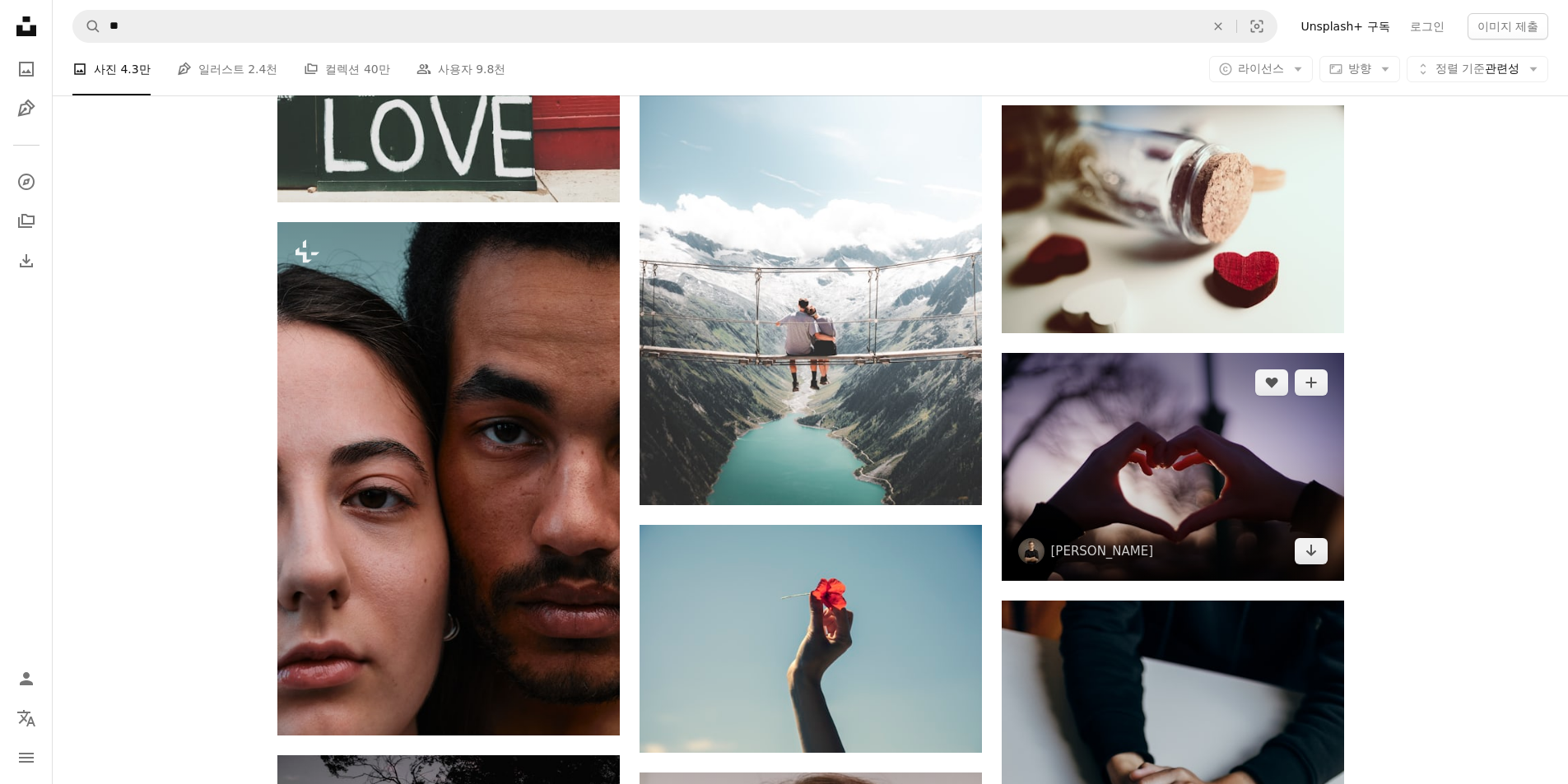
click at [1263, 491] on img at bounding box center [1173, 466] width 343 height 228
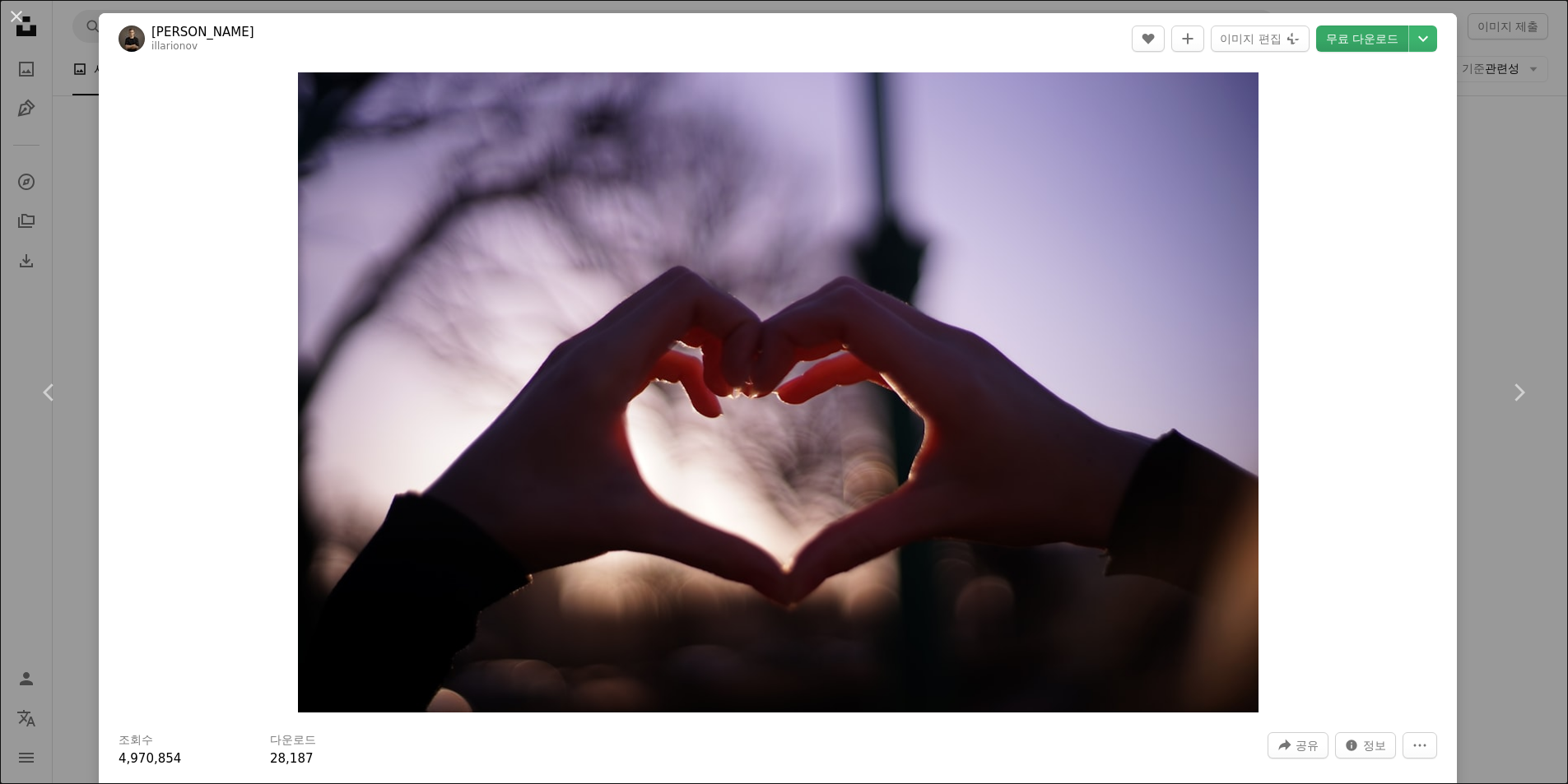
click at [1388, 45] on link "무료 다운로드" at bounding box center [1362, 38] width 92 height 26
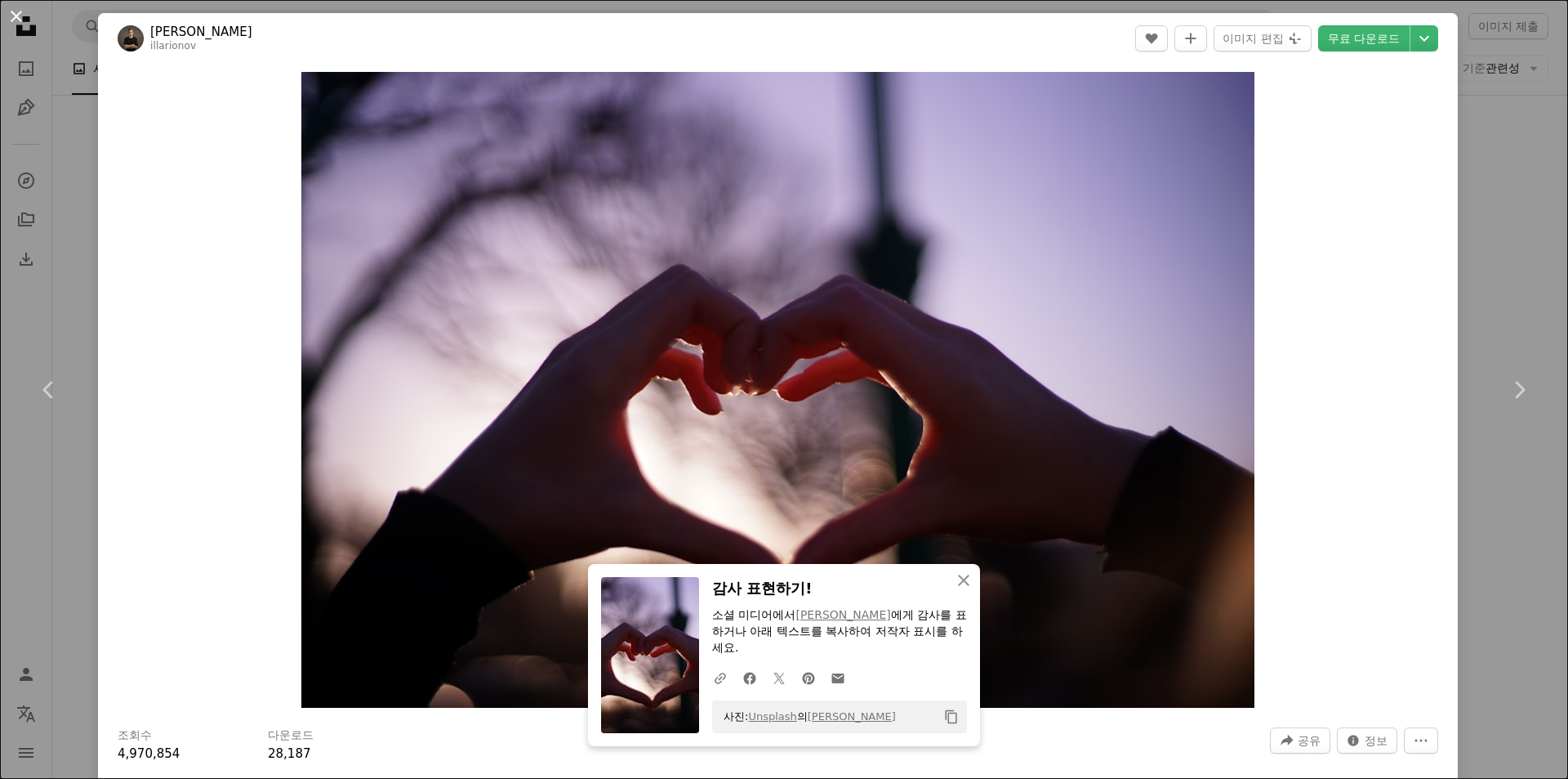
click at [18, 11] on button "An X shape" at bounding box center [16, 16] width 19 height 19
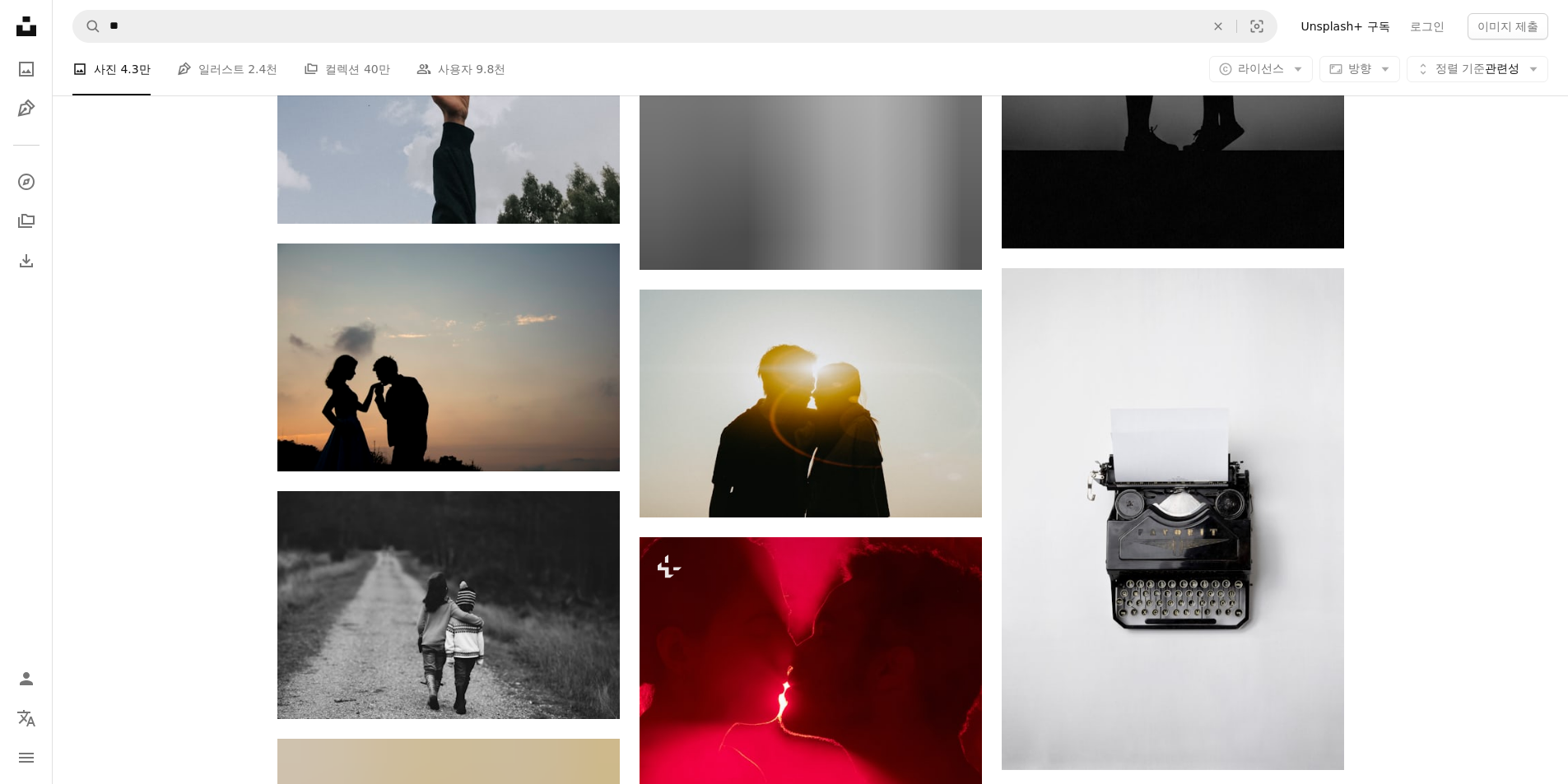
scroll to position [49684, 0]
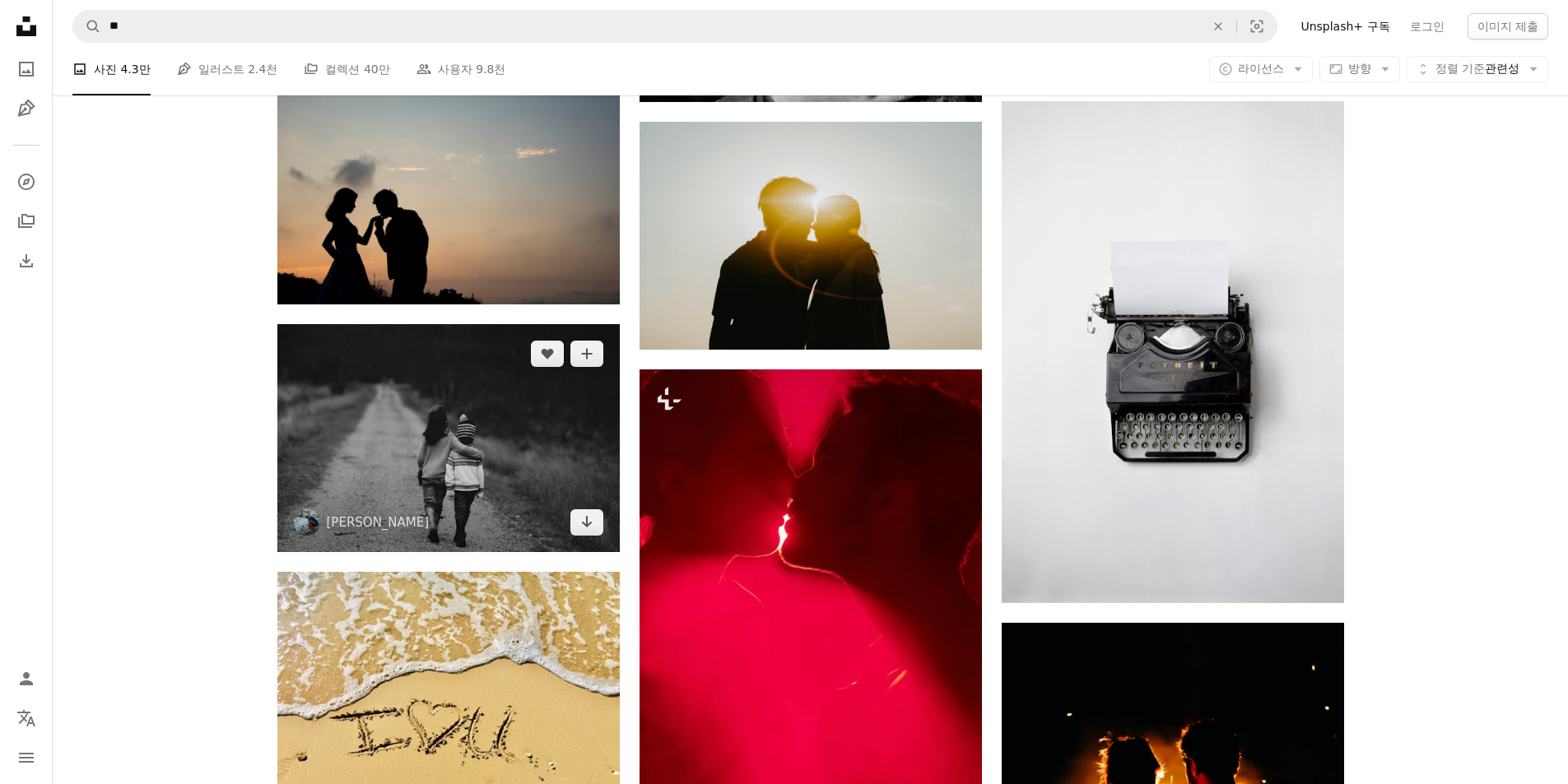
click at [519, 412] on img at bounding box center [448, 437] width 343 height 228
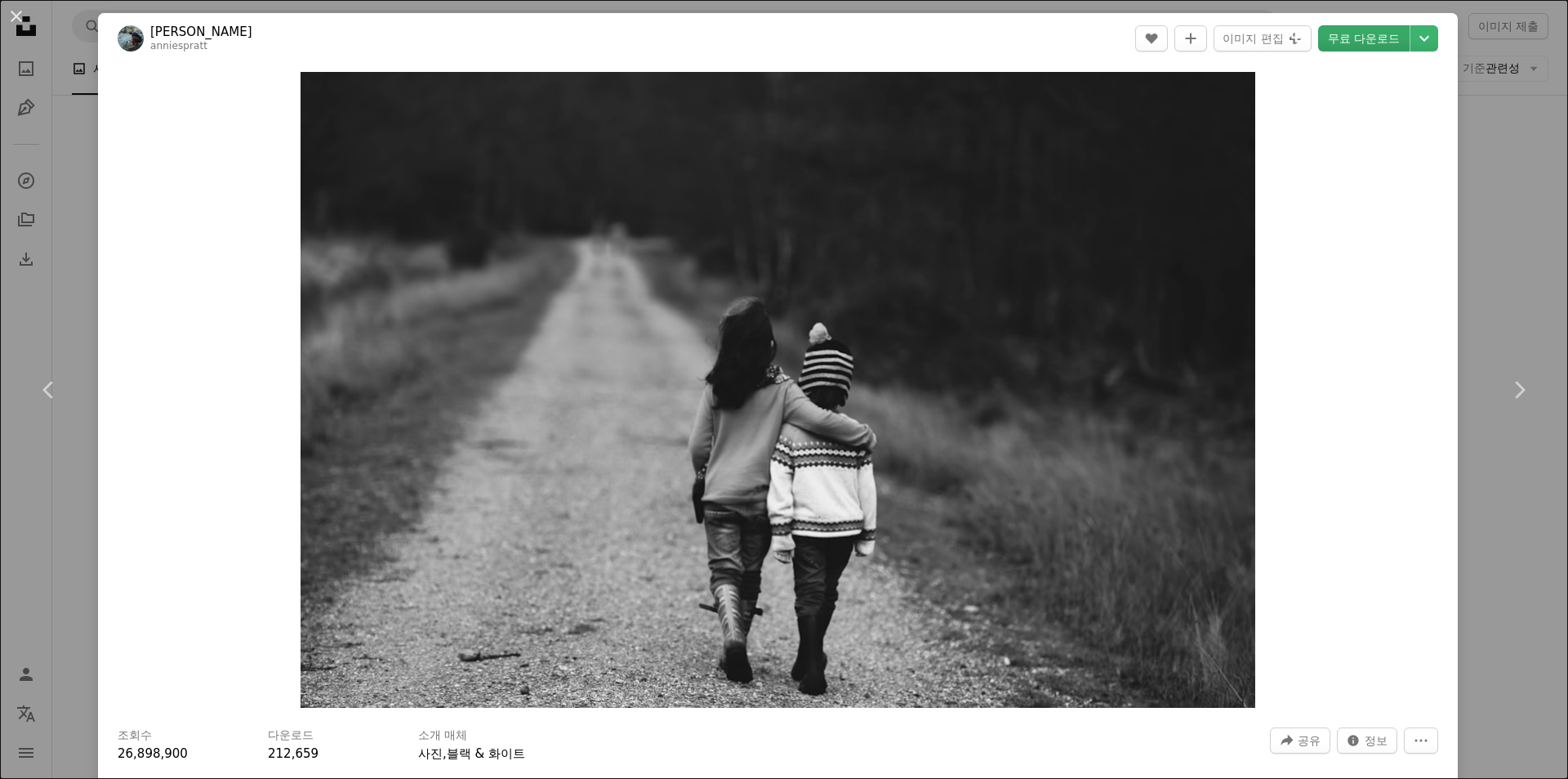
click at [1345, 43] on link "무료 다운로드" at bounding box center [1364, 38] width 92 height 26
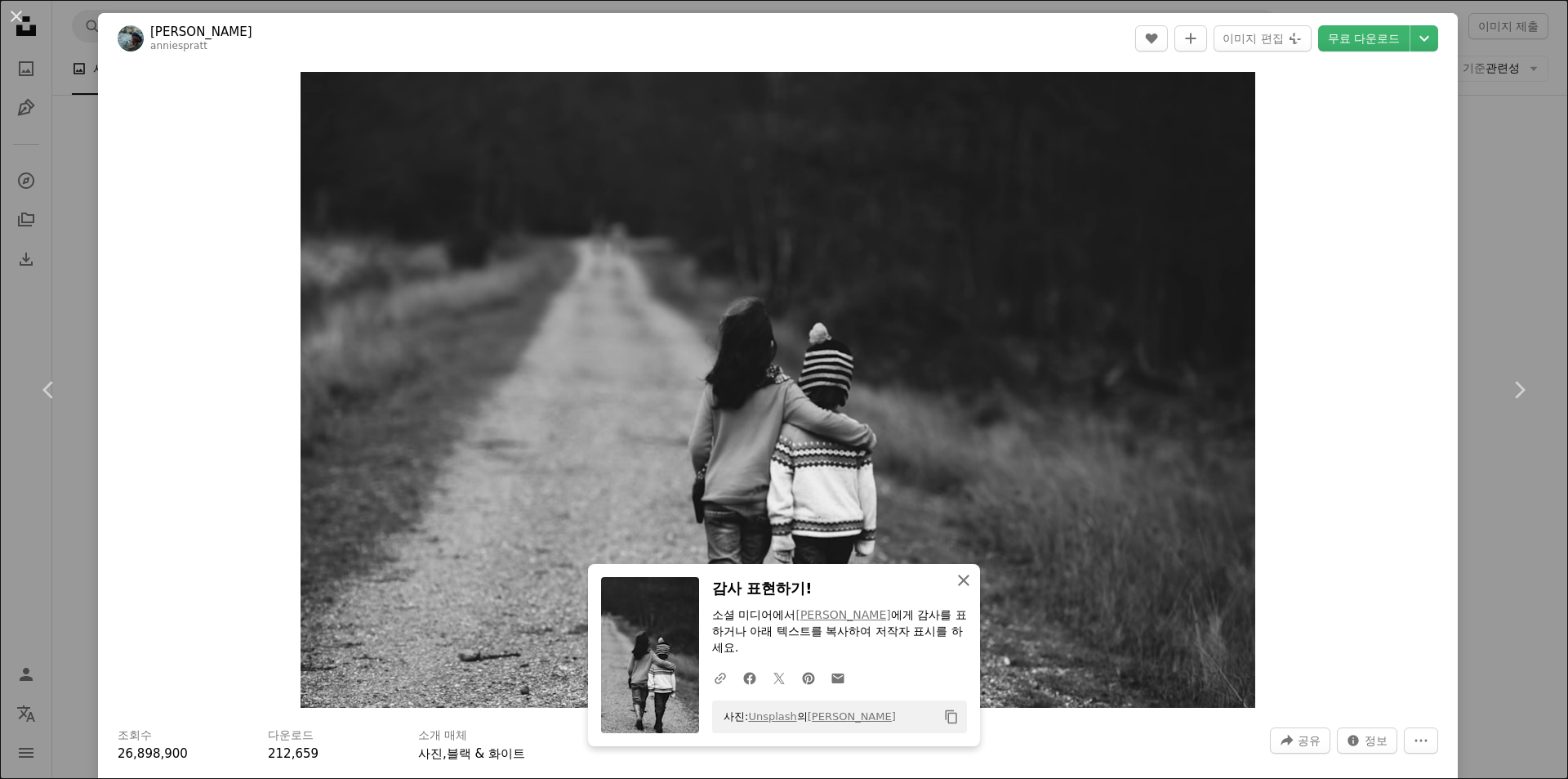
click at [959, 578] on icon "button" at bounding box center [964, 581] width 12 height 12
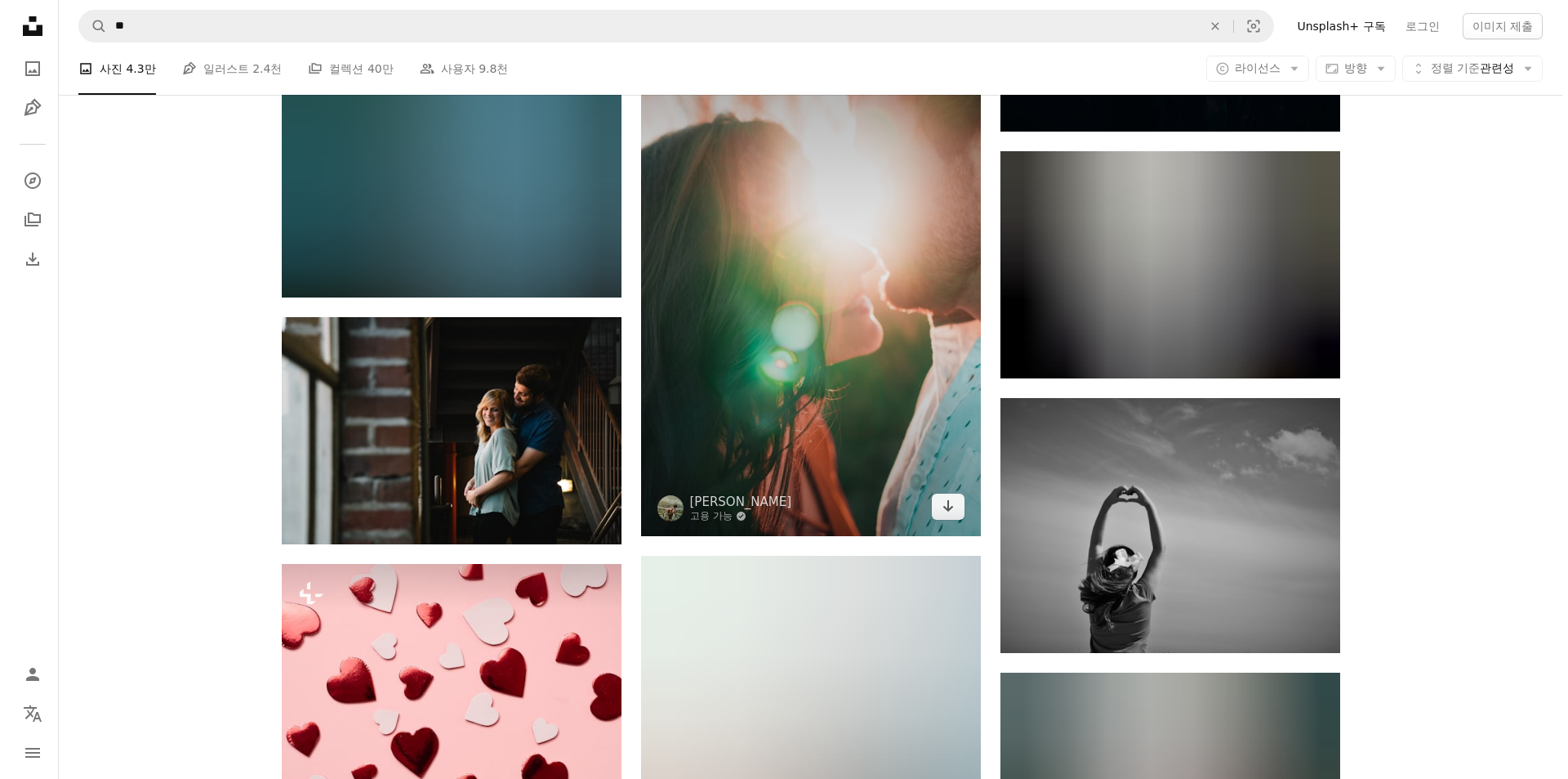
scroll to position [50920, 0]
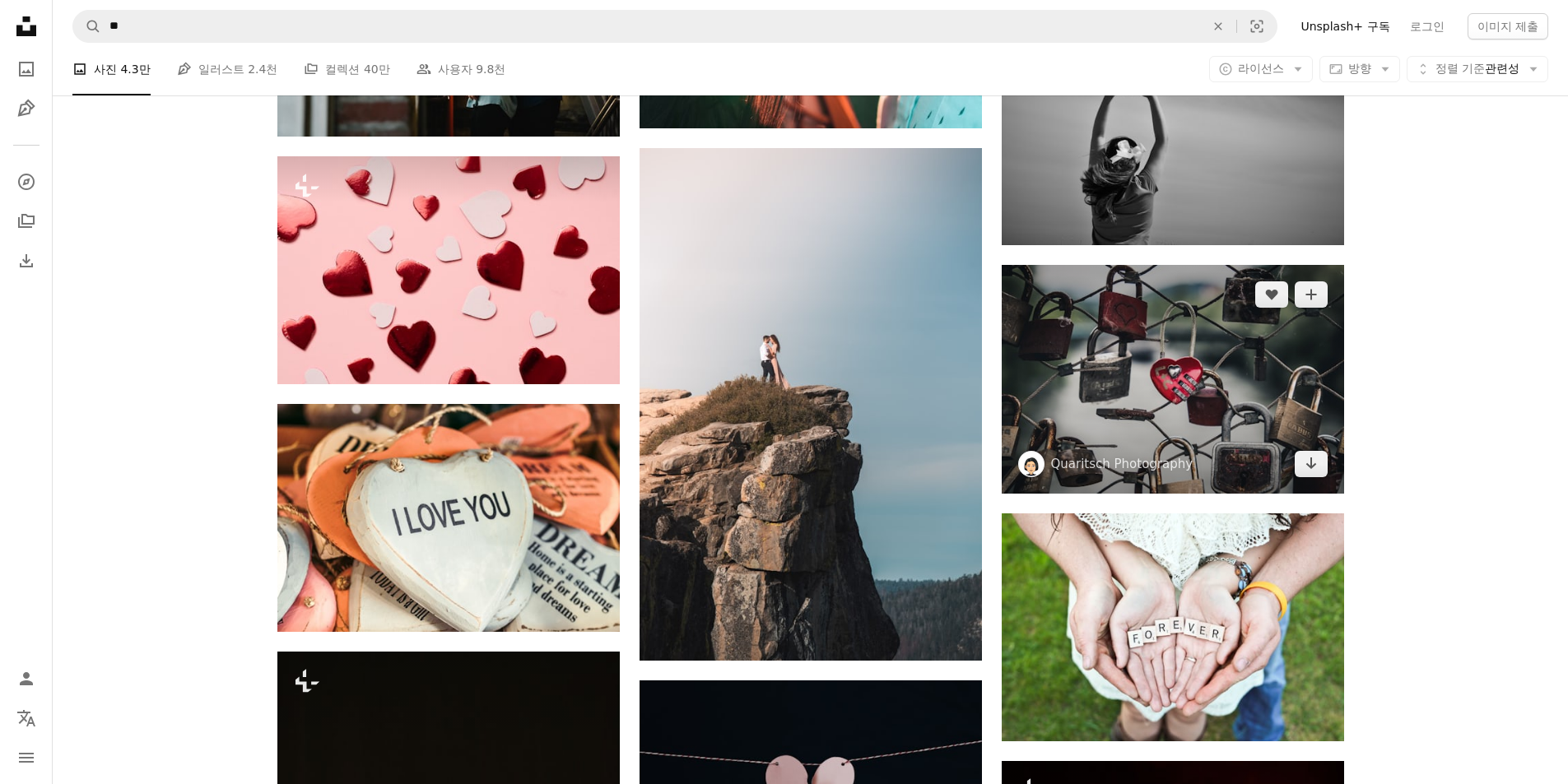
click at [1212, 359] on img at bounding box center [1173, 378] width 343 height 228
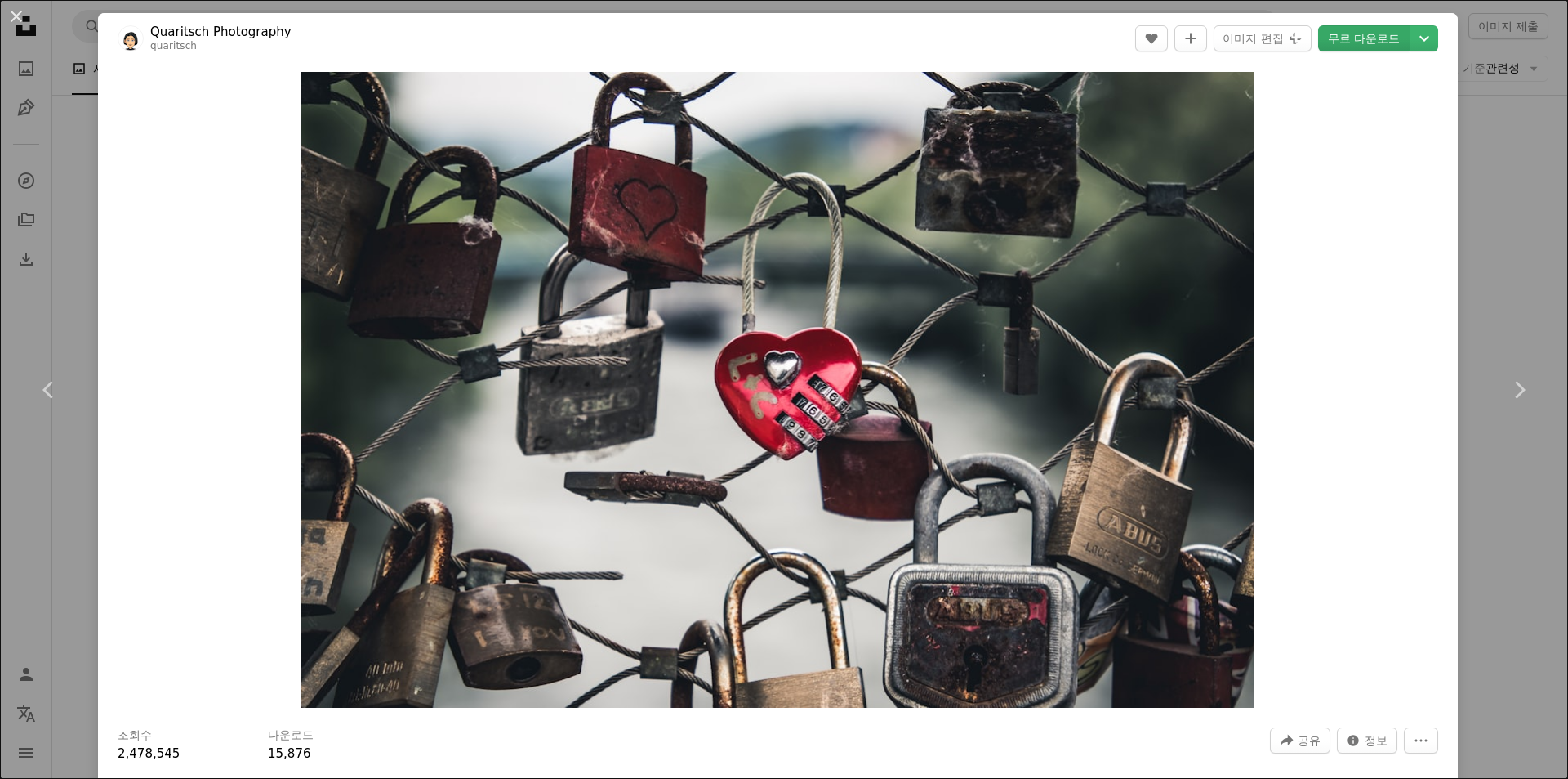
click at [1348, 36] on link "무료 다운로드" at bounding box center [1364, 38] width 92 height 26
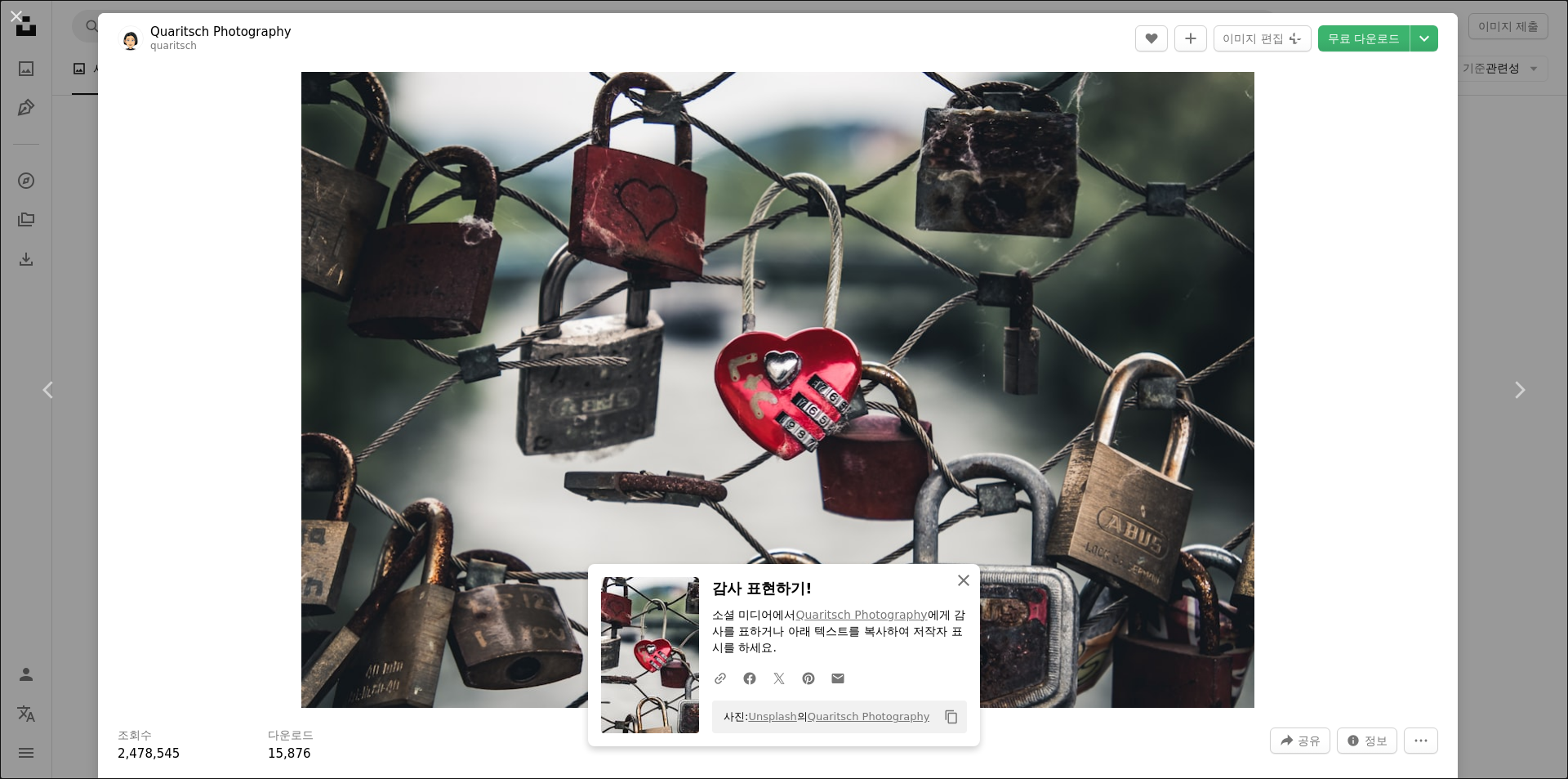
click at [958, 583] on icon "An X shape" at bounding box center [963, 580] width 19 height 19
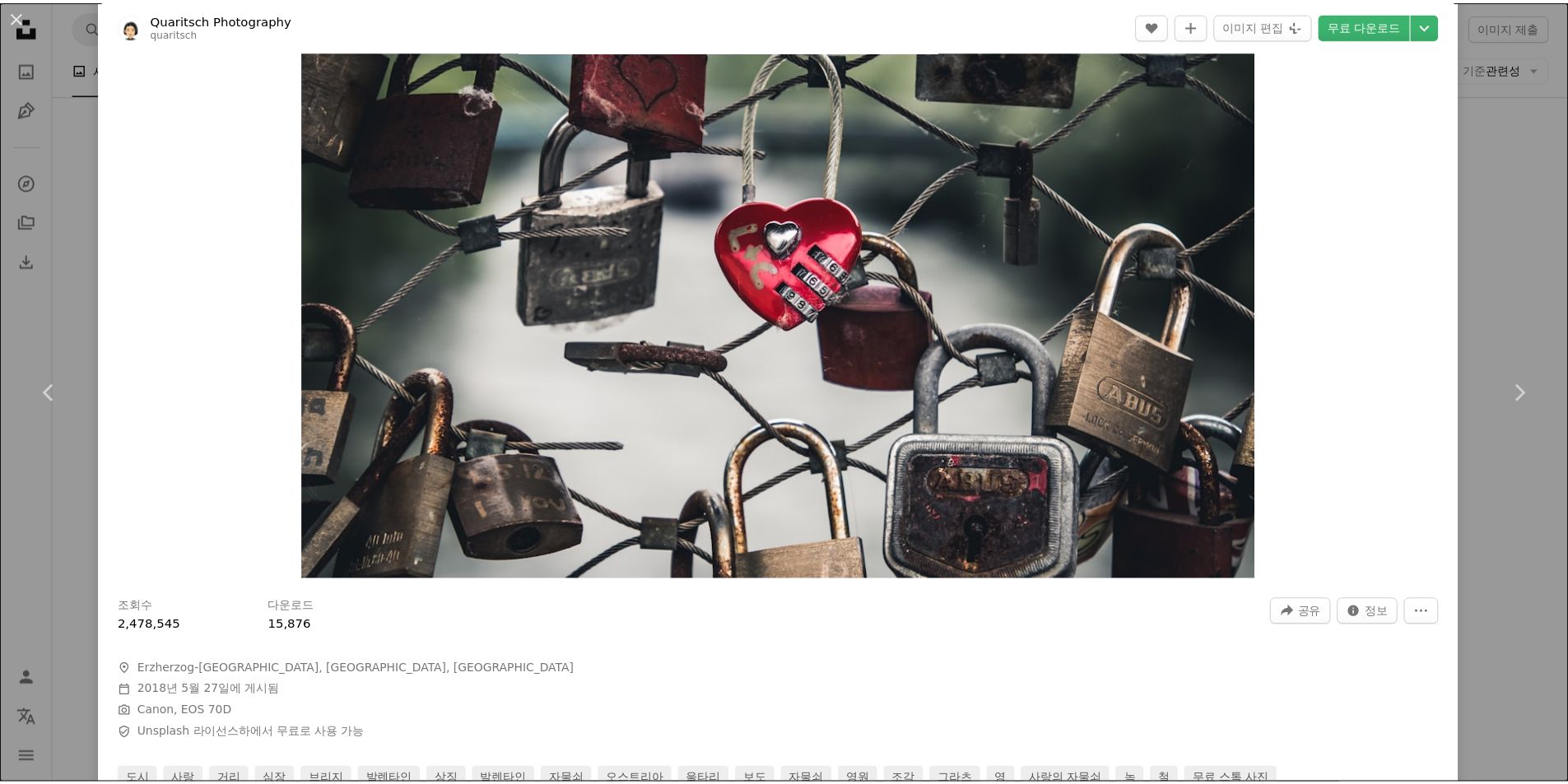
scroll to position [329, 0]
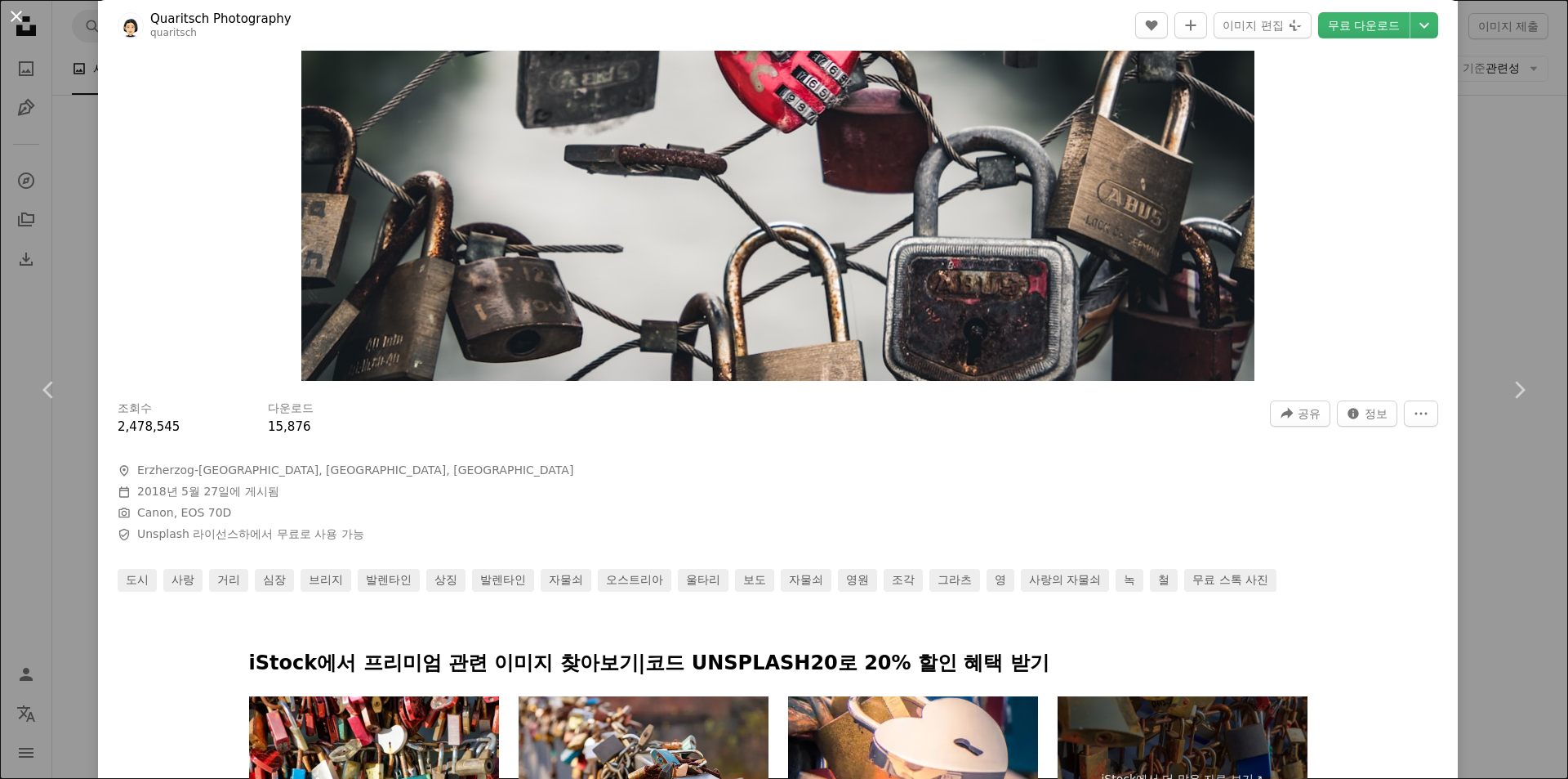
click at [18, 18] on button "An X shape" at bounding box center [16, 16] width 19 height 19
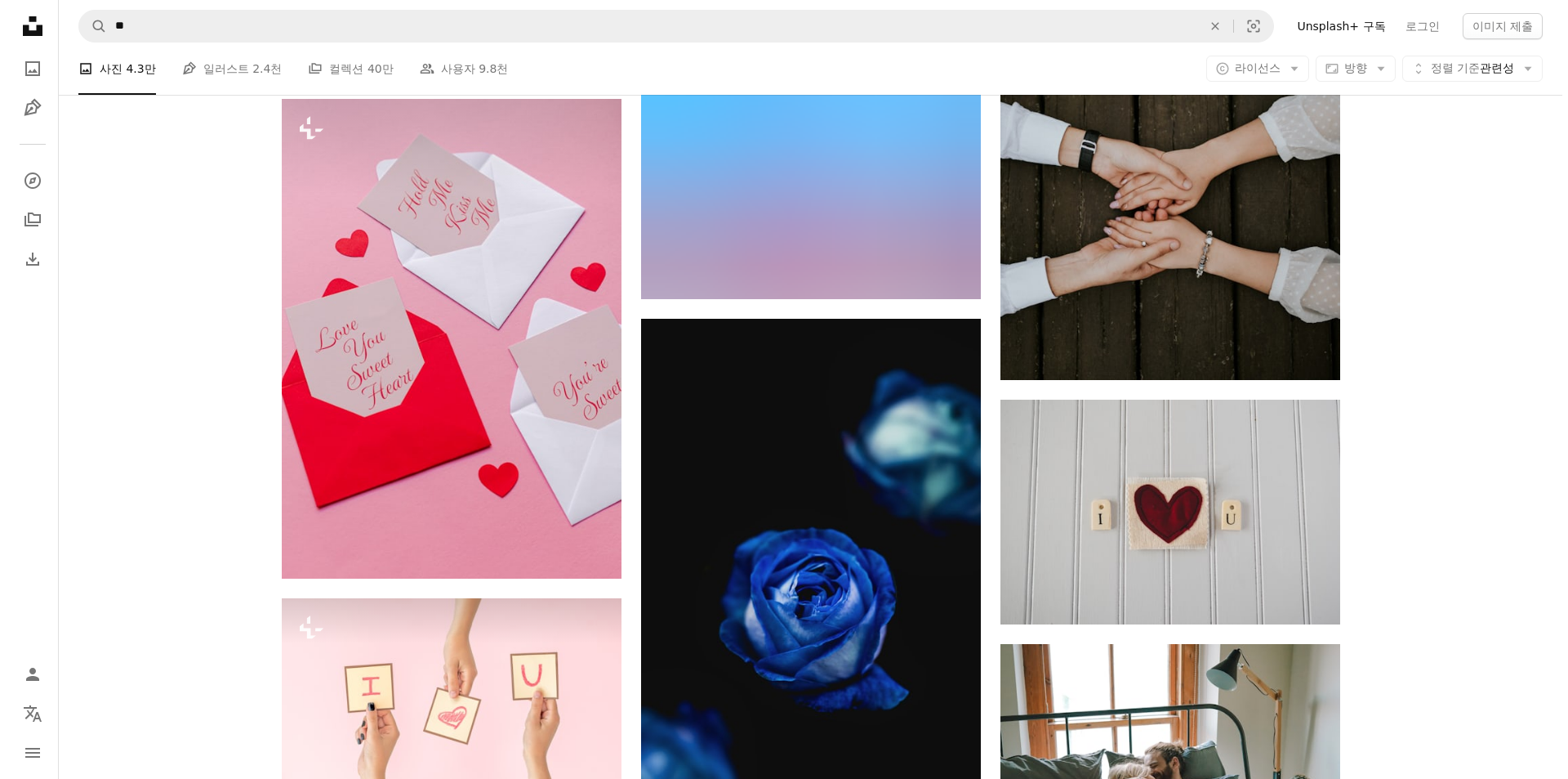
scroll to position [55006, 0]
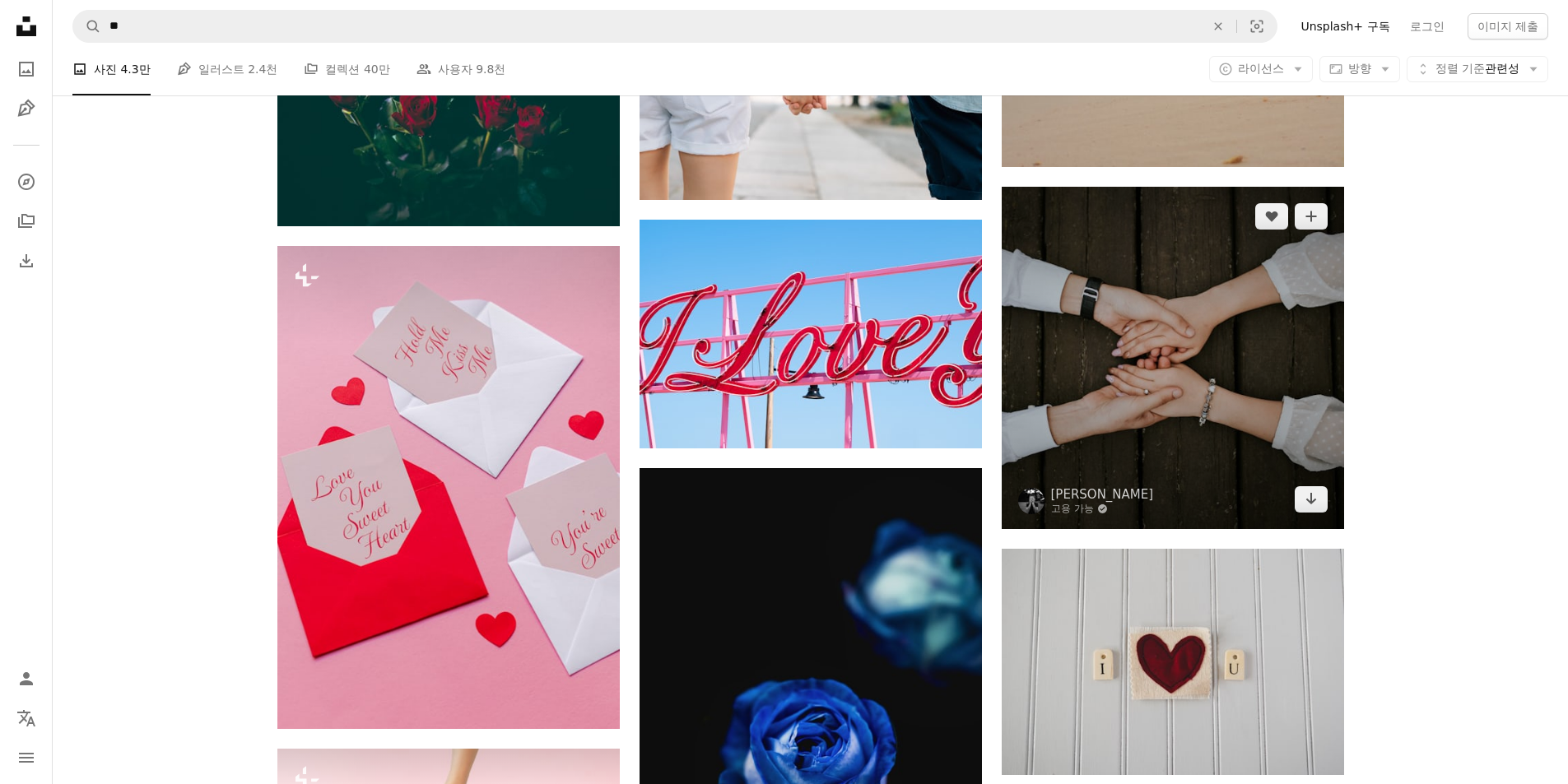
click at [1091, 370] on img at bounding box center [1173, 358] width 343 height 343
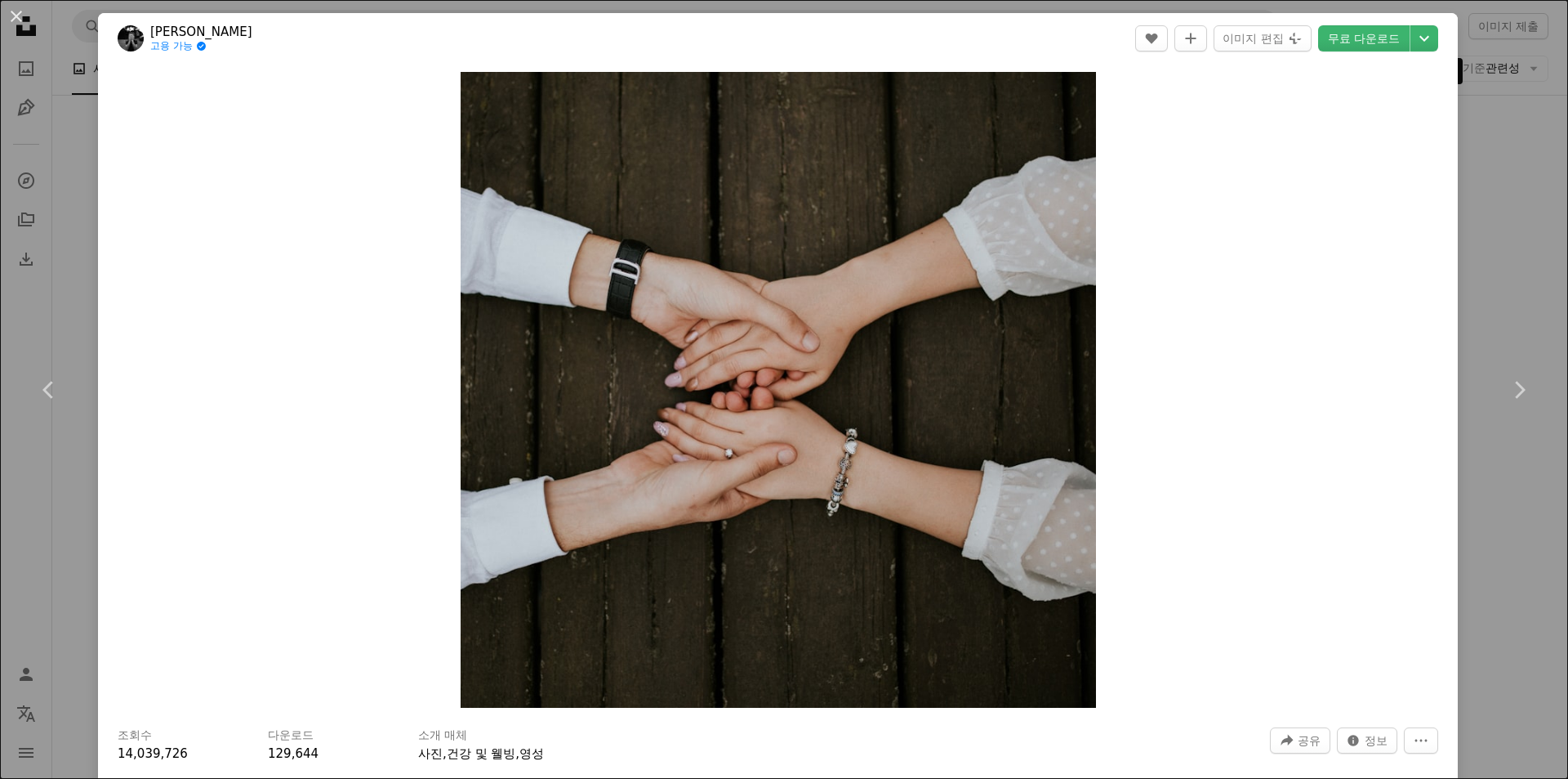
click at [1357, 31] on link "무료 다운로드" at bounding box center [1364, 38] width 92 height 26
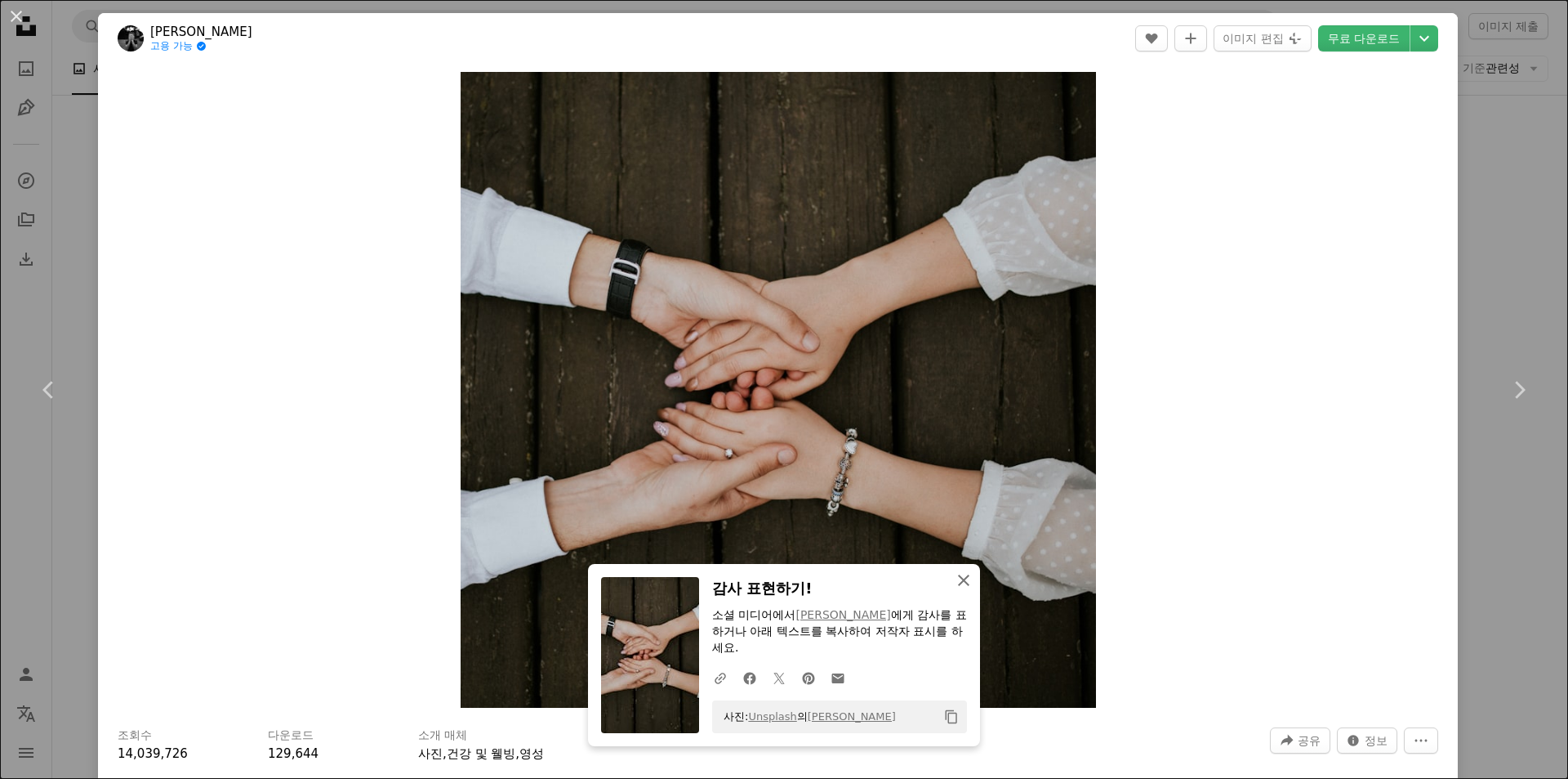
click at [960, 579] on icon "button" at bounding box center [964, 581] width 12 height 12
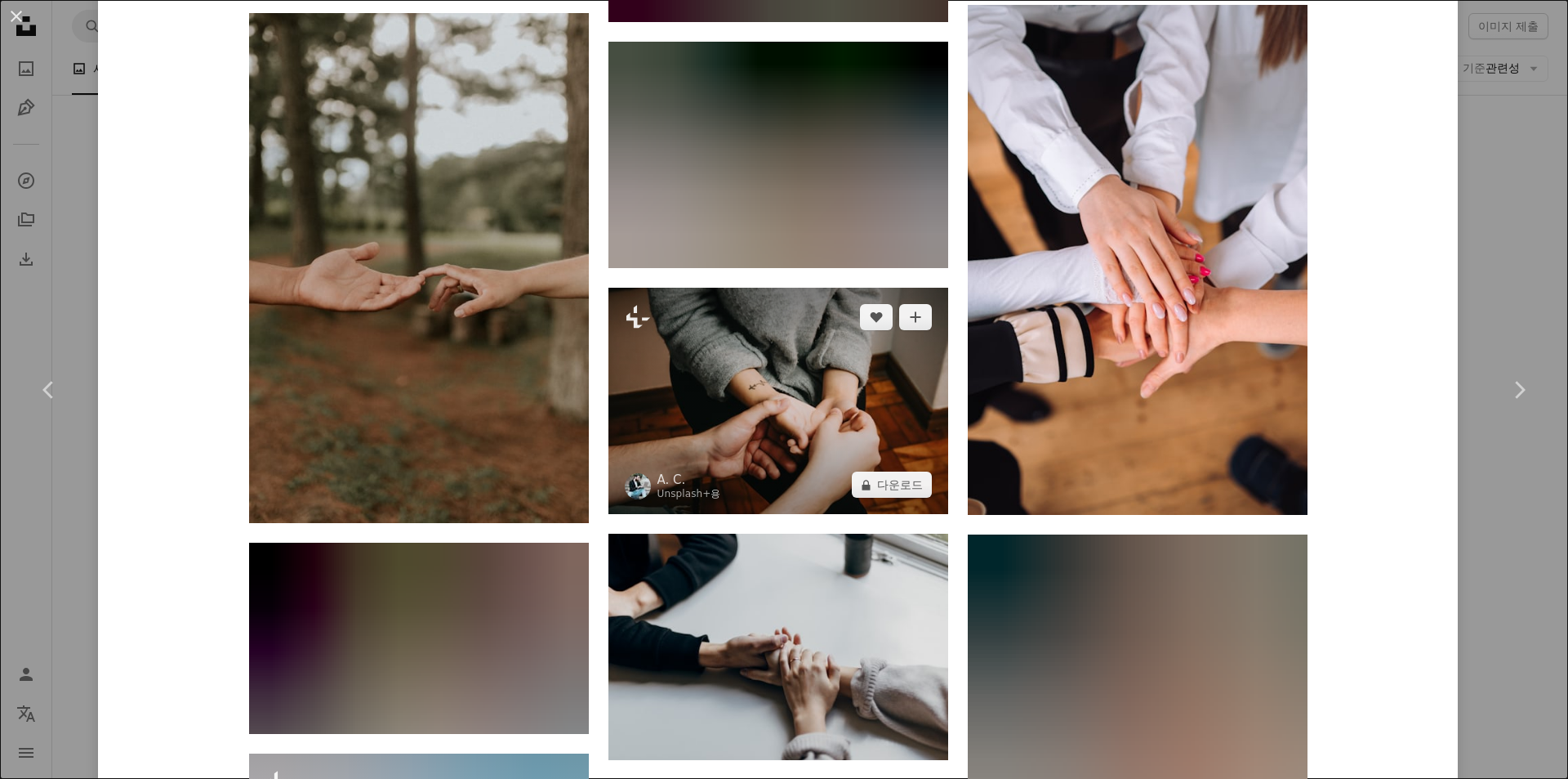
scroll to position [3024, 0]
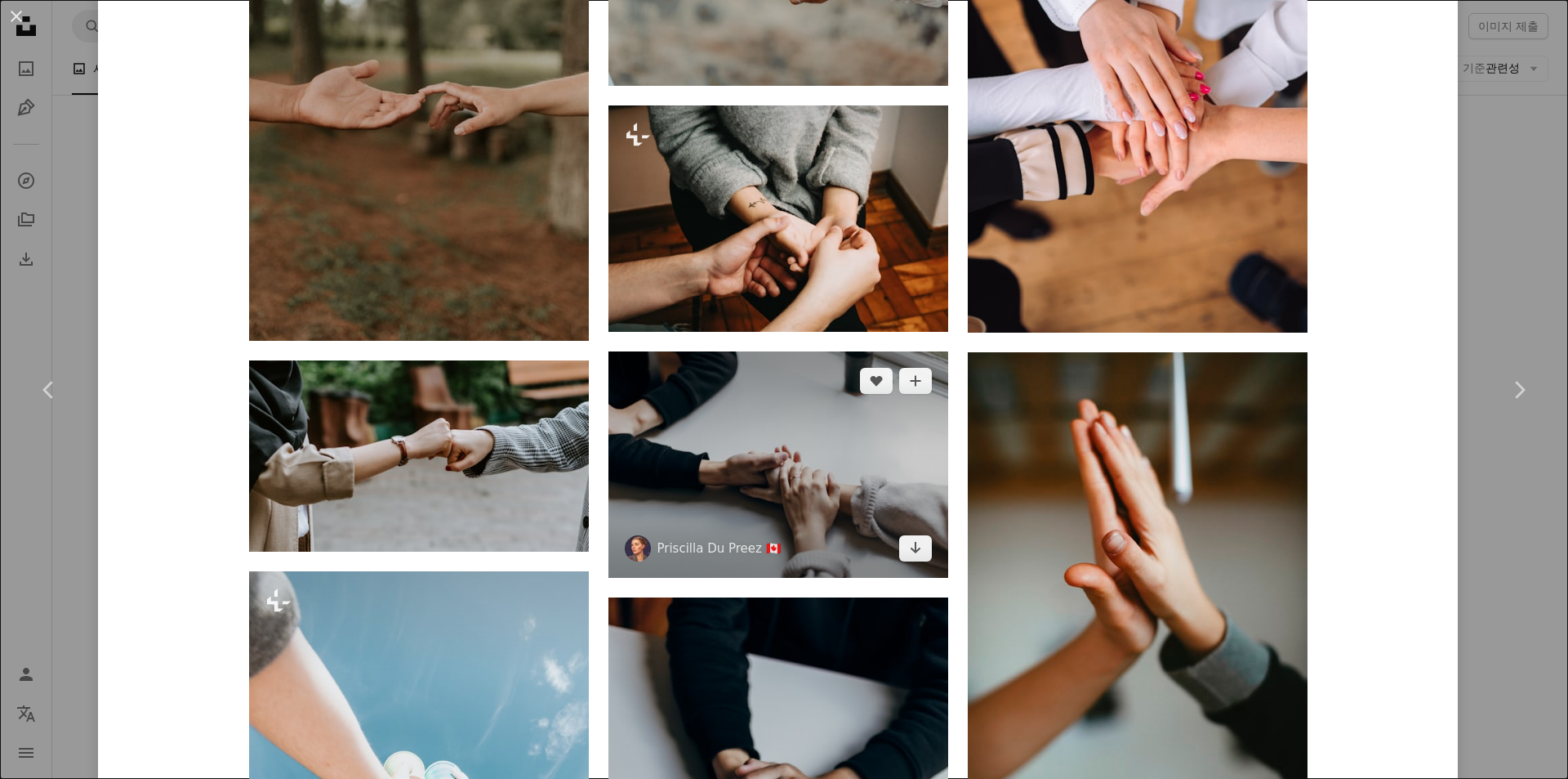
click at [895, 482] on img at bounding box center [779, 464] width 340 height 226
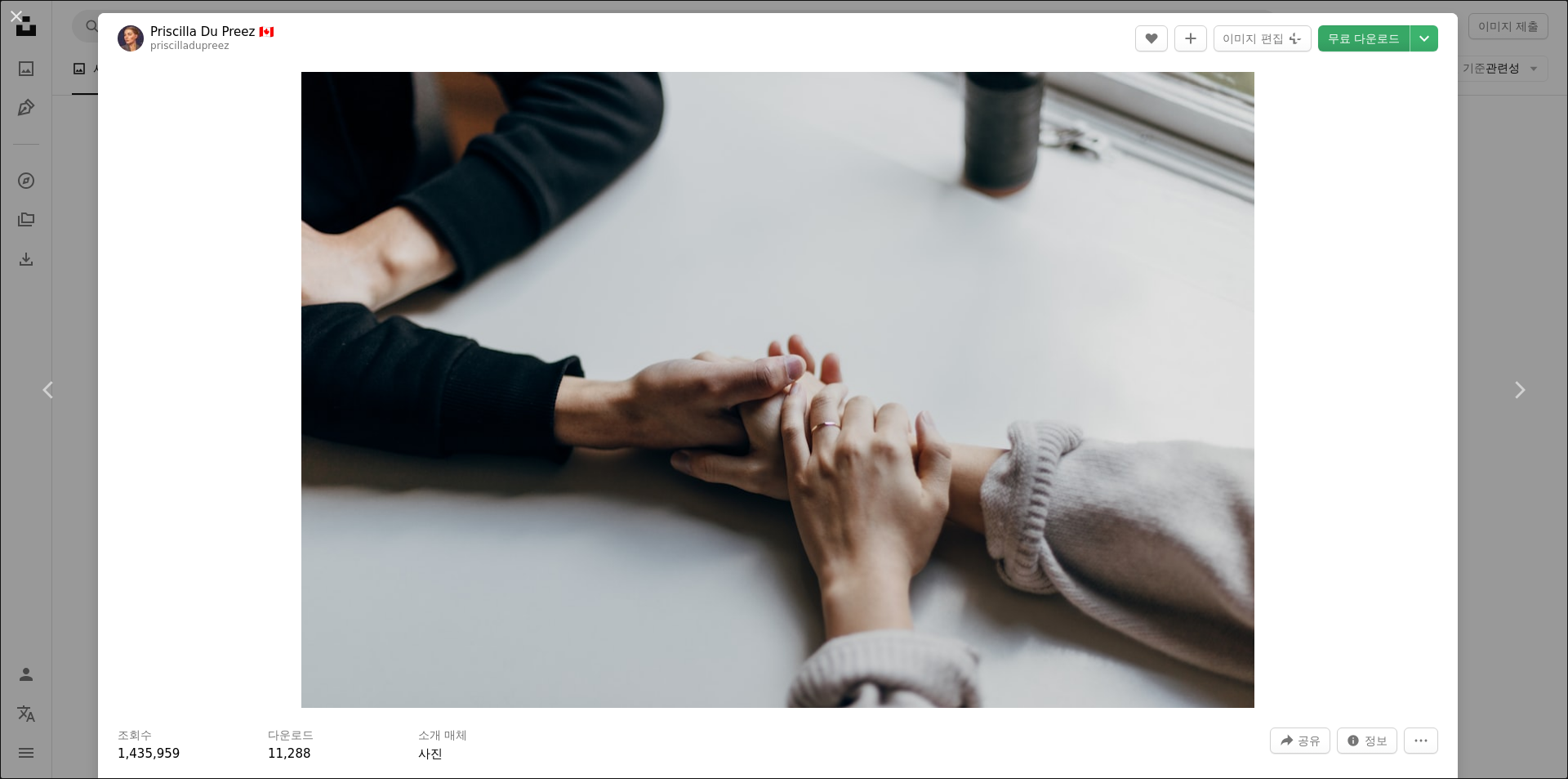
click at [1332, 43] on link "무료 다운로드" at bounding box center [1364, 38] width 92 height 26
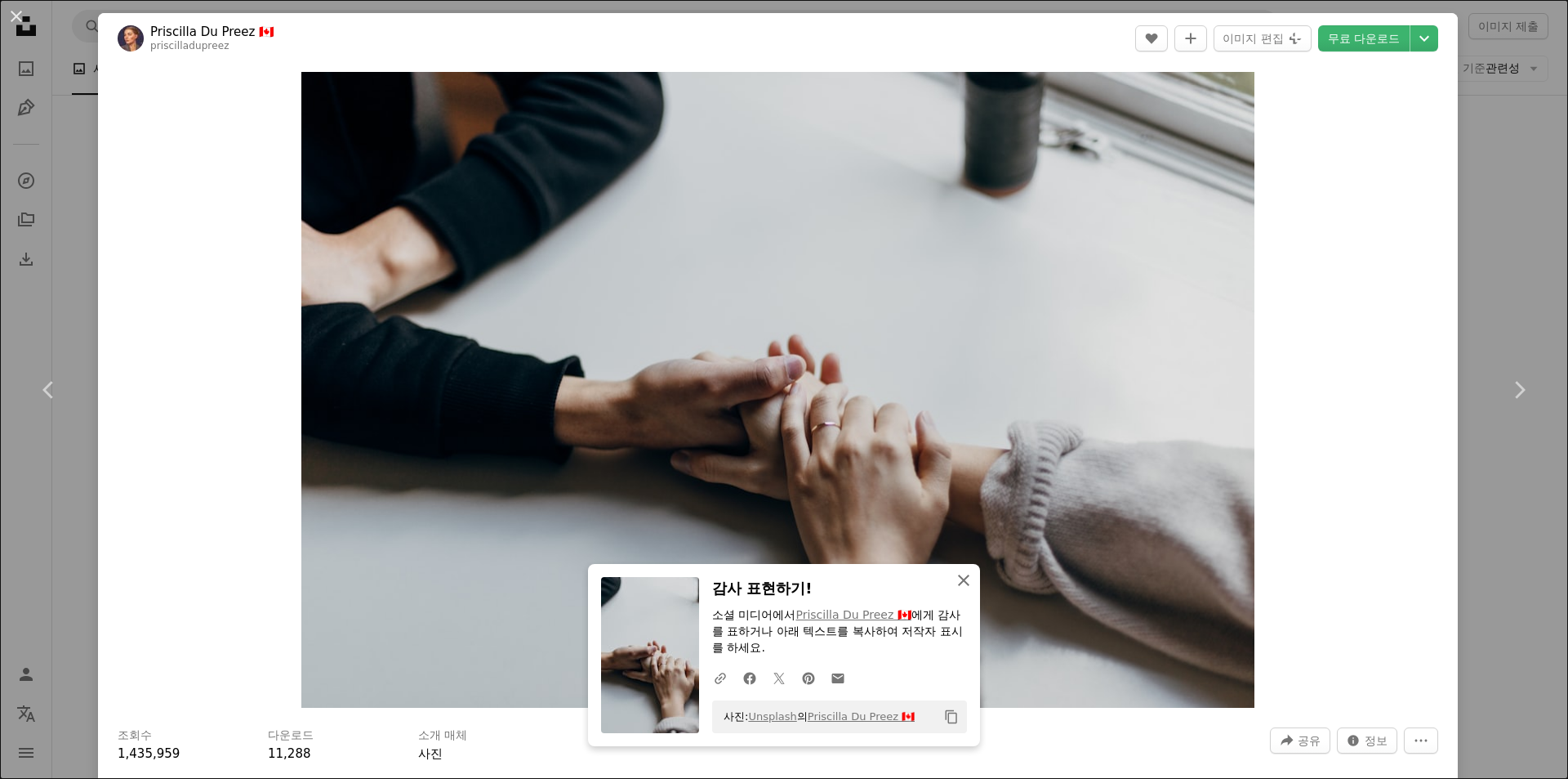
click at [959, 582] on icon "button" at bounding box center [964, 581] width 12 height 12
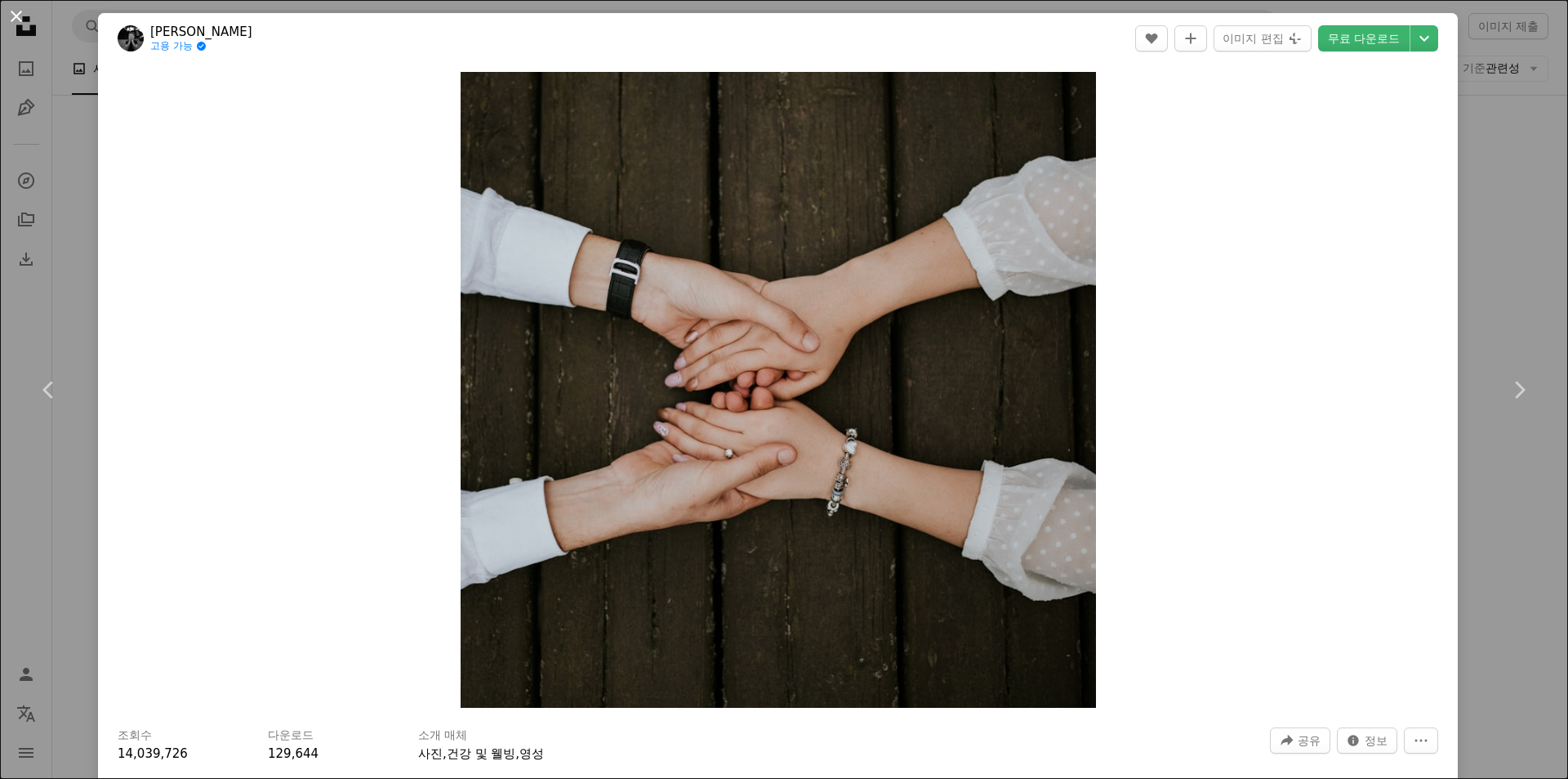
click at [18, 15] on button "An X shape" at bounding box center [16, 16] width 19 height 19
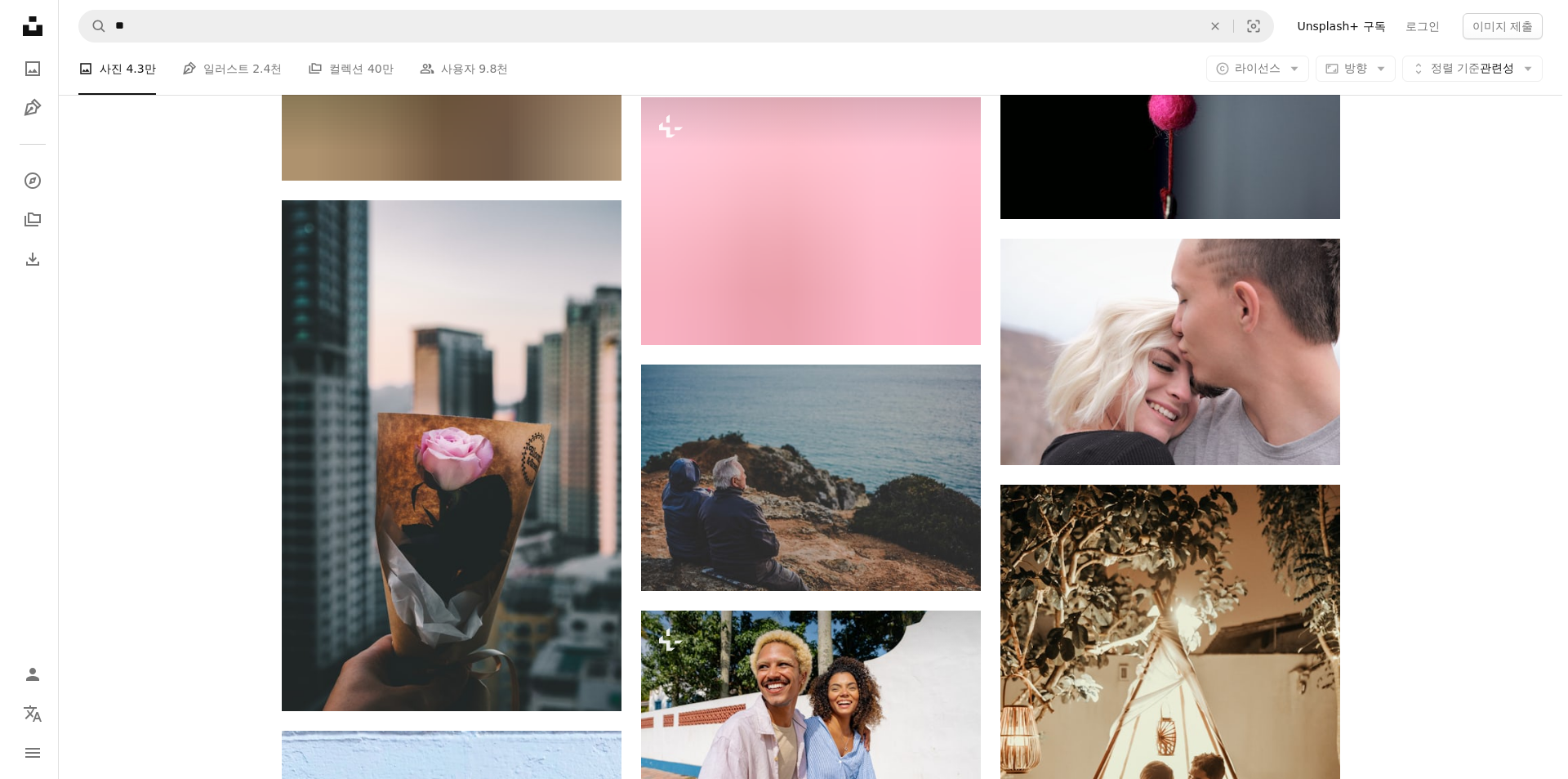
scroll to position [57867, 0]
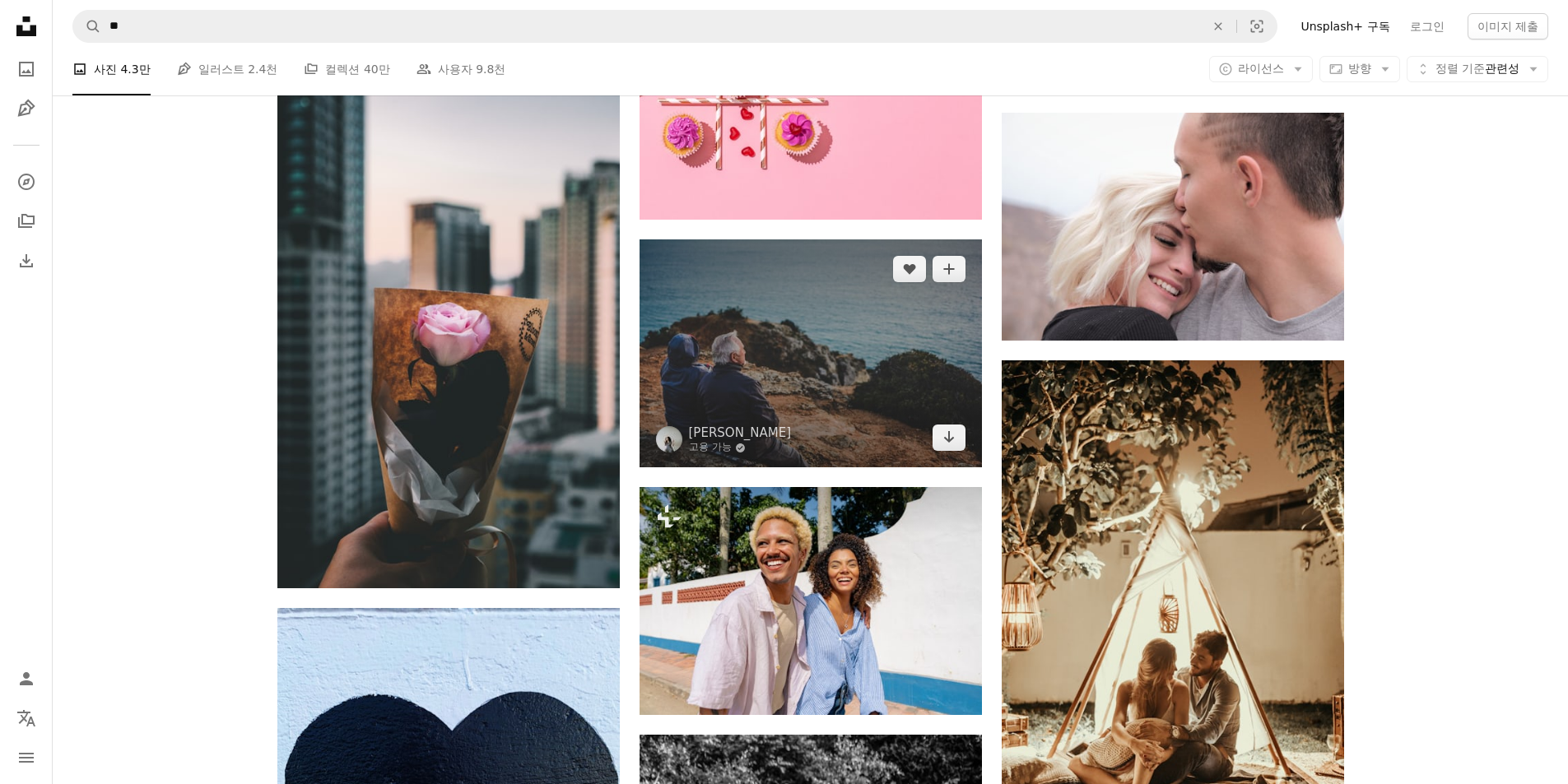
click at [932, 347] on img at bounding box center [811, 353] width 343 height 228
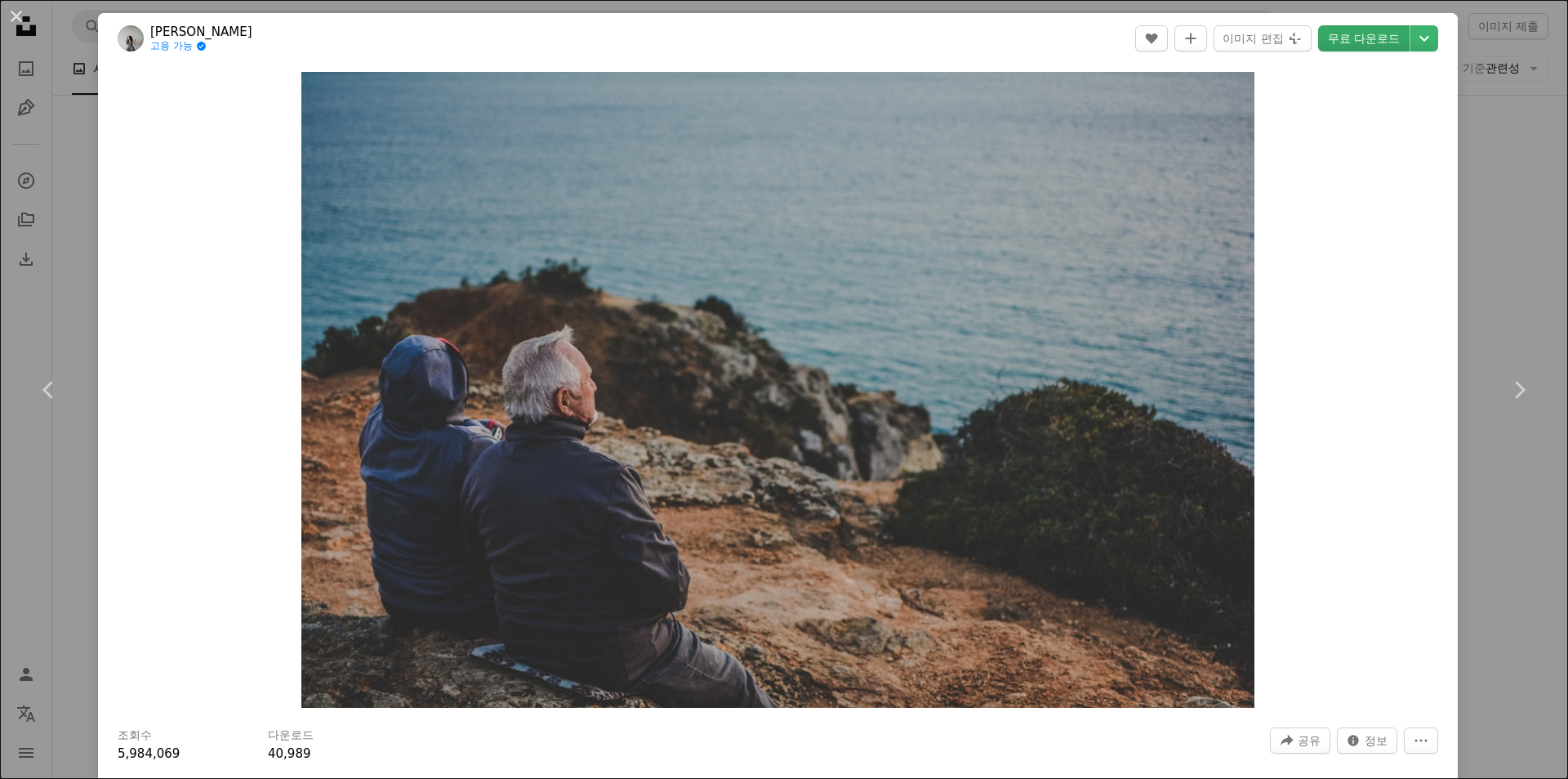
click at [1359, 29] on link "무료 다운로드" at bounding box center [1364, 38] width 92 height 26
